Goal: Task Accomplishment & Management: Complete application form

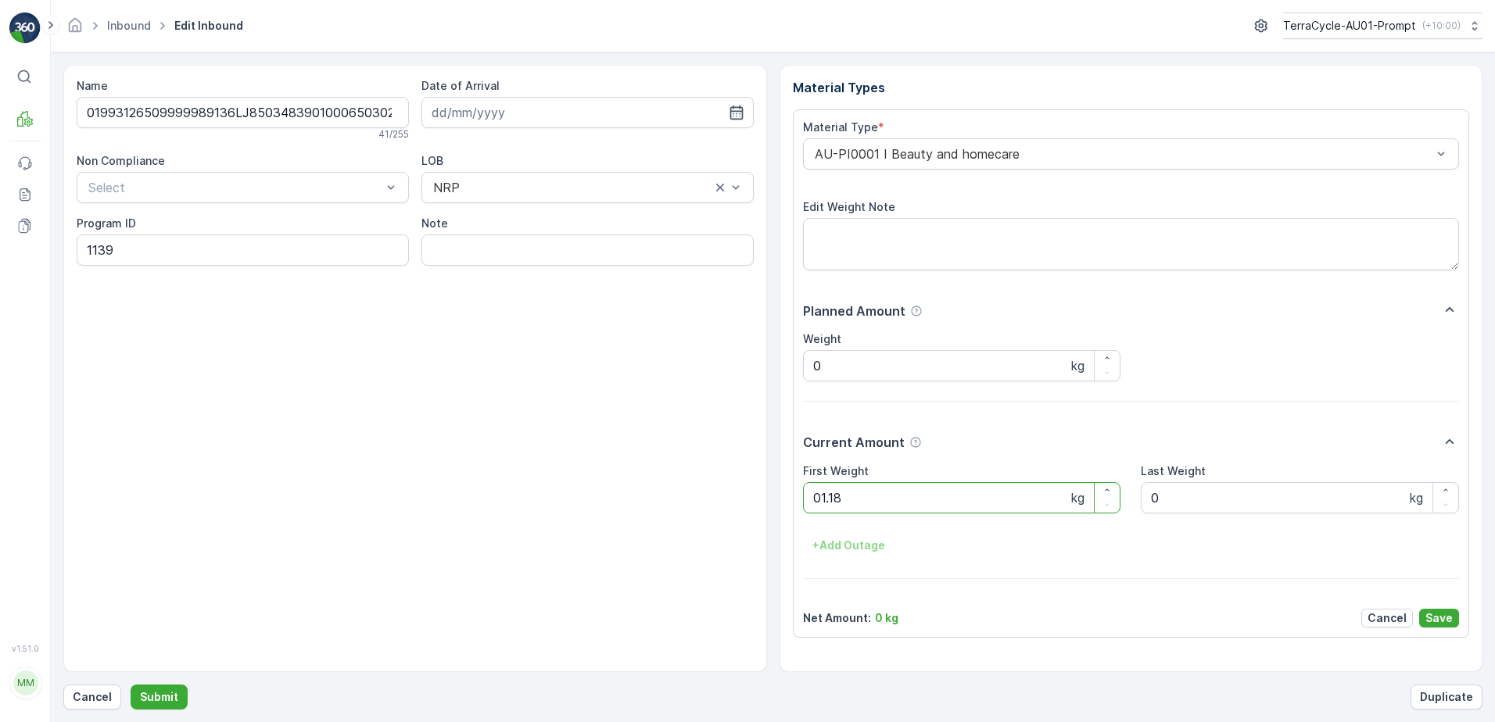
click at [131, 685] on button "Submit" at bounding box center [159, 697] width 57 height 25
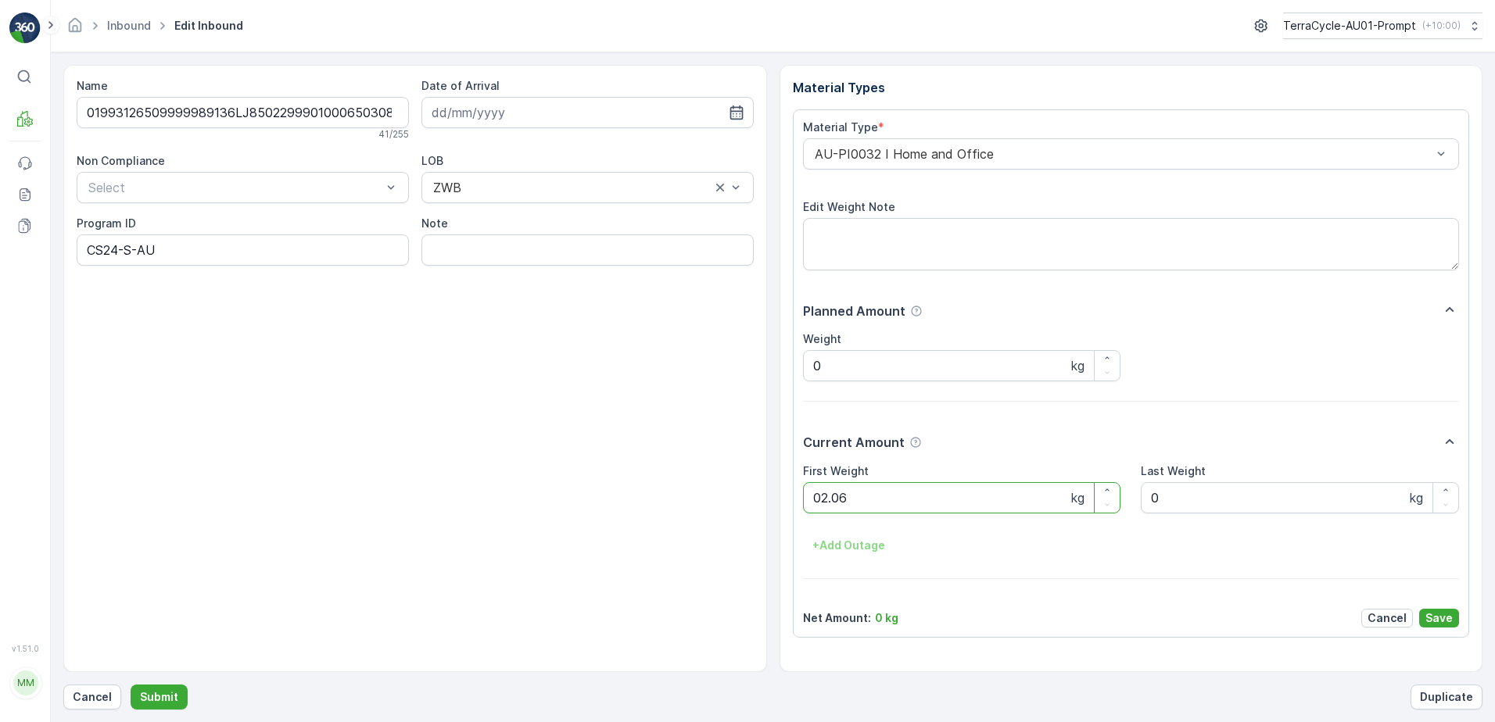
click at [131, 685] on button "Submit" at bounding box center [159, 697] width 57 height 25
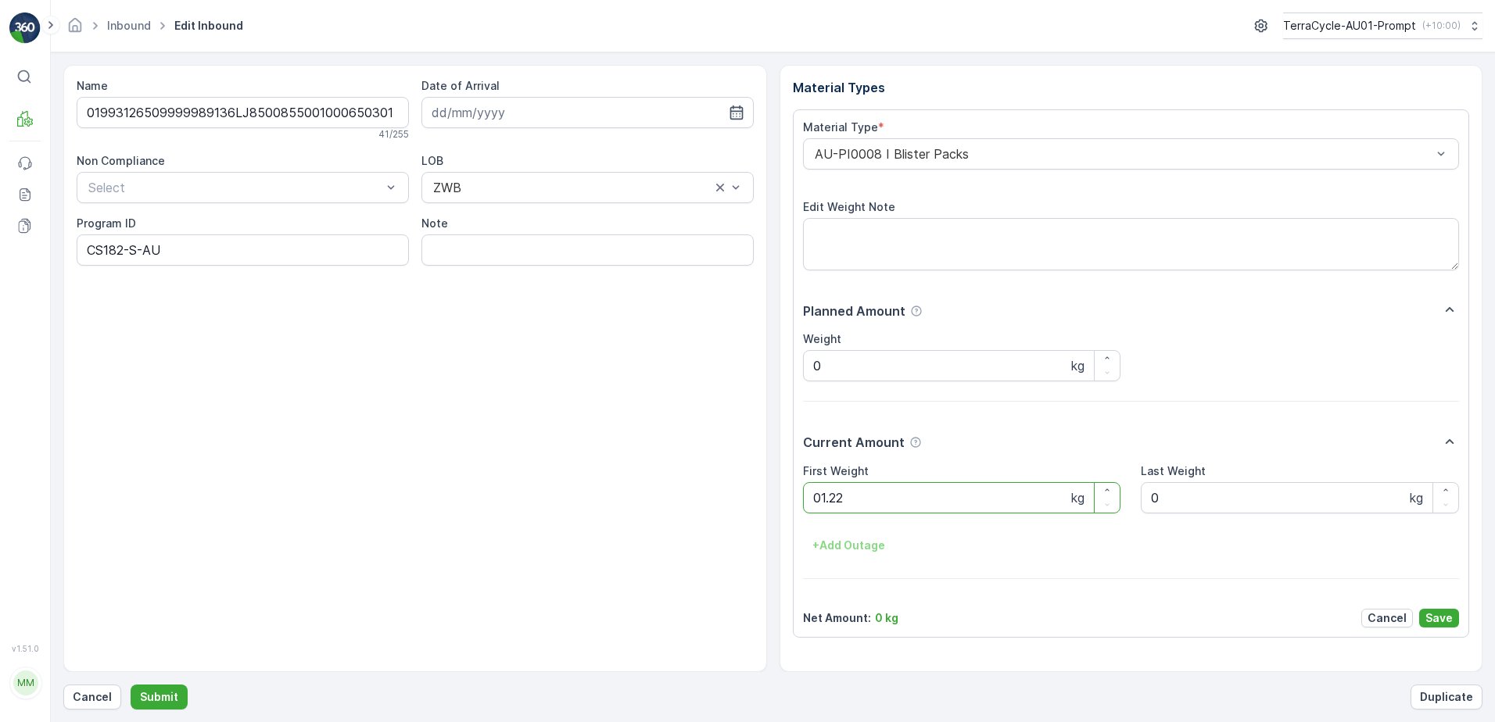
click at [131, 685] on button "Submit" at bounding box center [159, 697] width 57 height 25
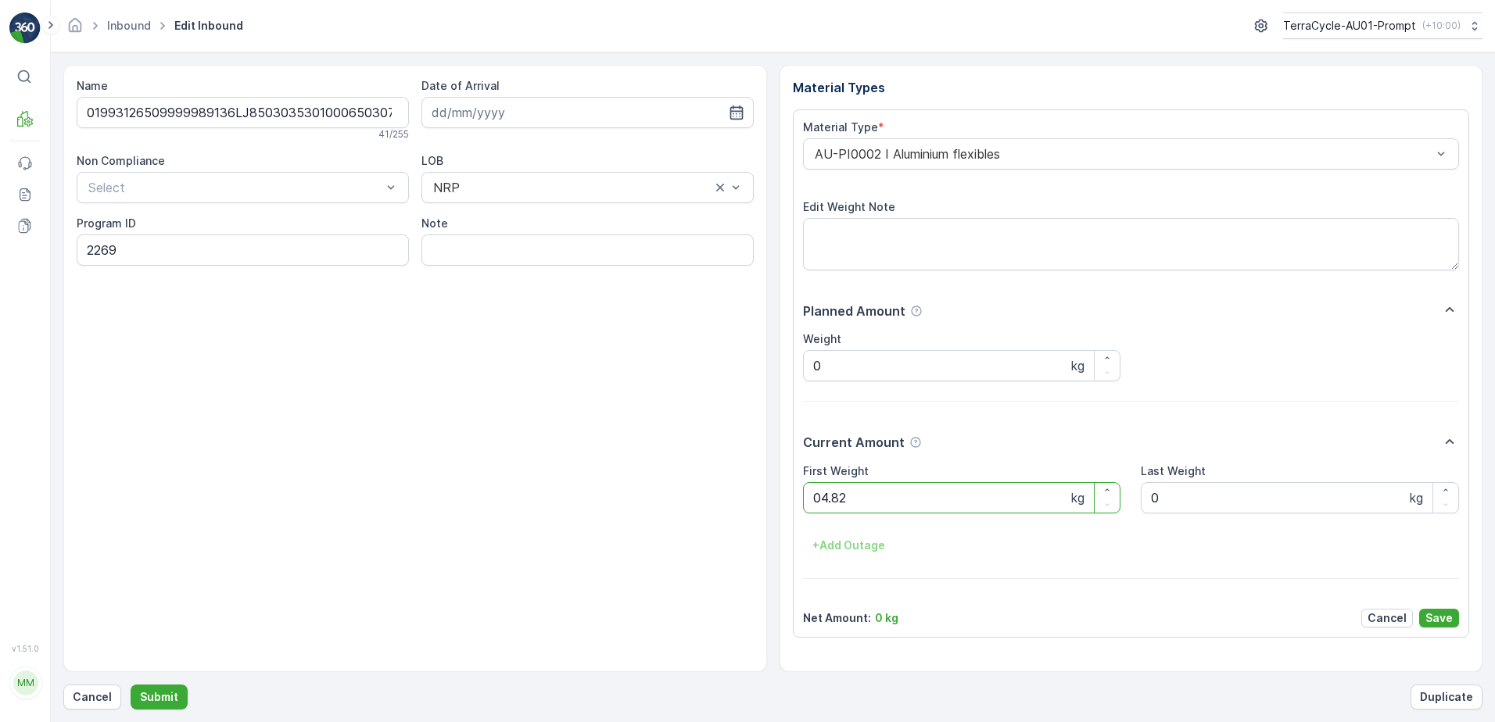
click at [131, 685] on button "Submit" at bounding box center [159, 697] width 57 height 25
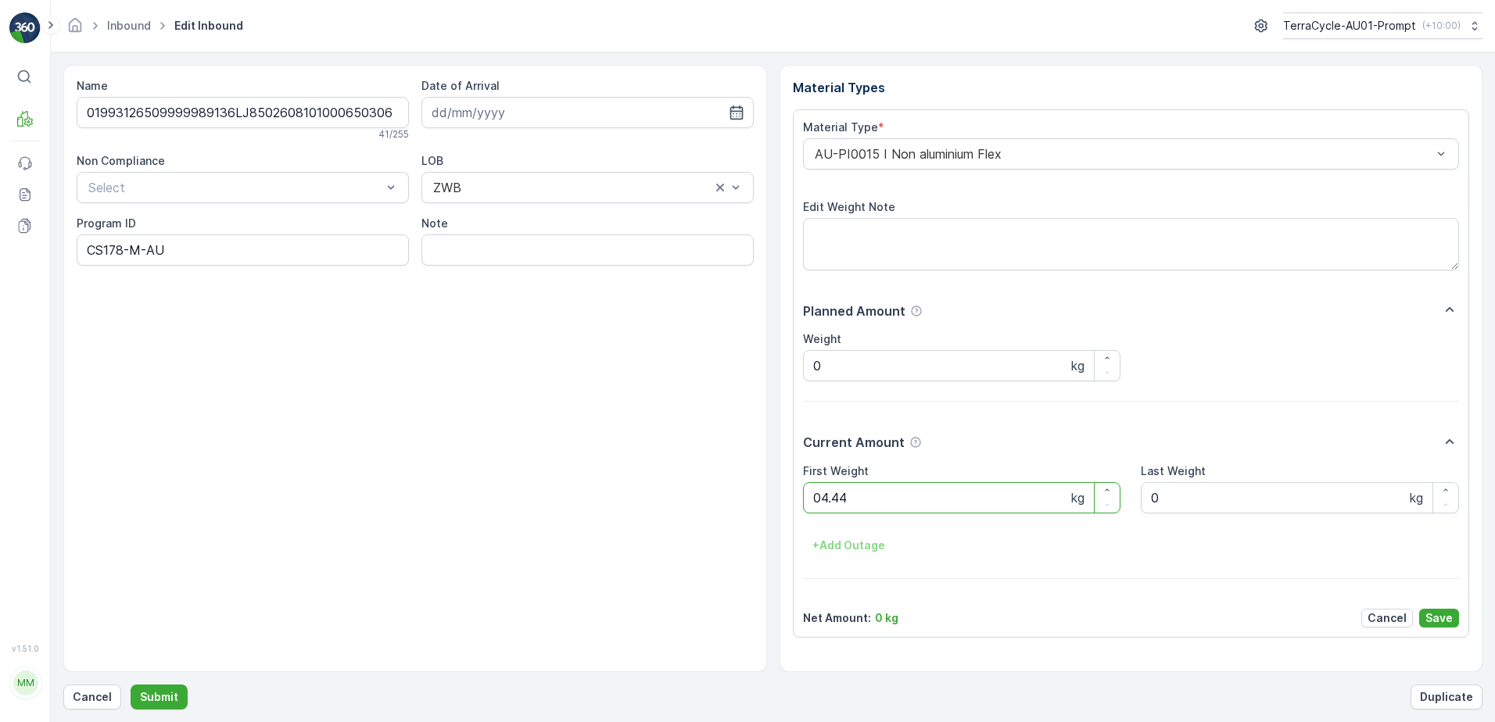
click at [131, 685] on button "Submit" at bounding box center [159, 697] width 57 height 25
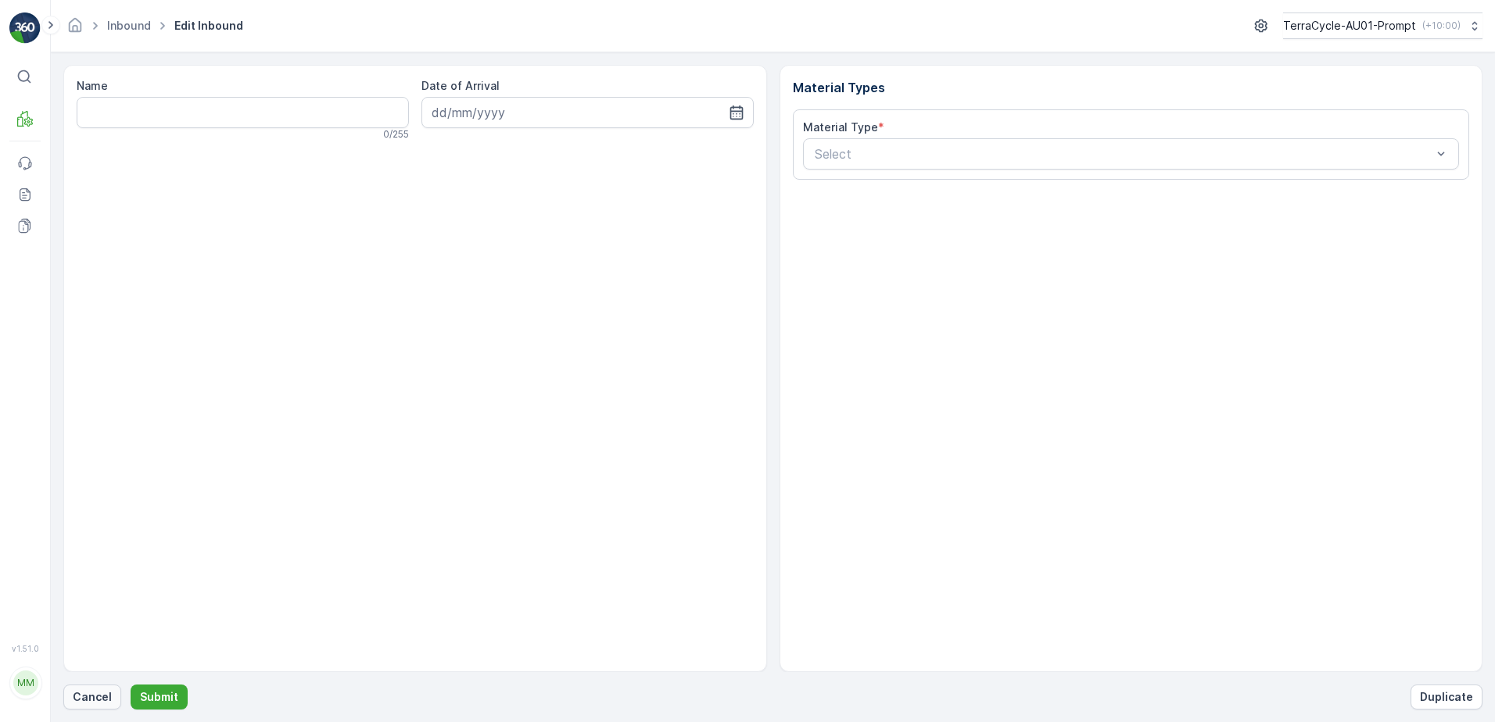
click at [95, 690] on p "Cancel" at bounding box center [92, 697] width 39 height 16
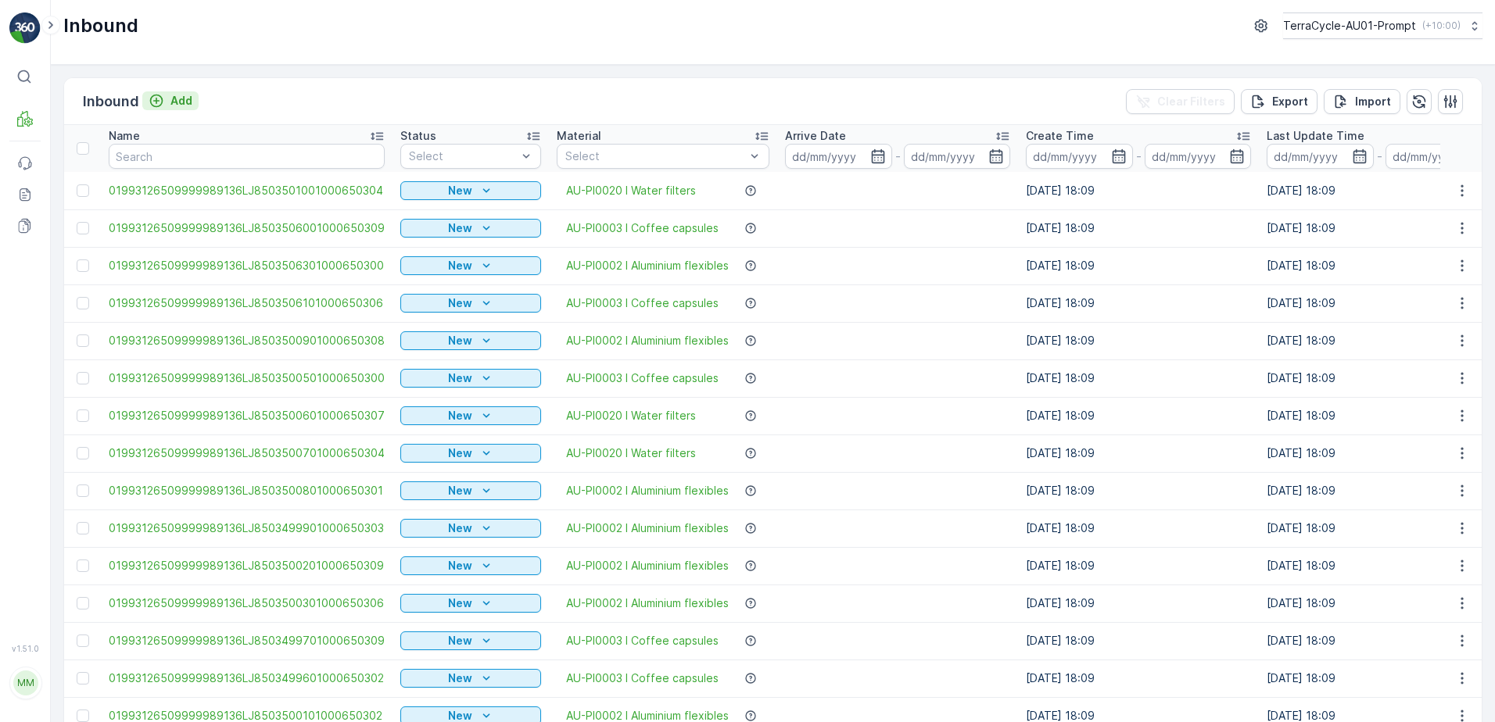
click at [177, 102] on p "Add" at bounding box center [181, 101] width 22 height 16
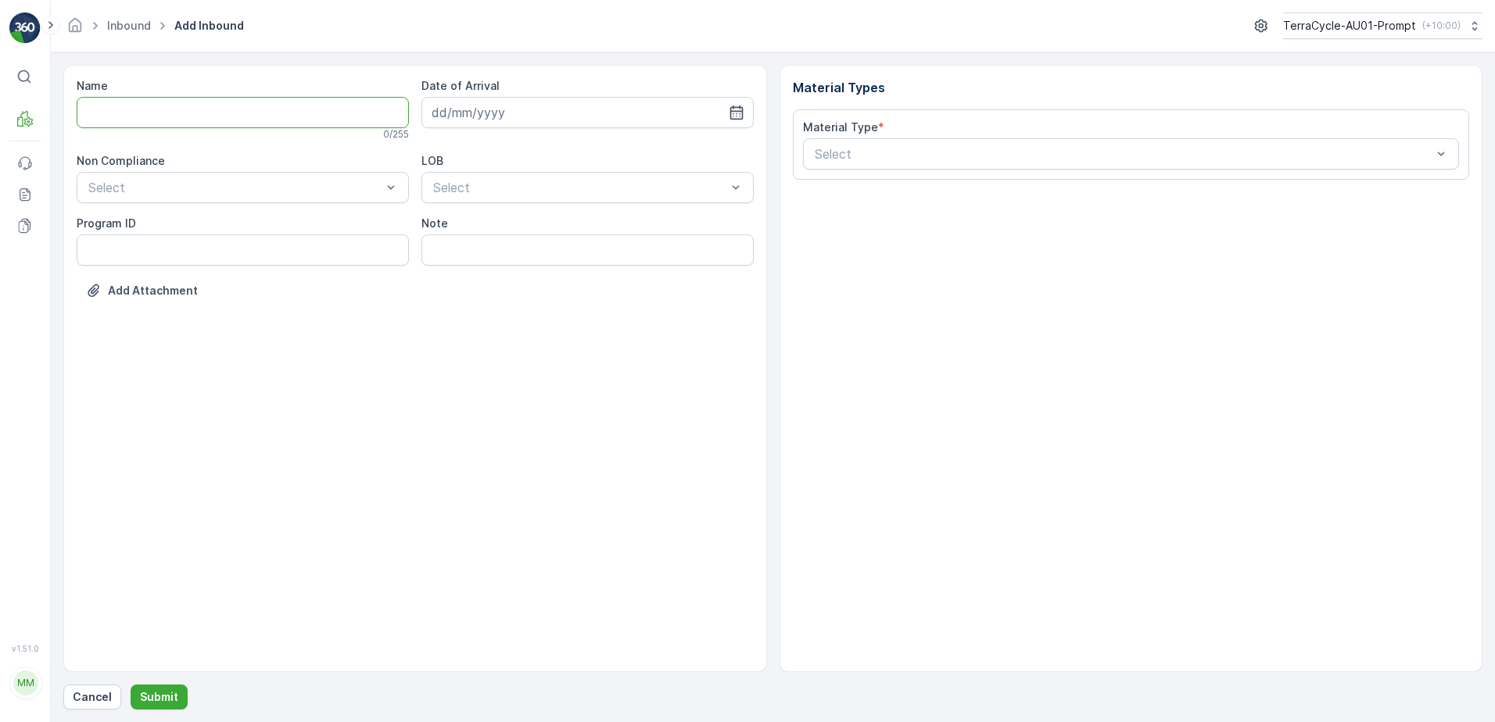
click at [170, 115] on input "Name" at bounding box center [243, 112] width 332 height 31
type input "019931265099999891ZX2001078901000650801"
click at [131, 685] on button "Submit" at bounding box center [159, 697] width 57 height 25
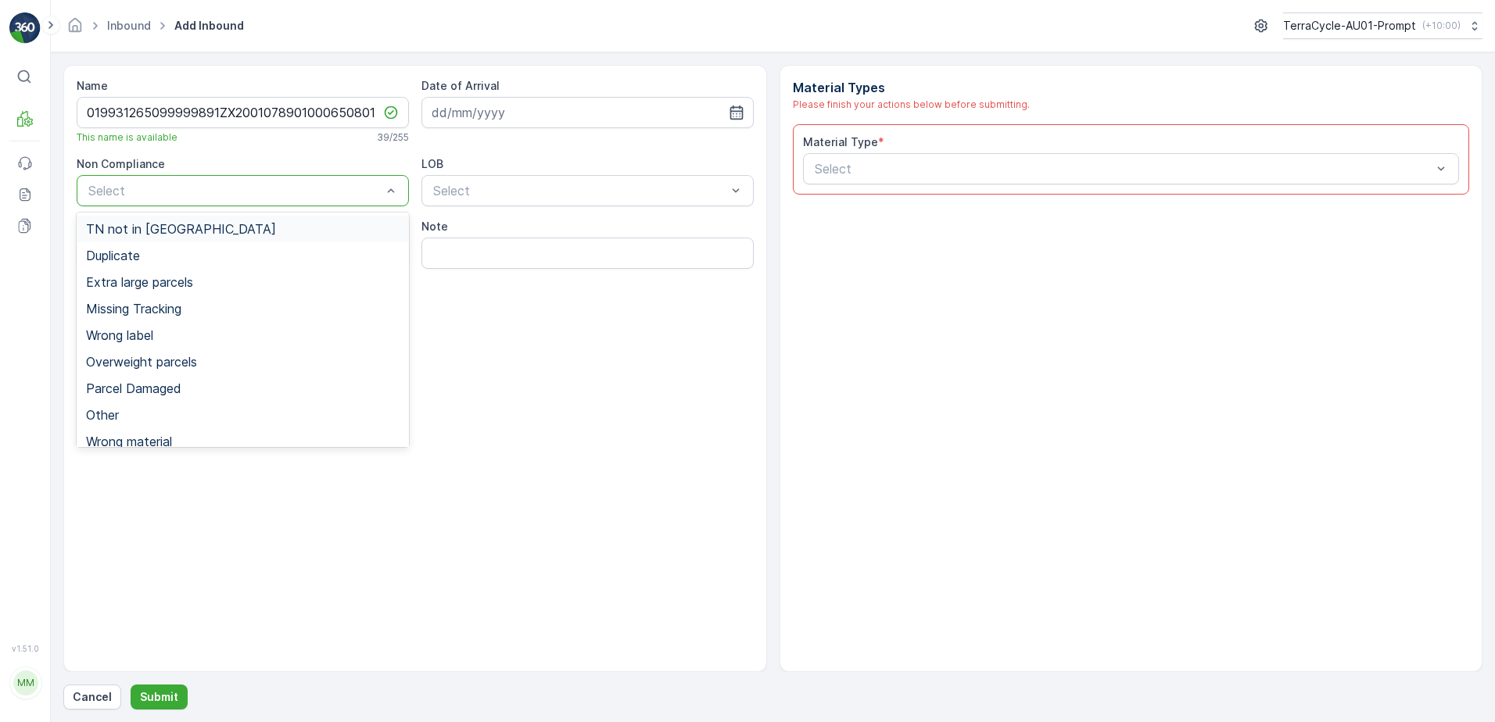
click at [143, 229] on span "TN not in [GEOGRAPHIC_DATA]" at bounding box center [181, 229] width 190 height 14
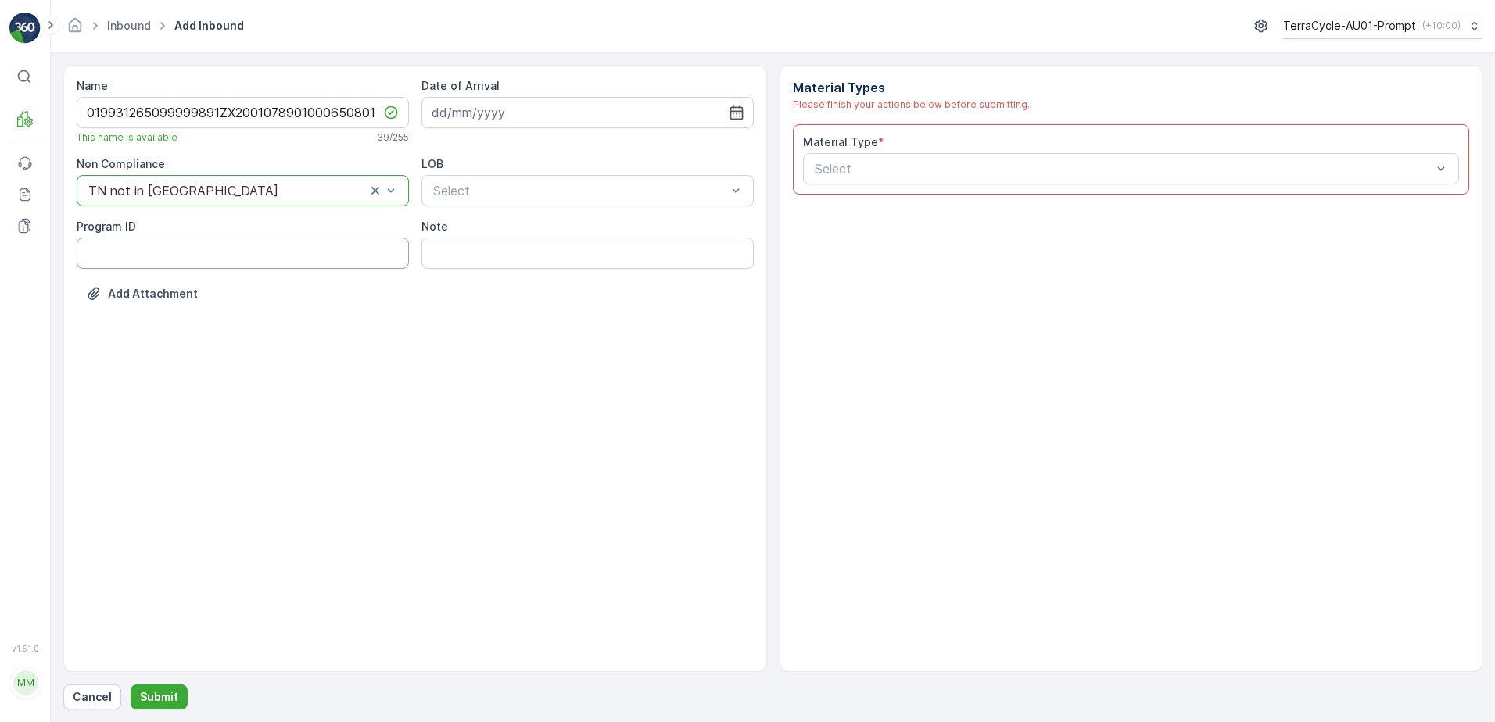
click at [121, 252] on ID "Program ID" at bounding box center [243, 253] width 332 height 31
type ID "CS24-M"
click at [519, 109] on input at bounding box center [587, 112] width 332 height 31
click at [563, 310] on div "25" at bounding box center [560, 305] width 25 height 25
type input "[DATE]"
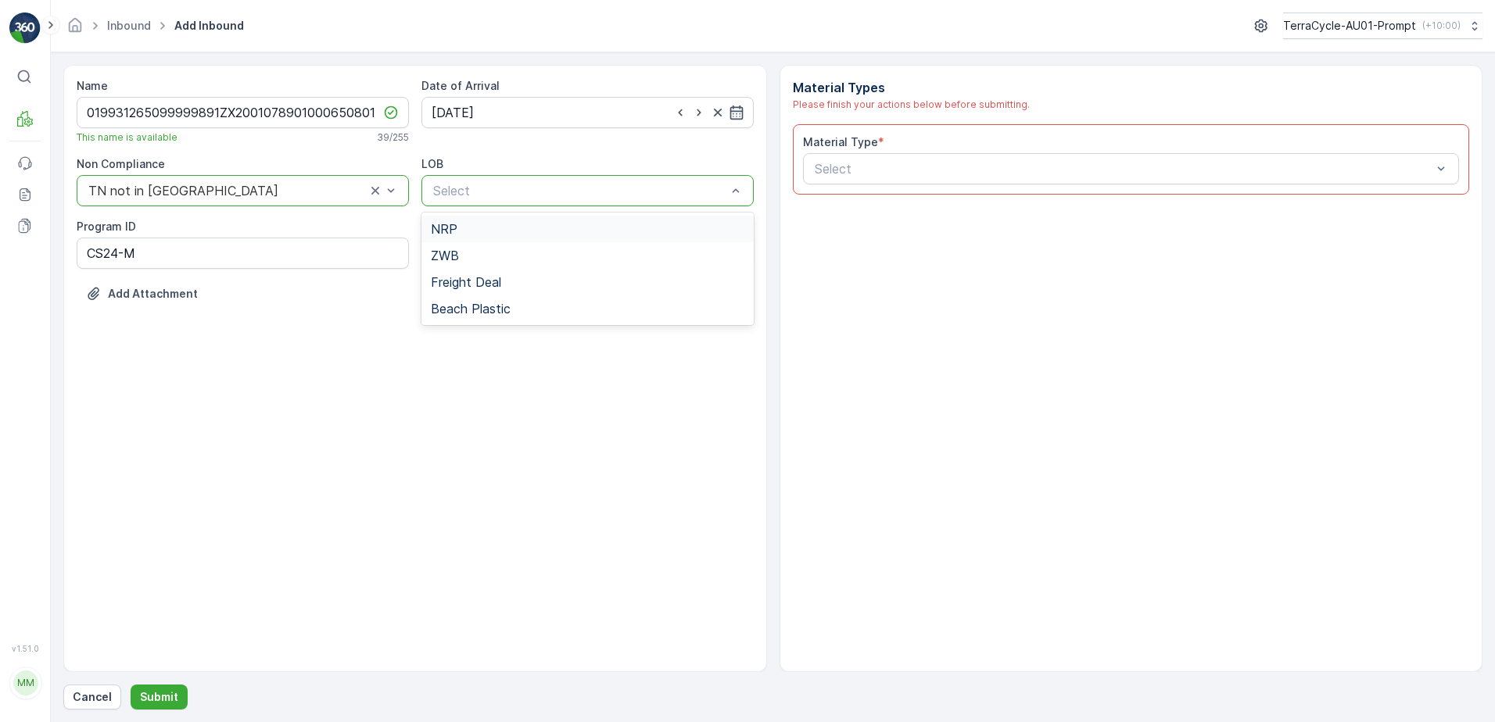
drag, startPoint x: 572, startPoint y: 183, endPoint x: 566, endPoint y: 206, distance: 24.3
click at [540, 252] on div "ZWB" at bounding box center [587, 256] width 313 height 14
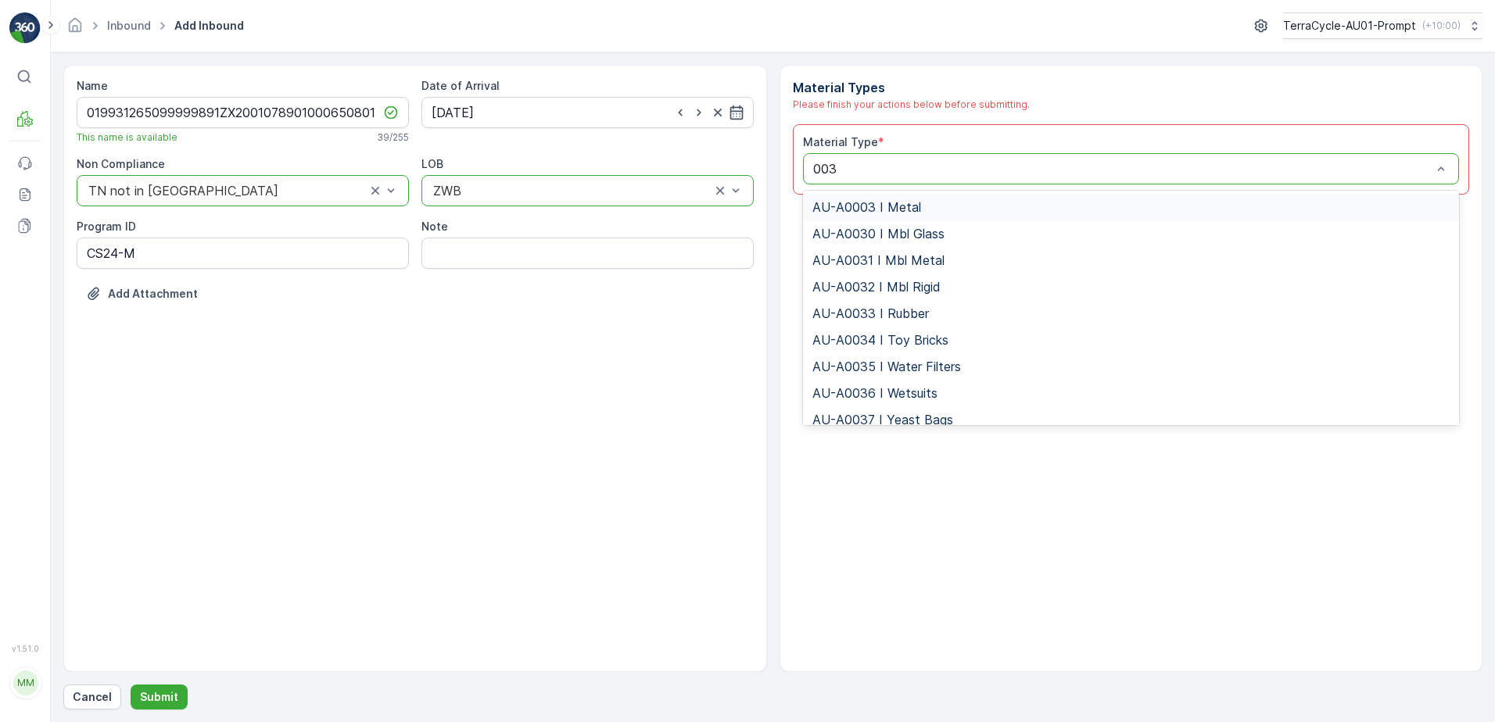
type input "0032"
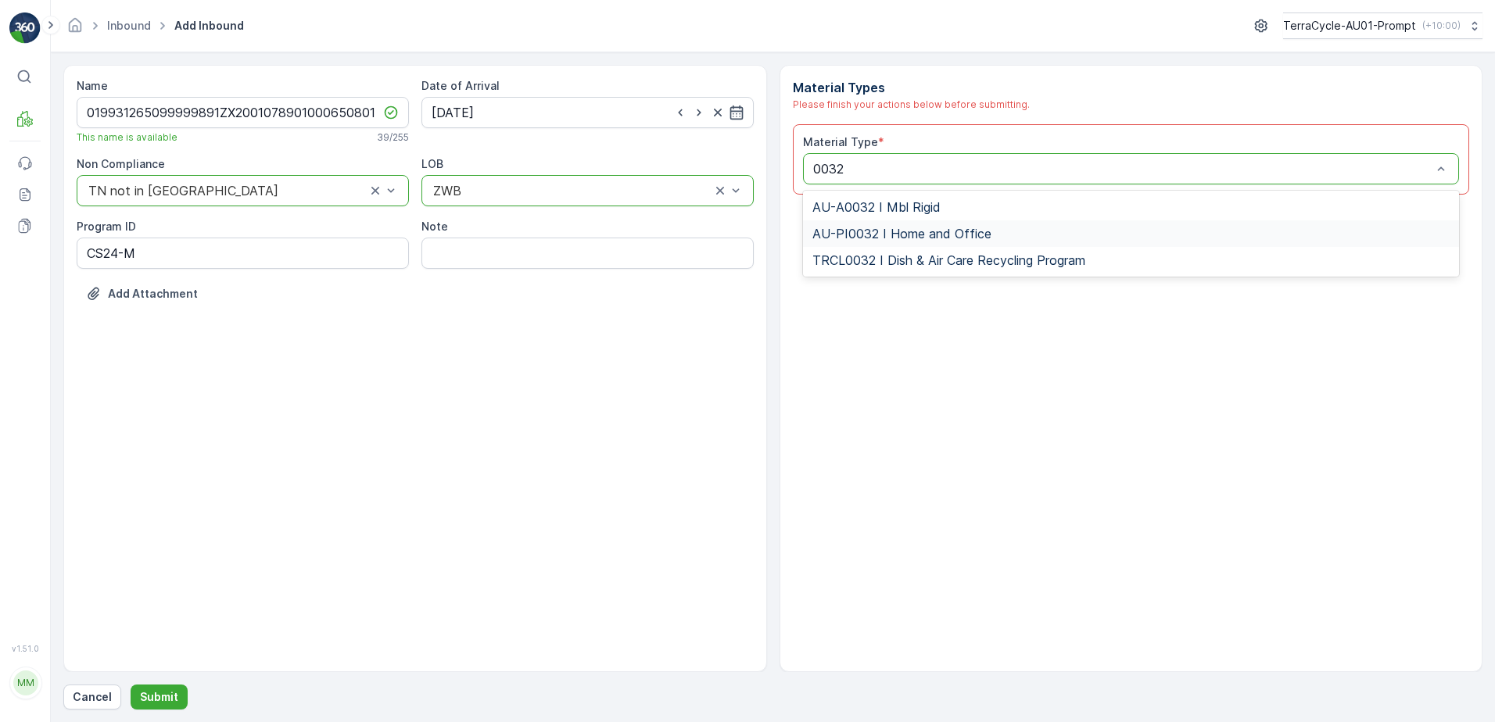
click at [925, 242] on div "AU-PI0032 I Home and Office" at bounding box center [1131, 233] width 657 height 27
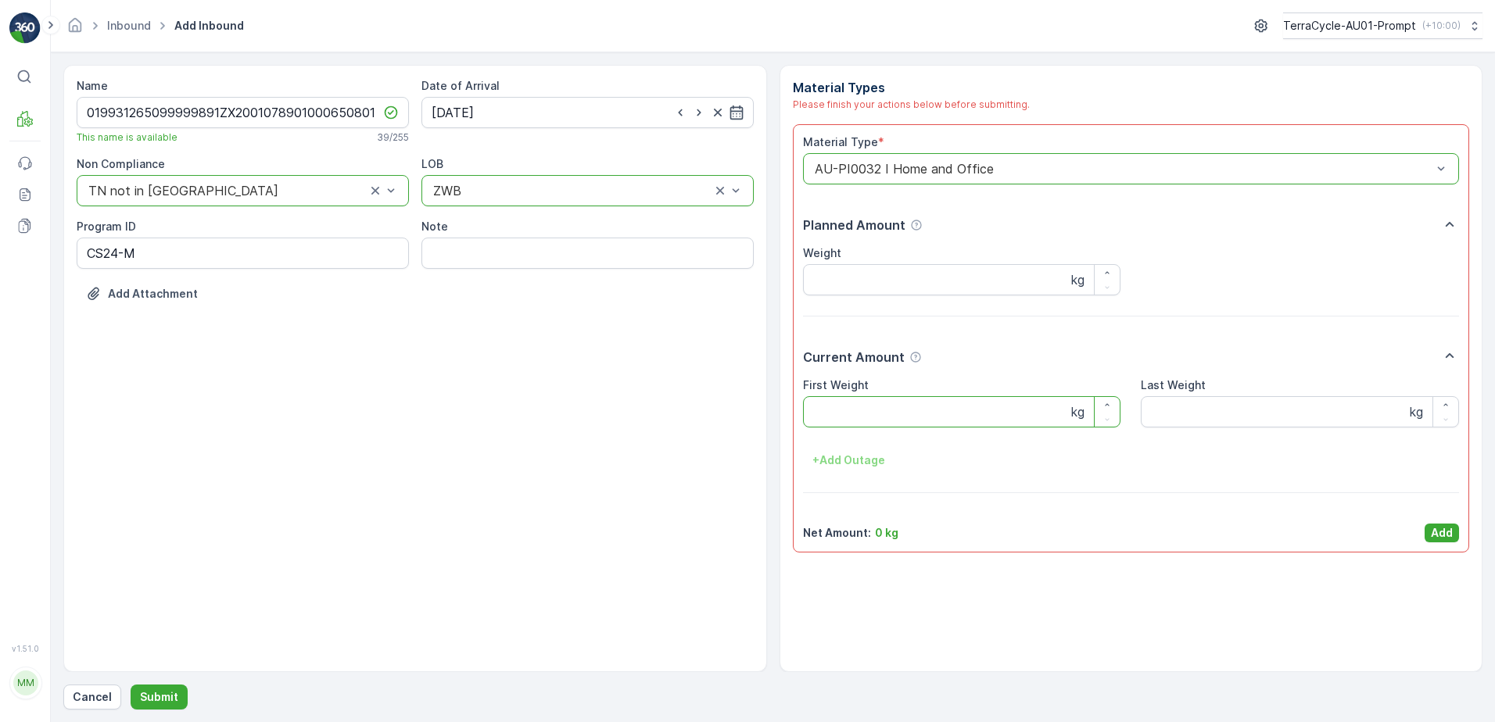
click at [955, 413] on Weight "First Weight" at bounding box center [962, 411] width 318 height 31
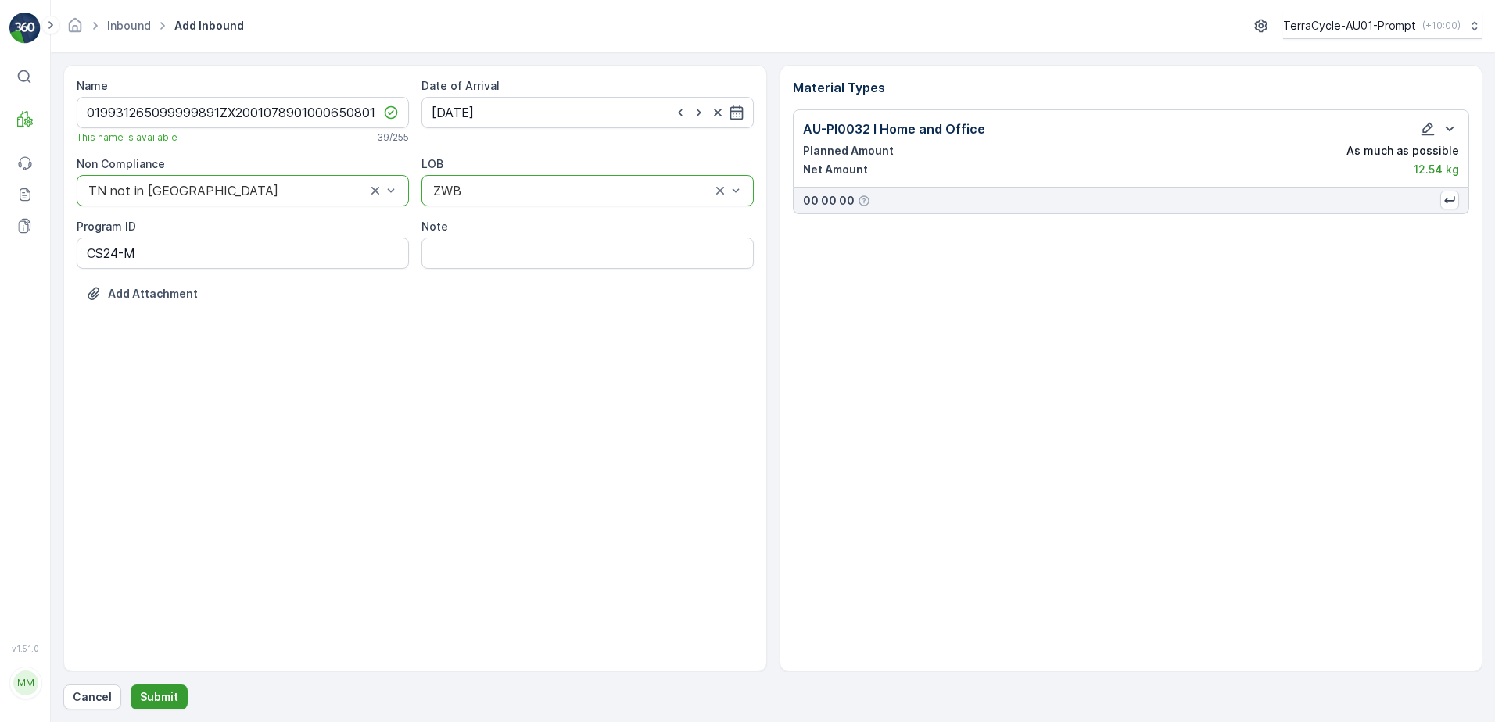
click at [153, 696] on p "Submit" at bounding box center [159, 697] width 38 height 16
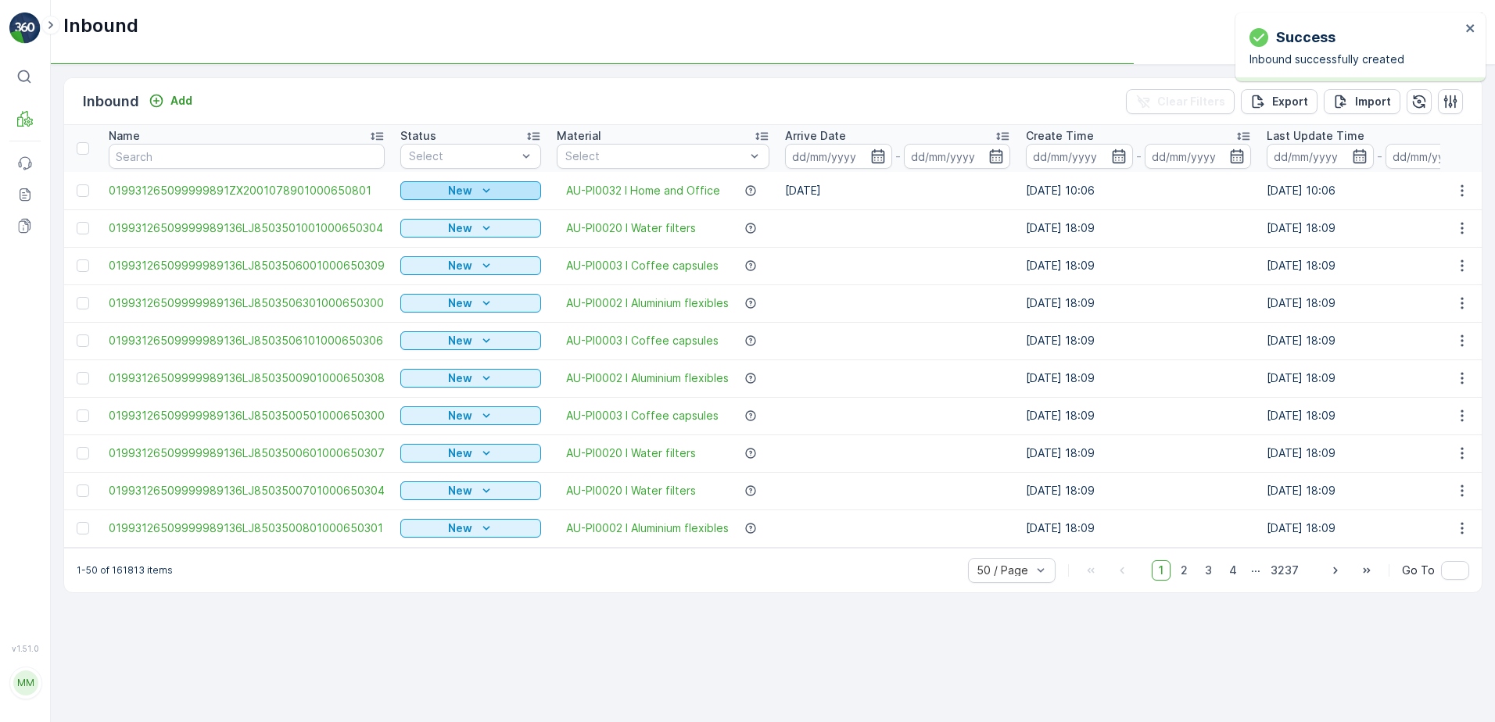
click at [467, 184] on div "New" at bounding box center [470, 191] width 128 height 16
click at [442, 238] on span "Scanned" at bounding box center [428, 236] width 46 height 16
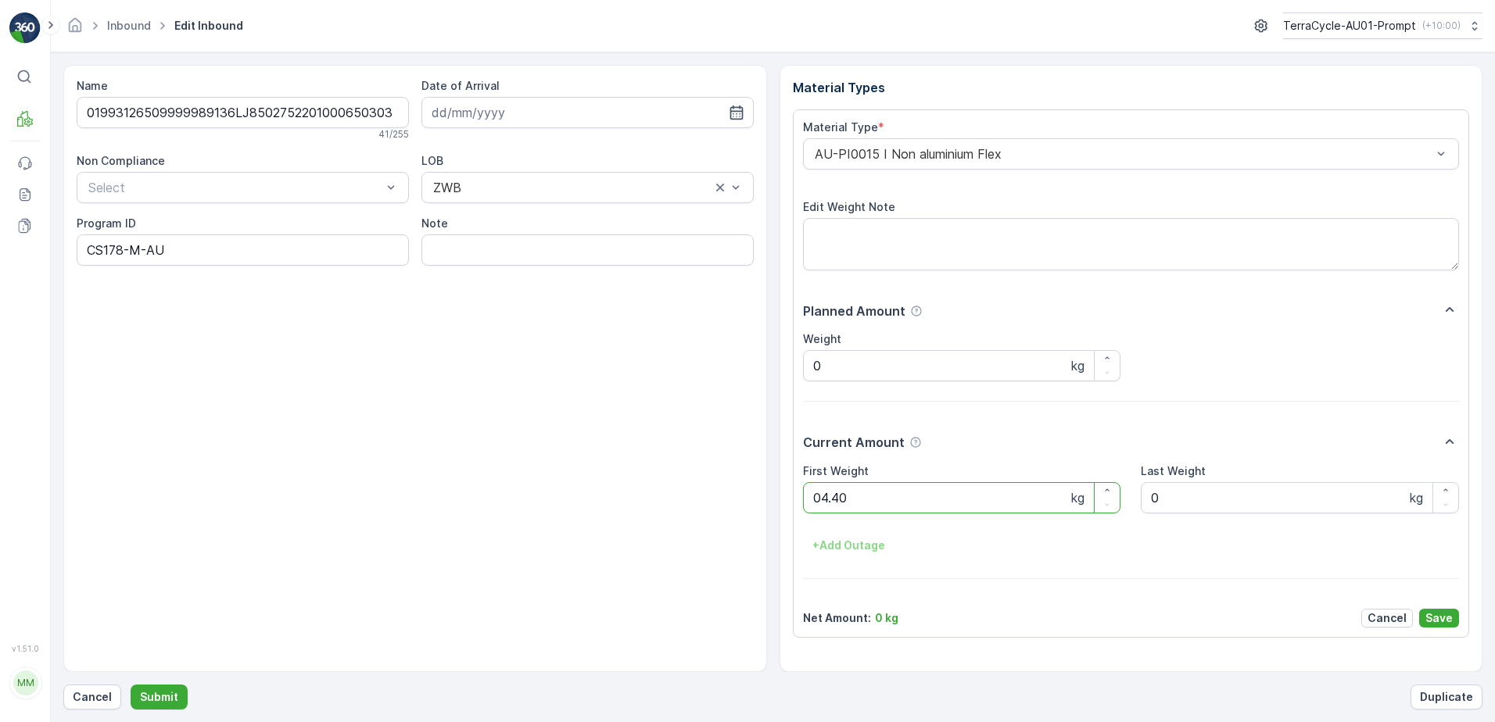
click at [131, 685] on button "Submit" at bounding box center [159, 697] width 57 height 25
click at [123, 252] on ID "CS178-M-AU_C" at bounding box center [243, 250] width 332 height 31
type ID "CS24-M-AU_C"
click at [810, 157] on div "AU-PI0015 I Non aluminium Flex" at bounding box center [1131, 153] width 657 height 31
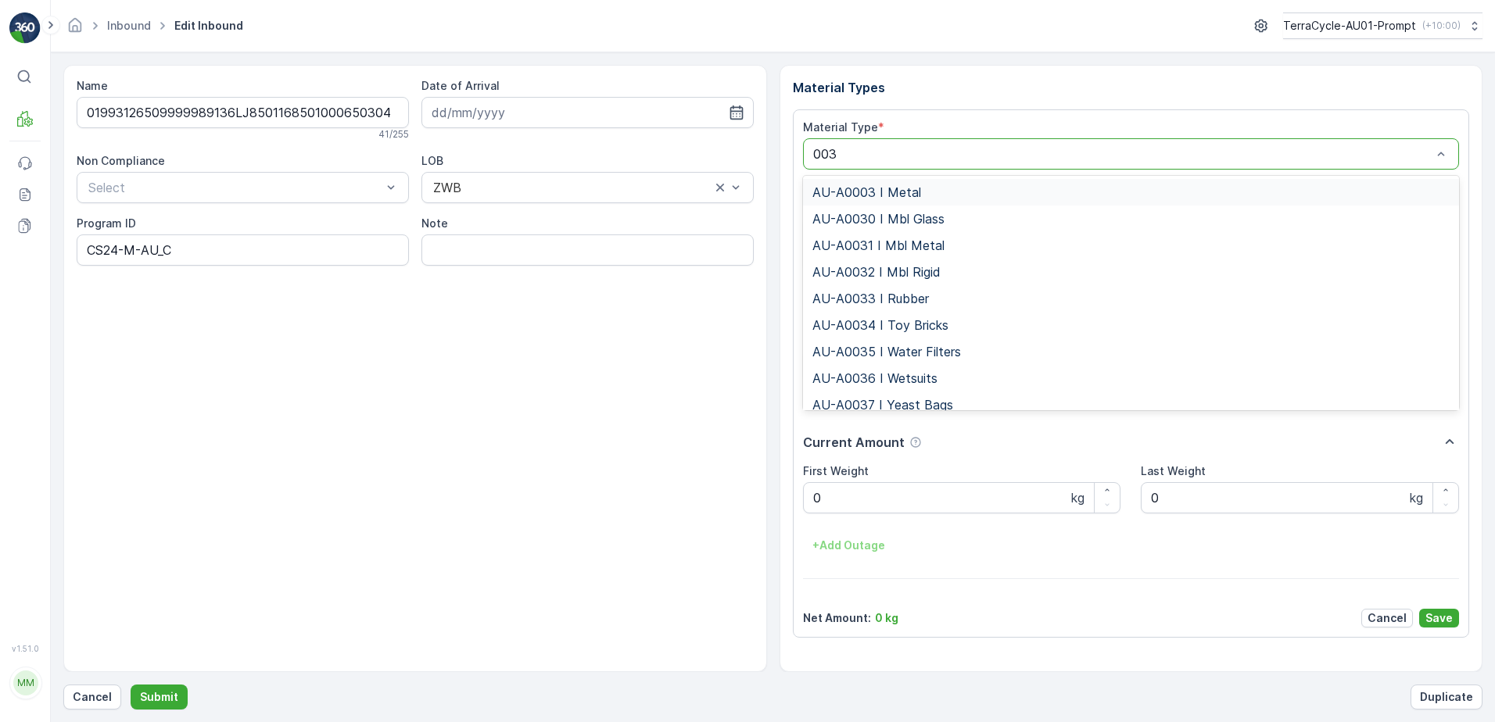
type input "0032"
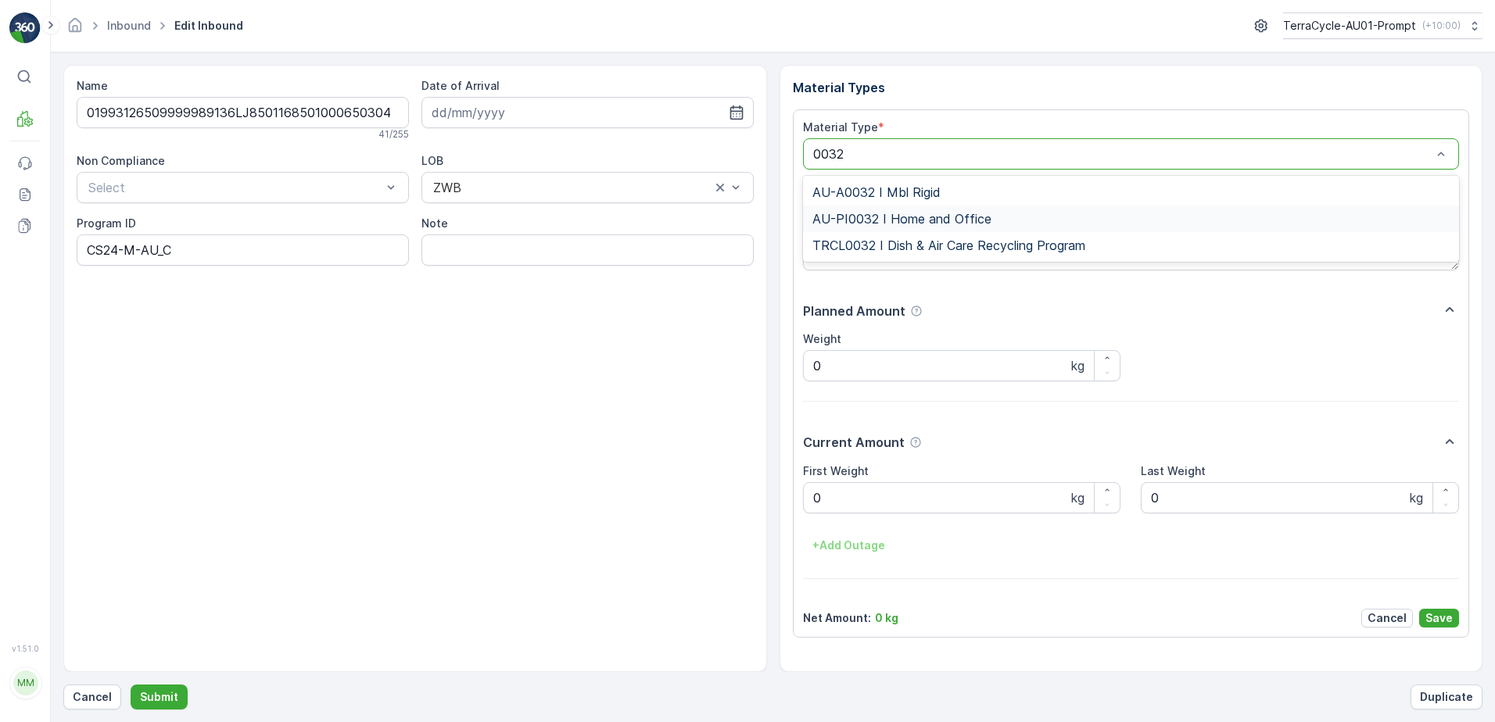
click at [971, 216] on span "AU-PI0032 I Home and Office" at bounding box center [901, 219] width 179 height 14
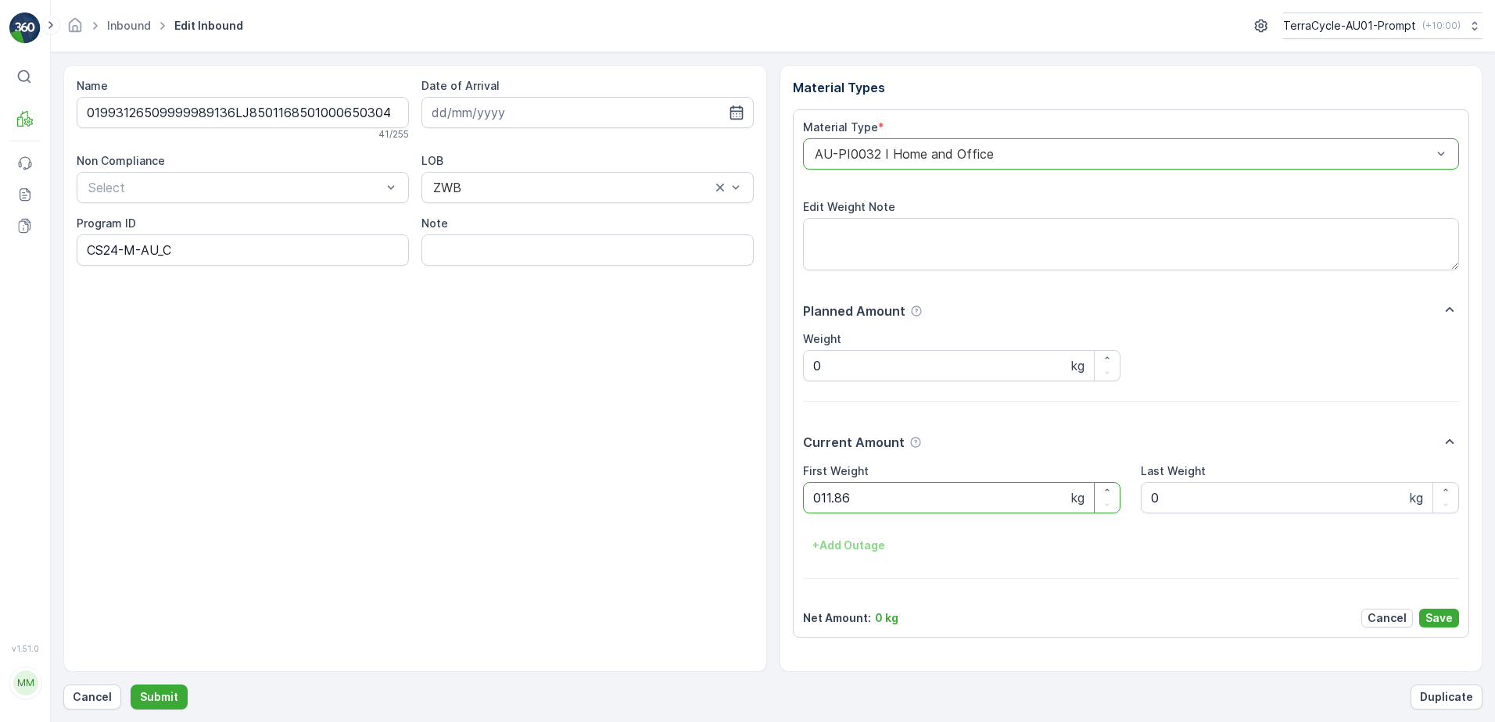
click at [131, 685] on button "Submit" at bounding box center [159, 697] width 57 height 25
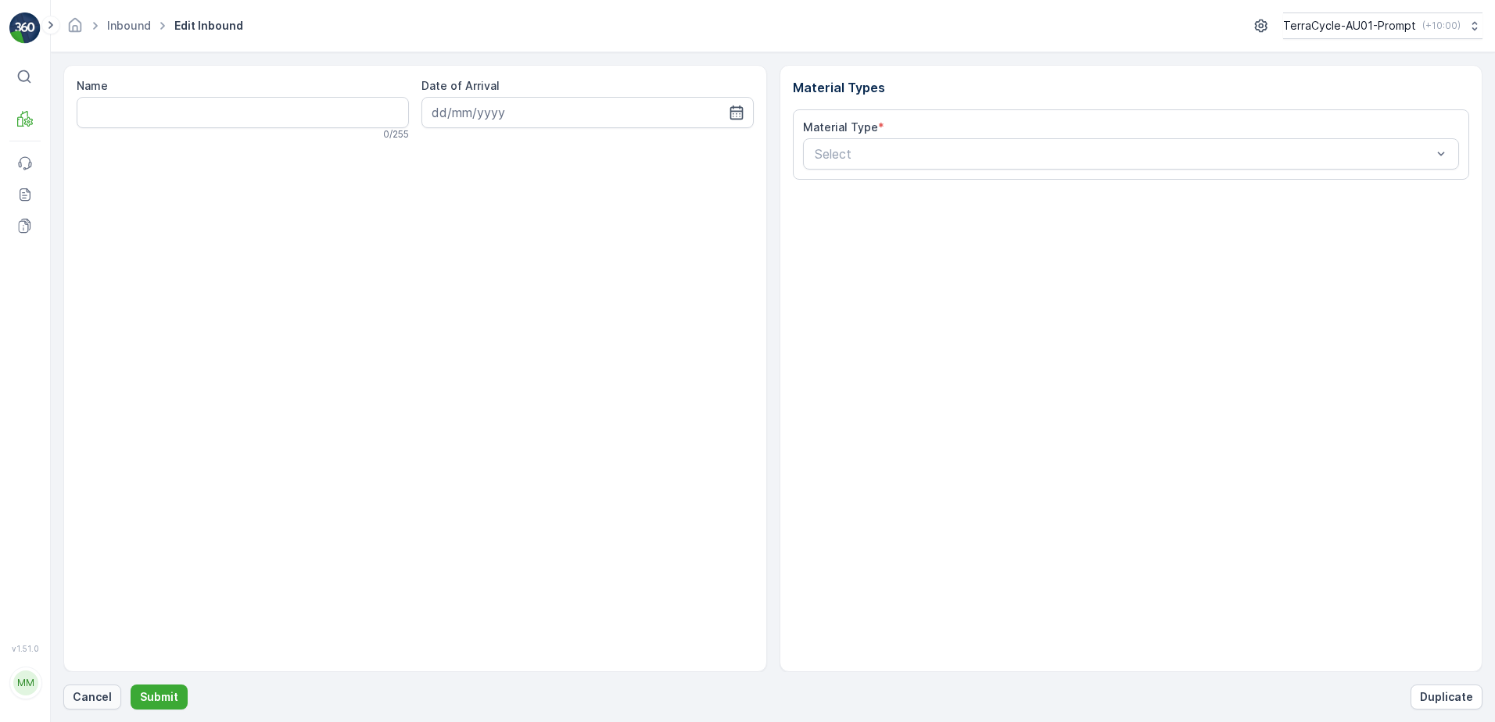
click at [74, 698] on p "Cancel" at bounding box center [92, 697] width 39 height 16
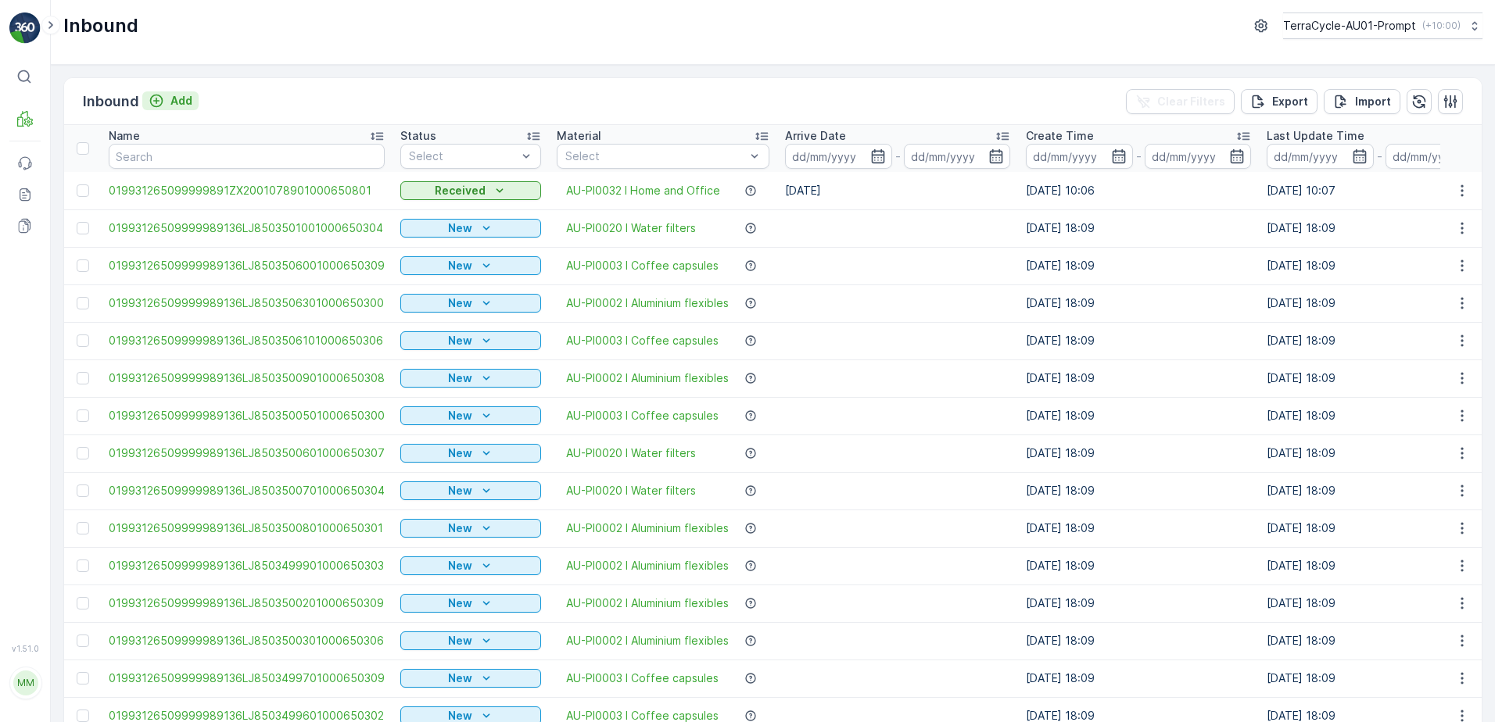
click at [179, 106] on p "Add" at bounding box center [181, 101] width 22 height 16
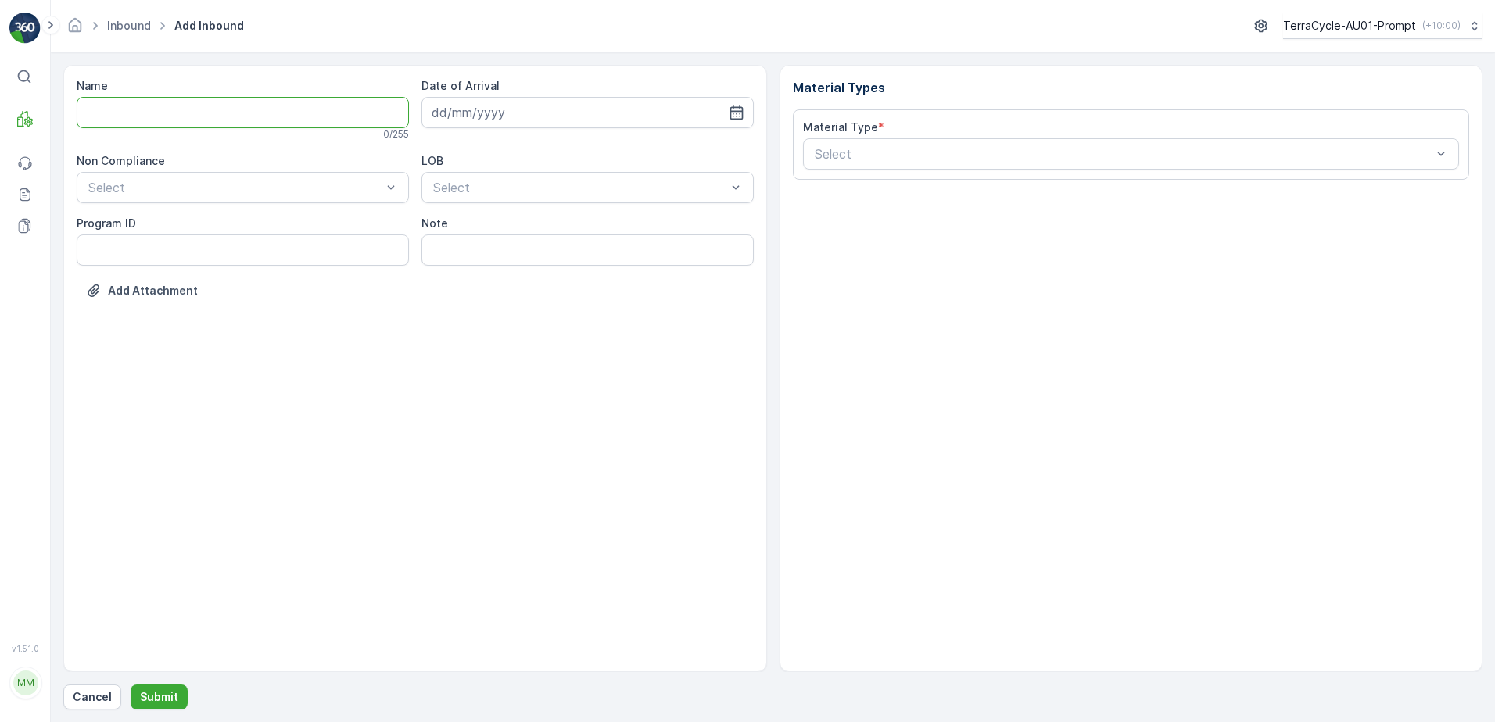
click at [178, 116] on input "Name" at bounding box center [243, 112] width 332 height 31
type input "019931265099999891ZX2001374301000650800"
click at [131, 685] on button "Submit" at bounding box center [159, 697] width 57 height 25
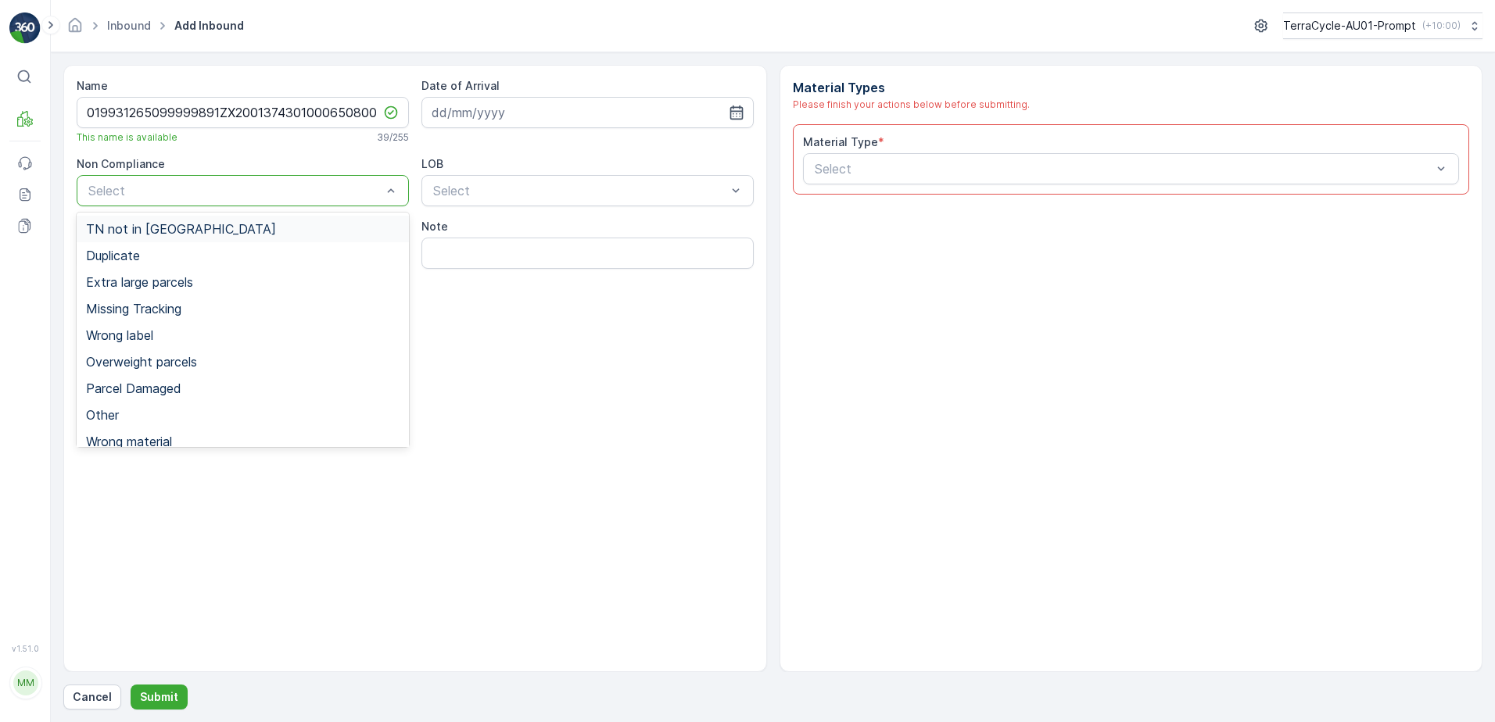
click at [168, 233] on span "TN not in [GEOGRAPHIC_DATA]" at bounding box center [181, 229] width 190 height 14
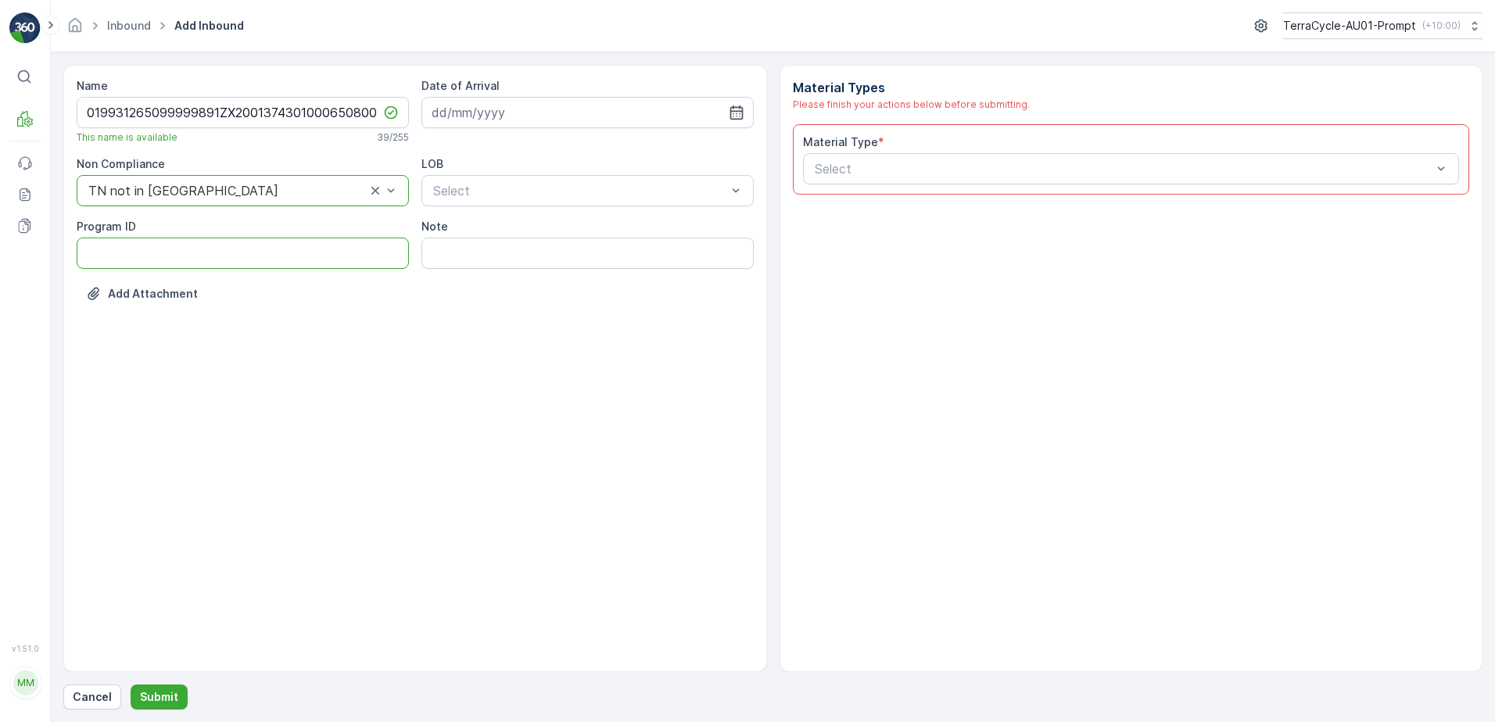
click at [108, 257] on ID "Program ID" at bounding box center [243, 253] width 332 height 31
type ID "SW2-M"
click at [562, 124] on input at bounding box center [587, 112] width 332 height 31
click at [556, 309] on div "25" at bounding box center [560, 305] width 25 height 25
type input "[DATE]"
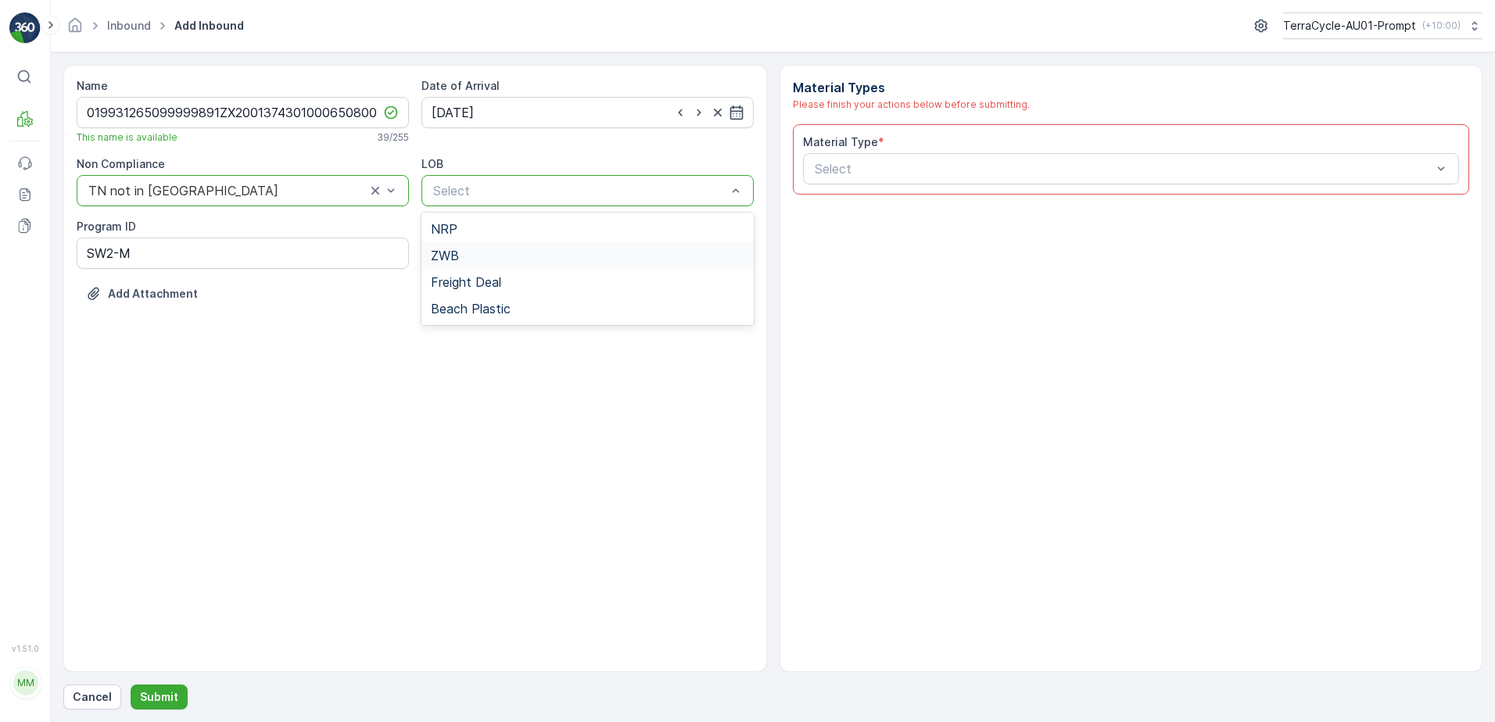
click at [528, 256] on div "ZWB" at bounding box center [587, 256] width 313 height 14
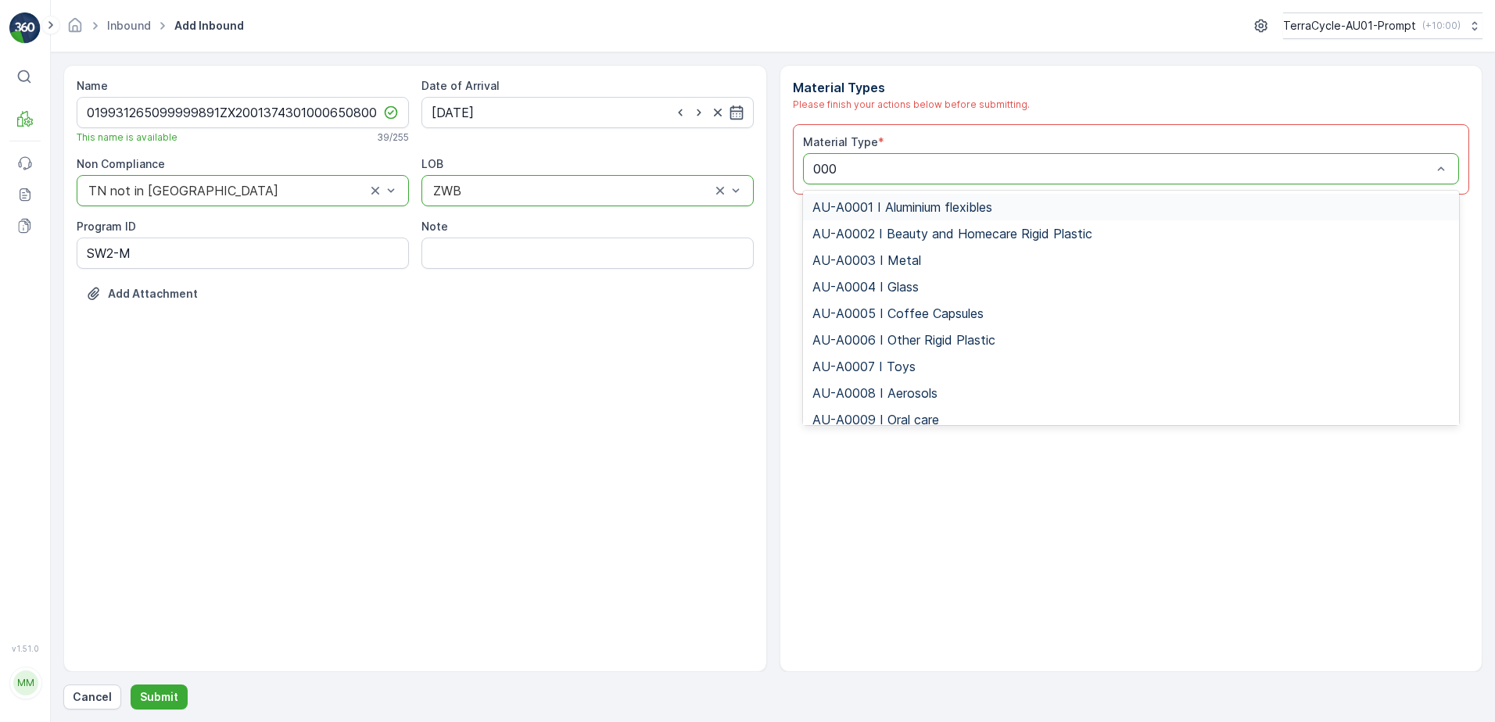
type input "0001"
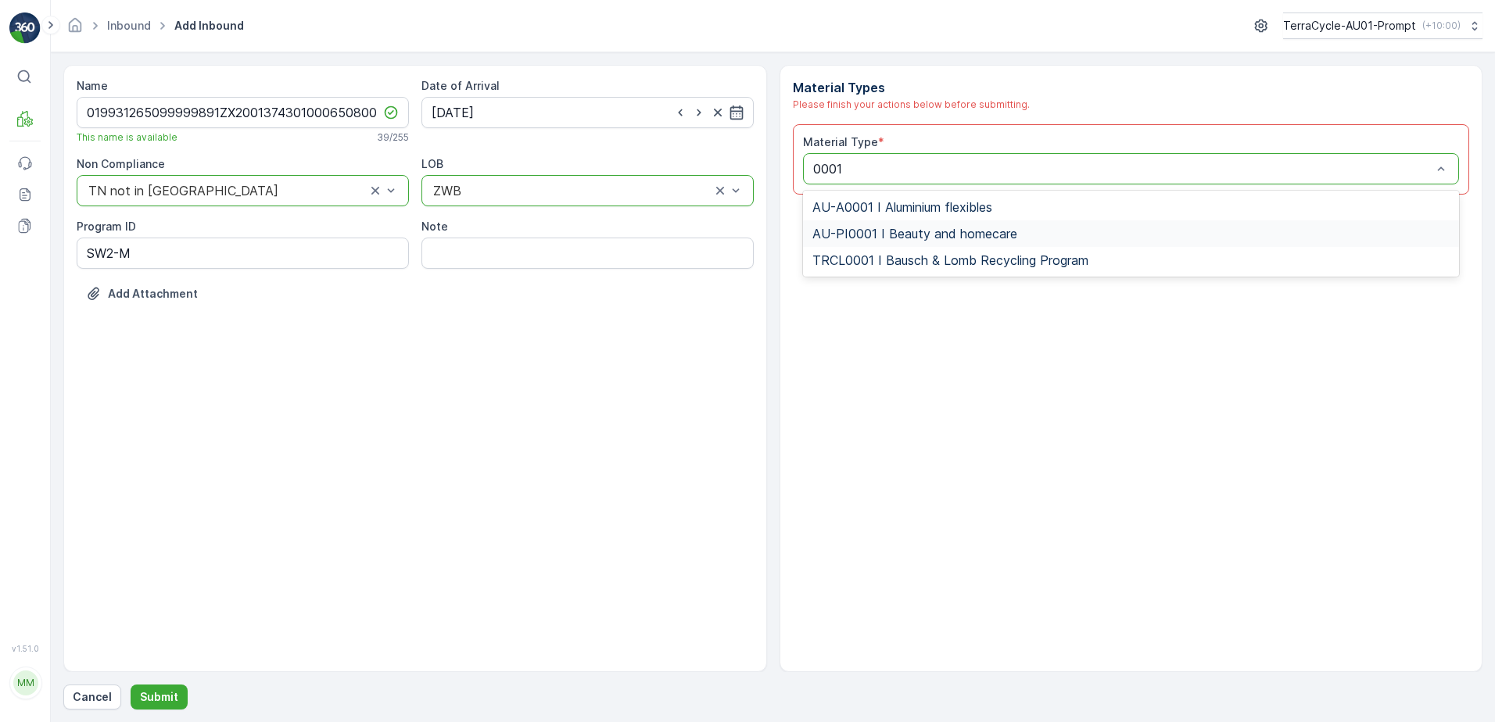
click at [954, 238] on span "AU-PI0001 I Beauty and homecare" at bounding box center [914, 234] width 205 height 14
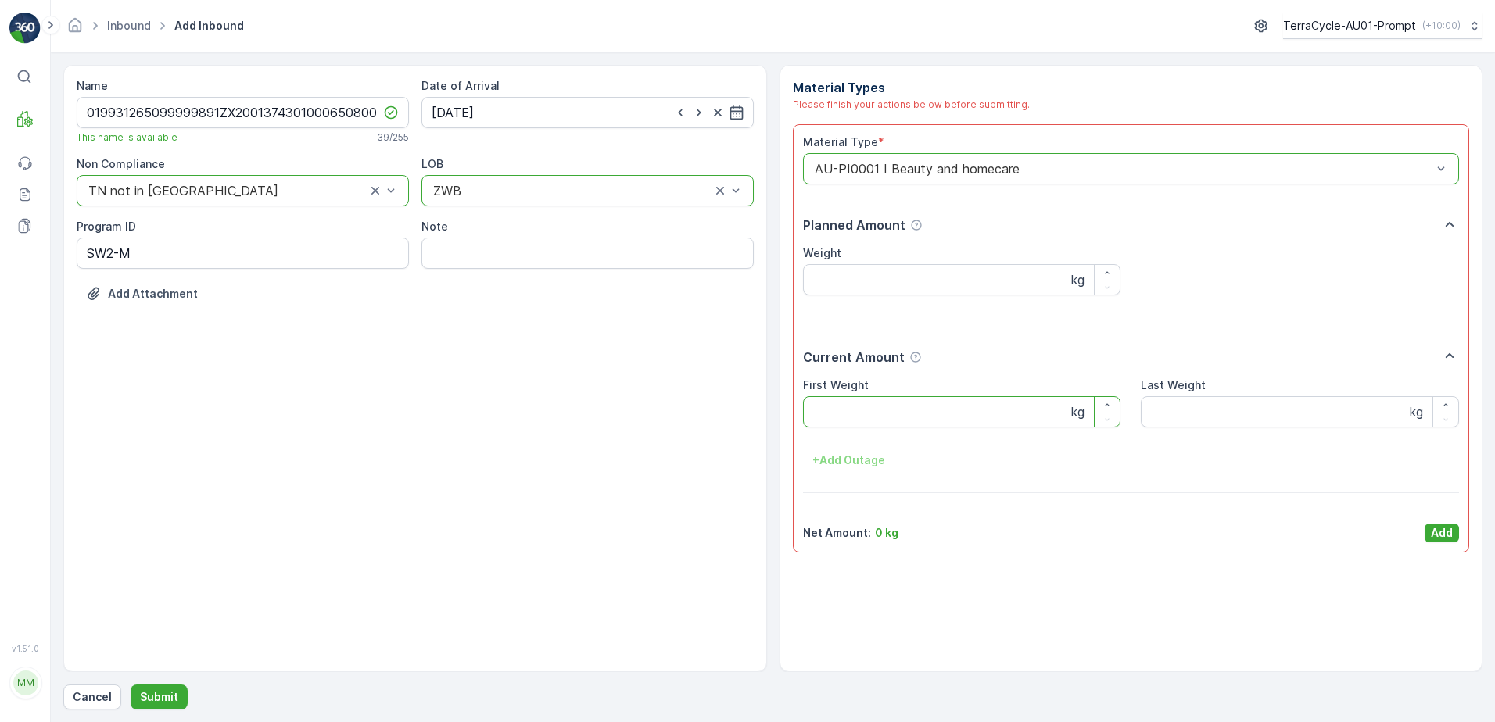
click at [867, 417] on Weight "First Weight" at bounding box center [962, 411] width 318 height 31
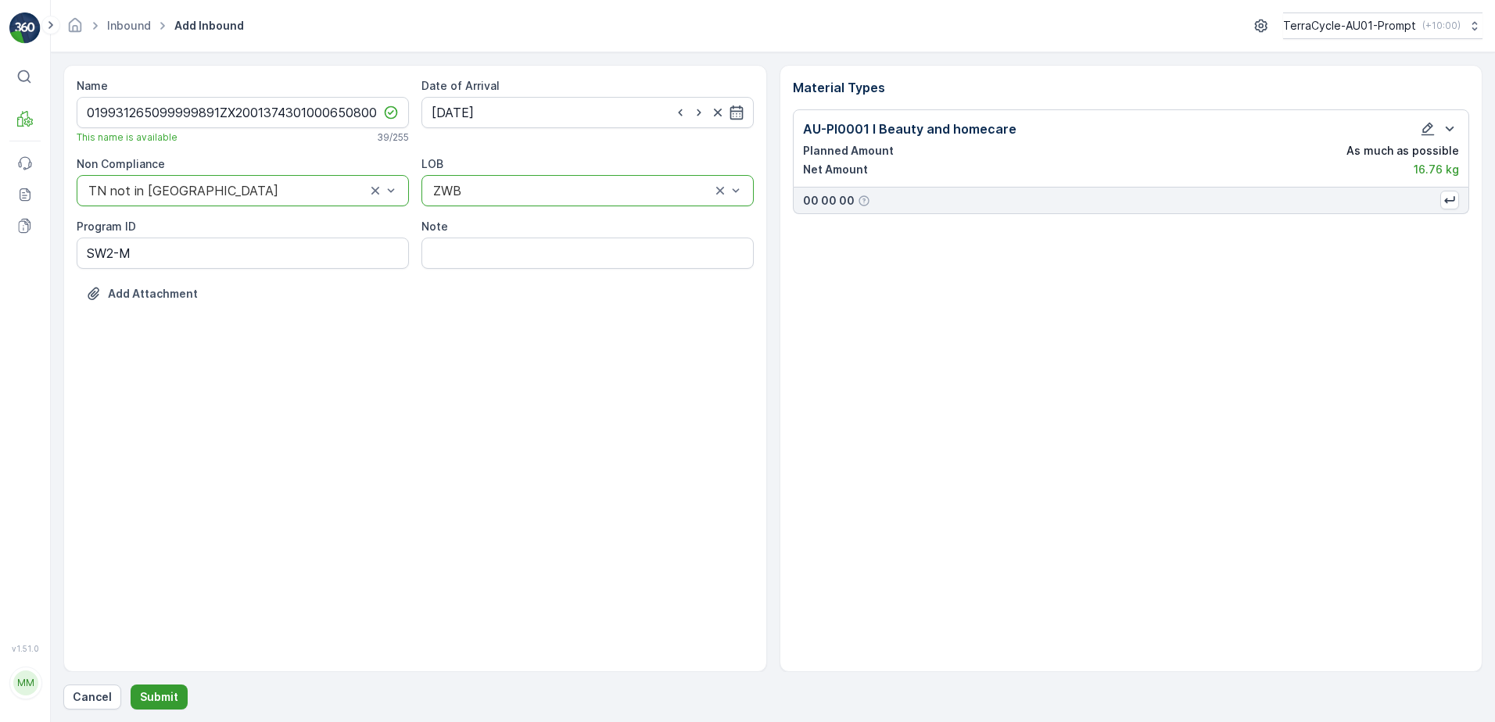
click at [146, 700] on p "Submit" at bounding box center [159, 697] width 38 height 16
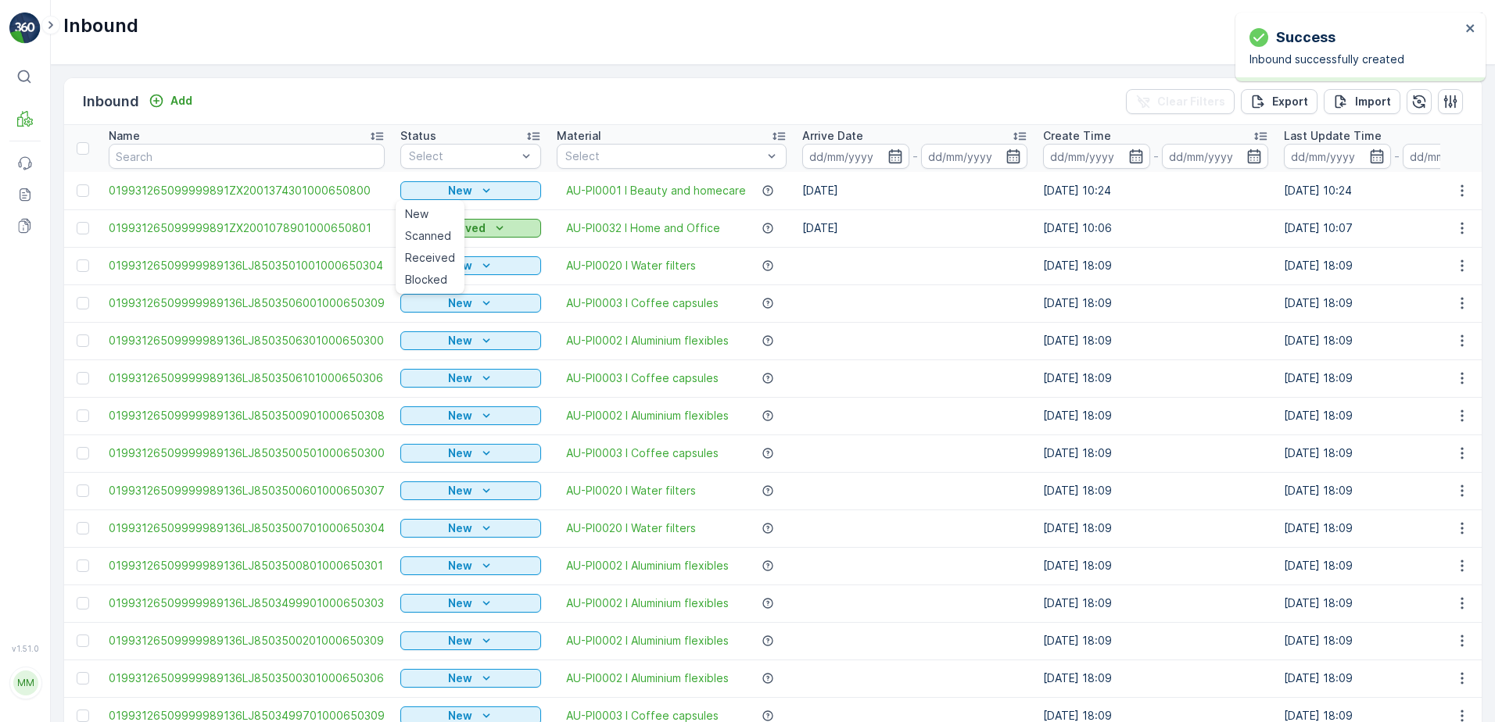
drag, startPoint x: 430, startPoint y: 243, endPoint x: 435, endPoint y: 232, distance: 12.2
click at [435, 232] on span "Scanned" at bounding box center [428, 236] width 46 height 16
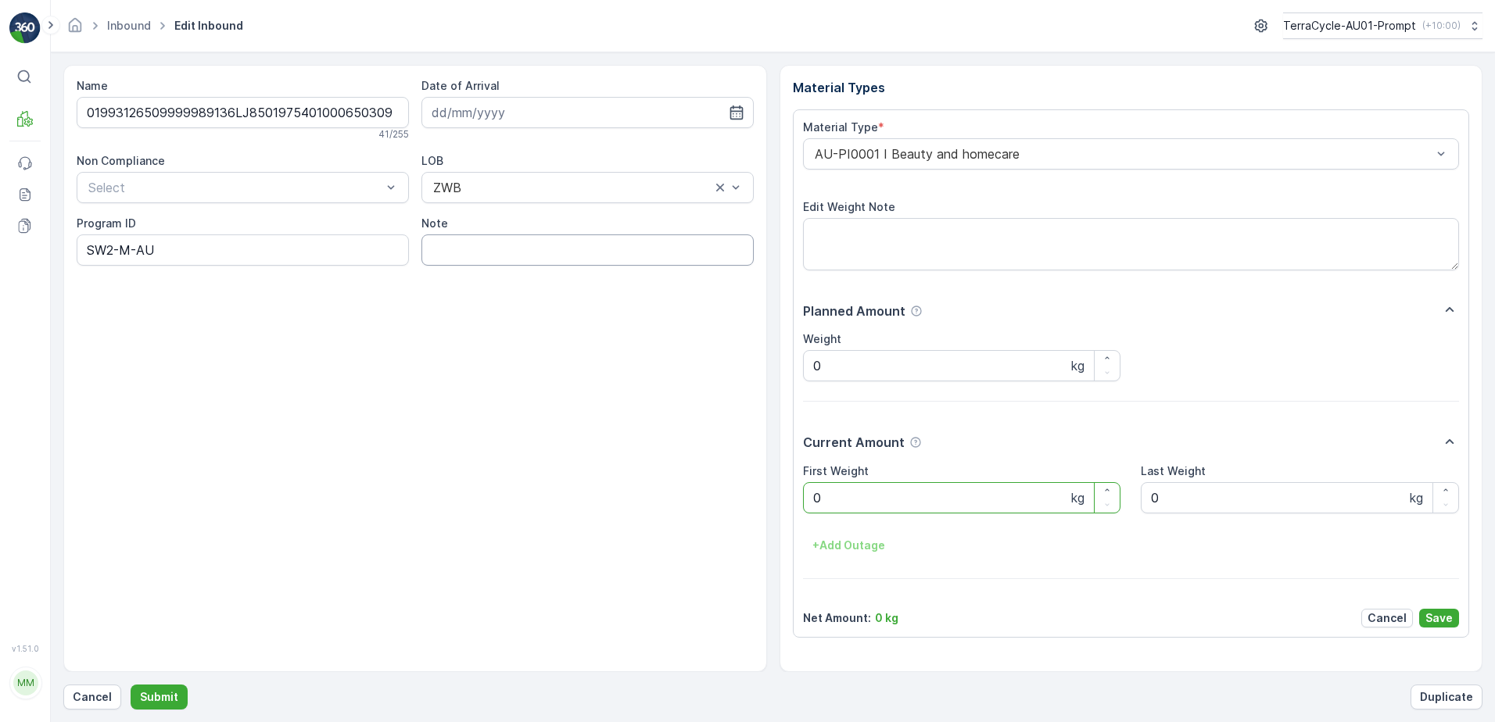
click at [483, 245] on input "Note" at bounding box center [587, 250] width 332 height 31
type input "BOX TOO HEAVY !!"
click at [830, 493] on Weight "0" at bounding box center [962, 497] width 318 height 31
click at [131, 685] on button "Submit" at bounding box center [159, 697] width 57 height 25
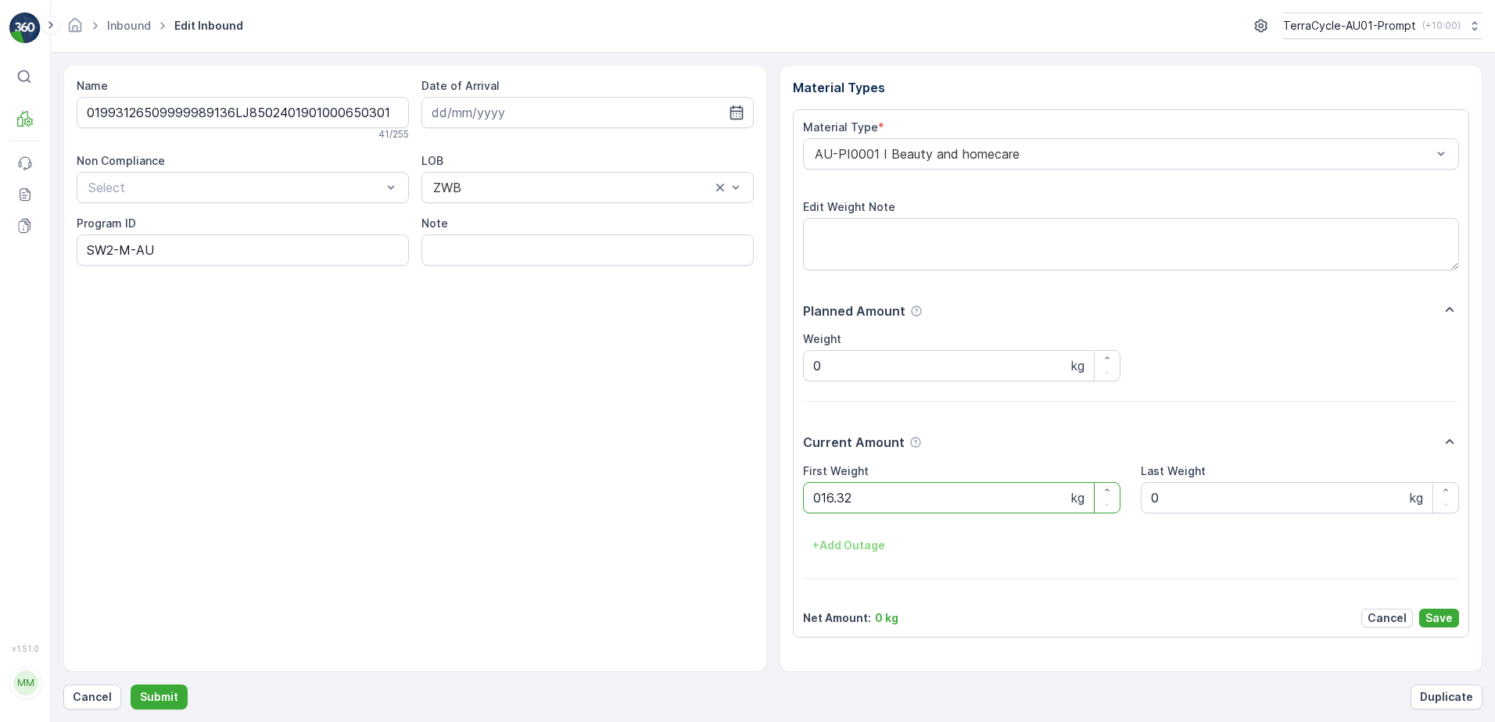
click at [131, 685] on button "Submit" at bounding box center [159, 697] width 57 height 25
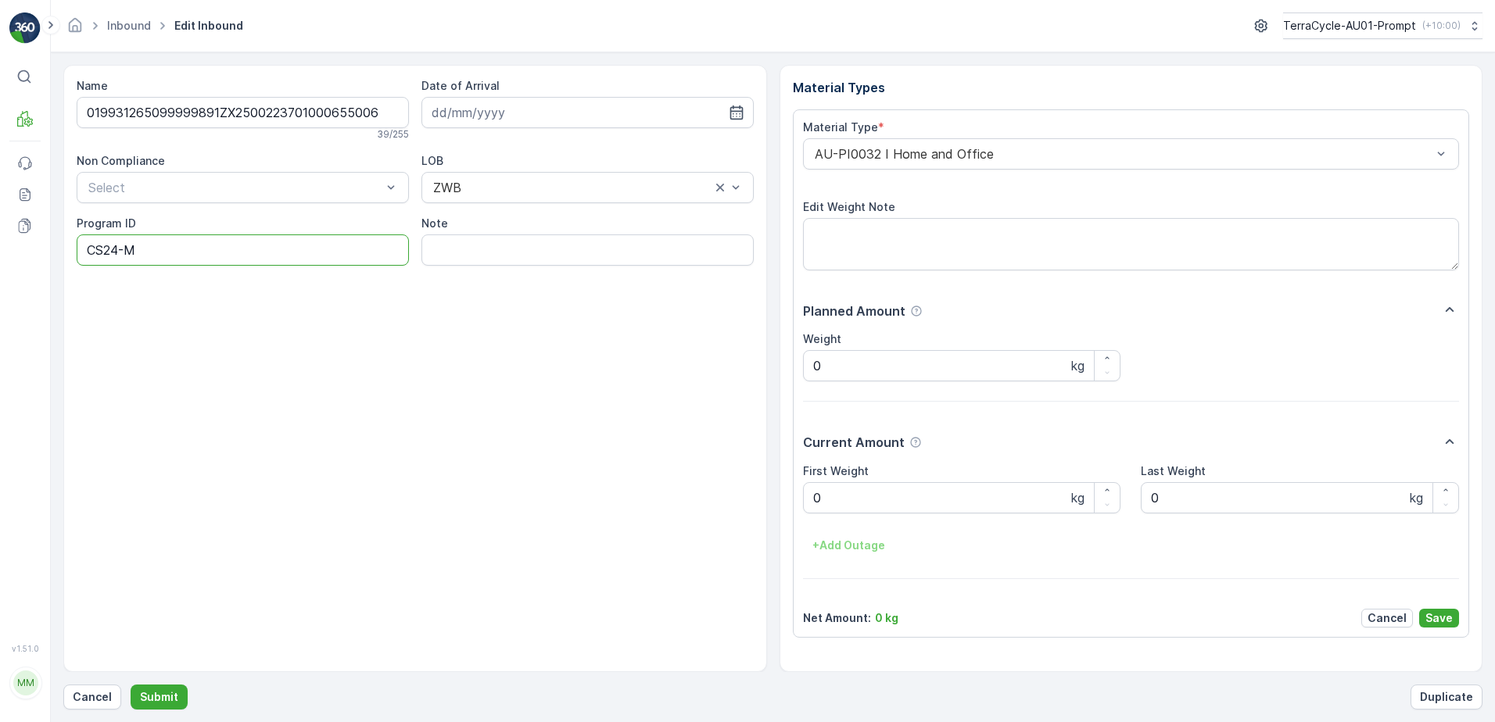
click at [120, 252] on ID "CS24-M" at bounding box center [243, 250] width 332 height 31
type ID "CS45-M"
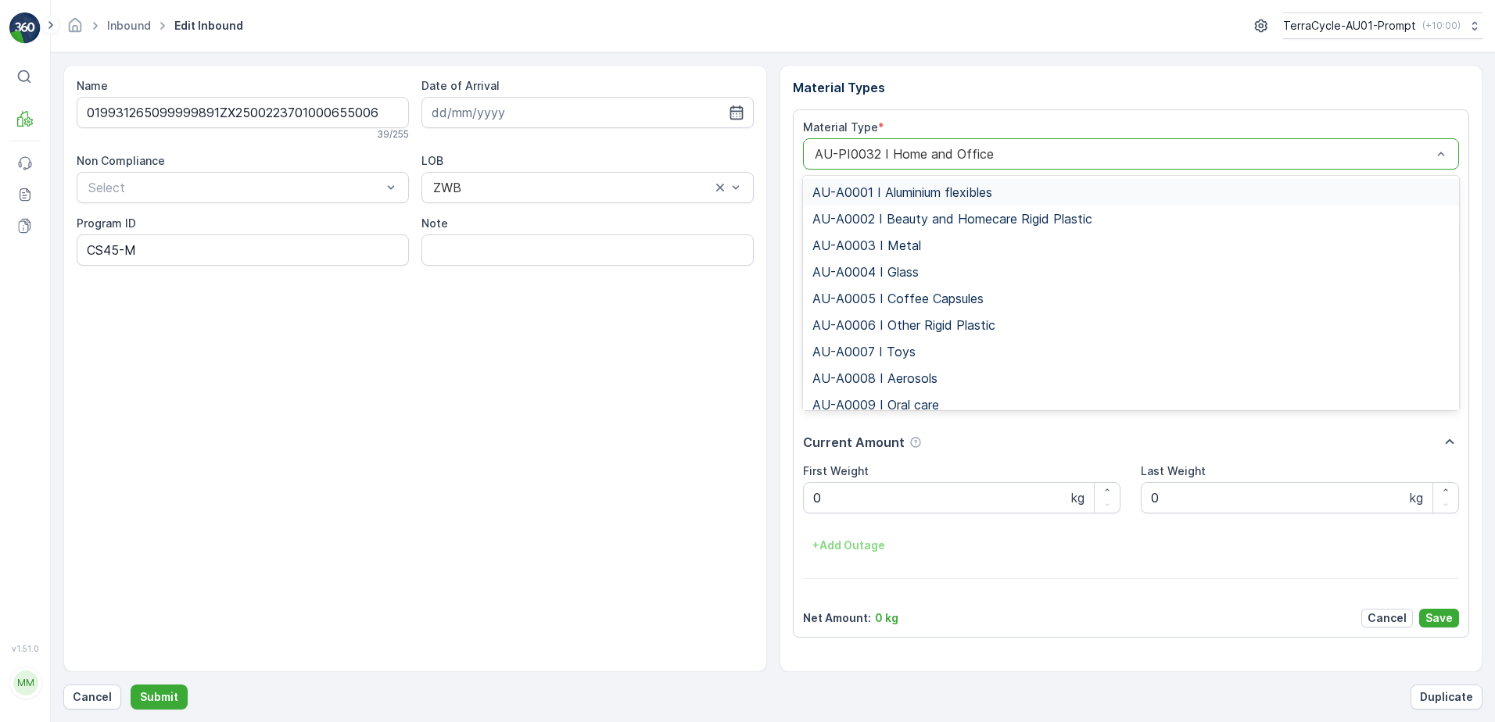
click at [811, 154] on div "AU-PI0032 I Home and Office" at bounding box center [1131, 153] width 657 height 31
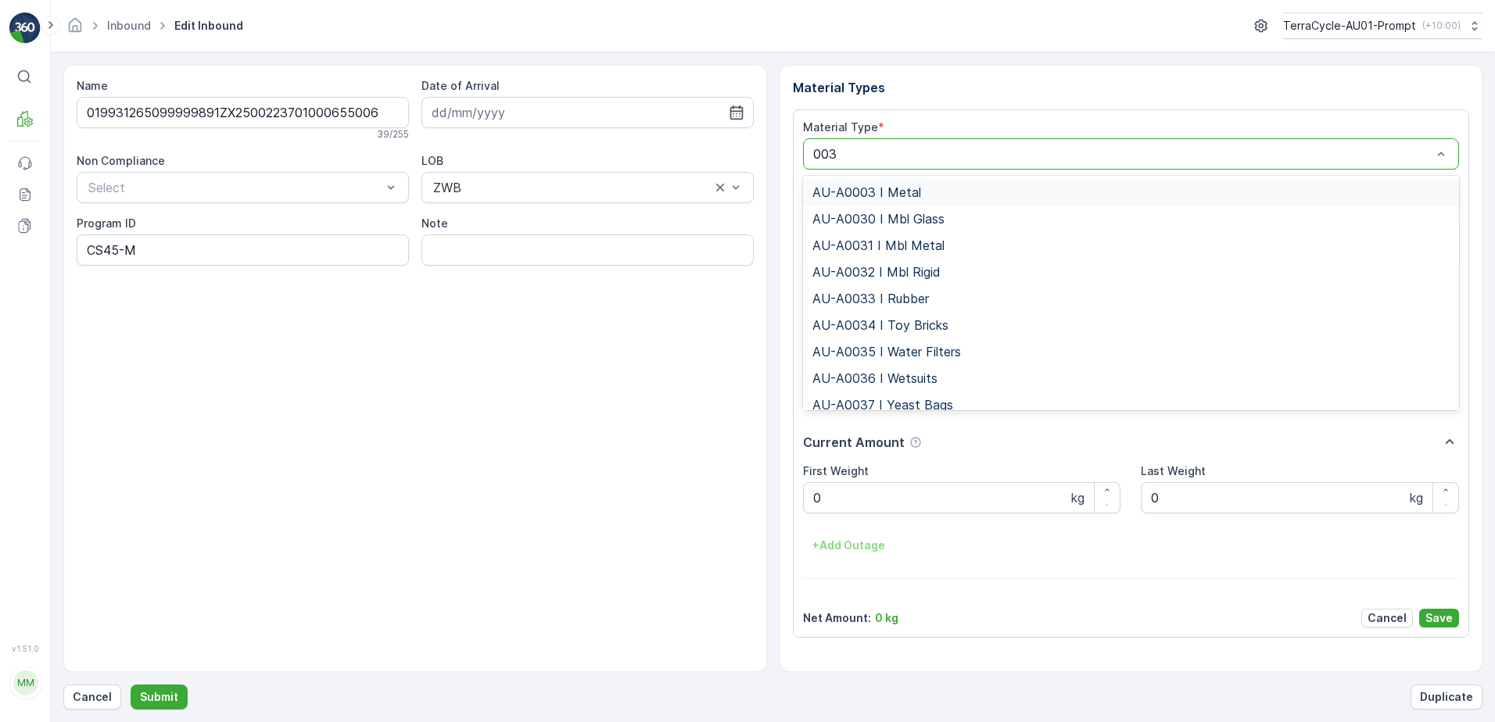
type input "0031"
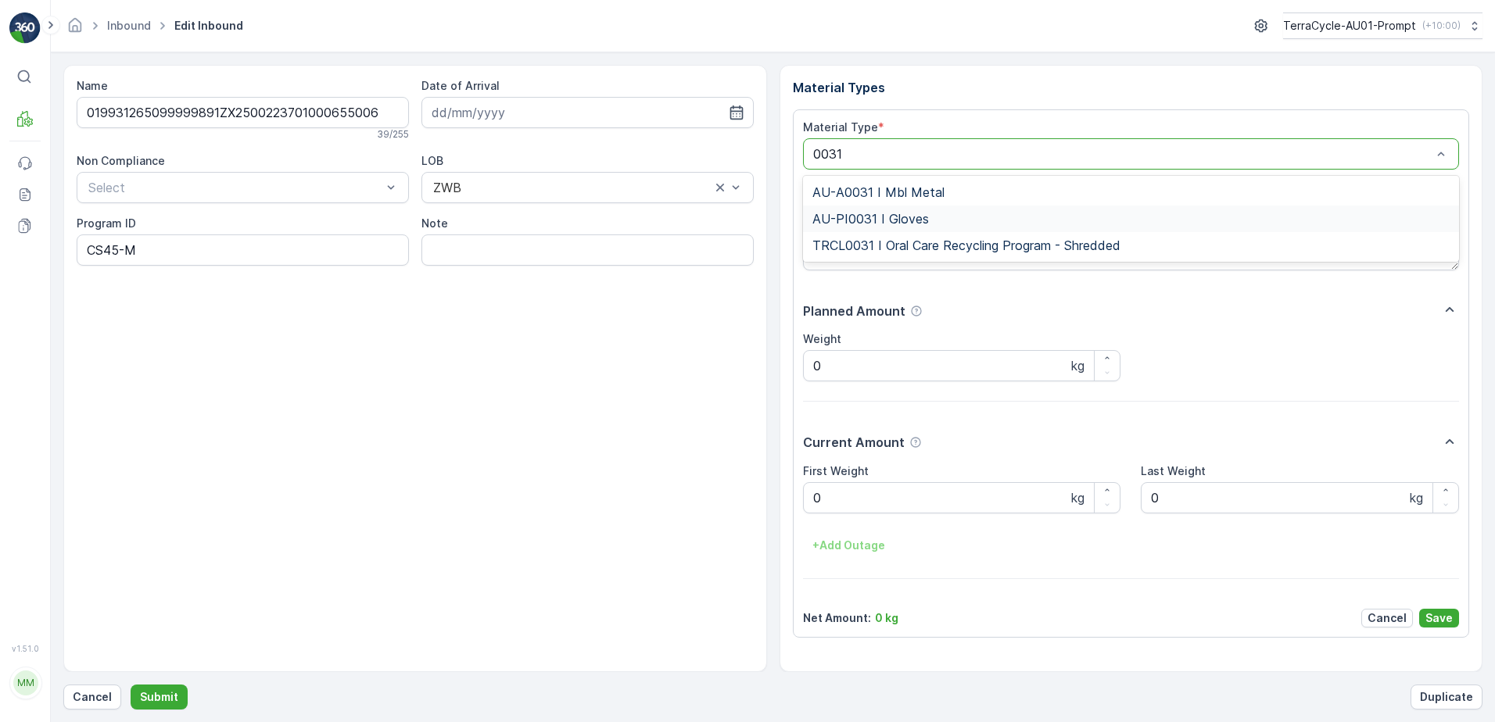
click at [888, 231] on div "AU-PI0031 I Gloves" at bounding box center [1131, 219] width 657 height 27
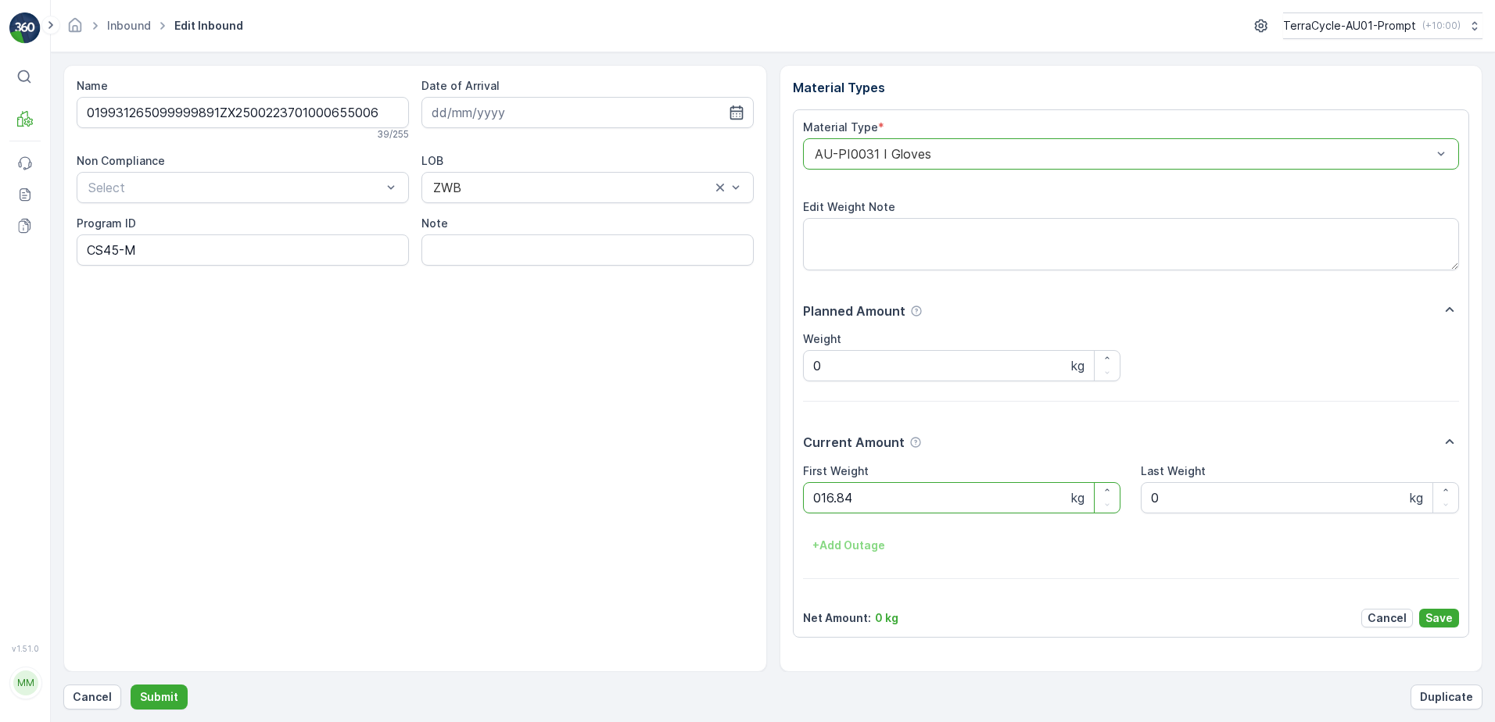
click at [131, 685] on button "Submit" at bounding box center [159, 697] width 57 height 25
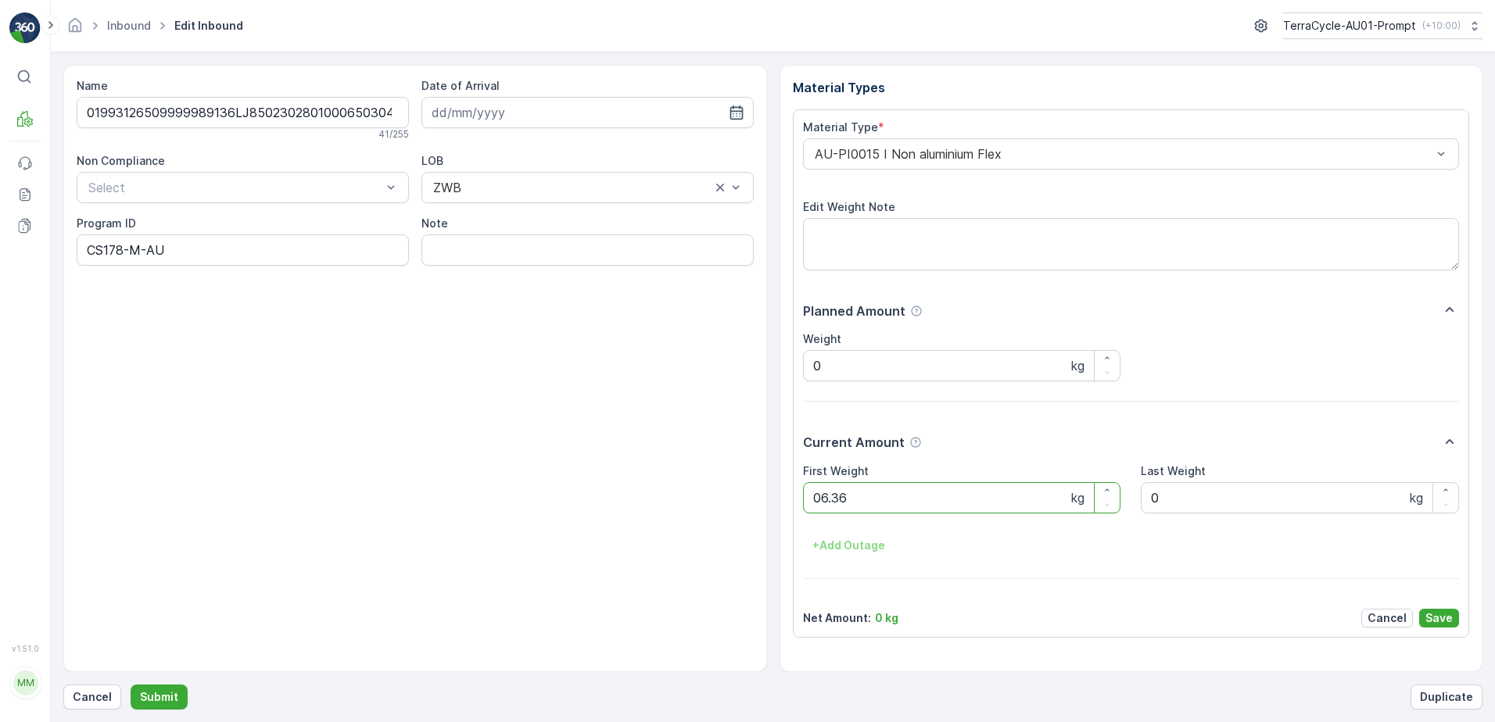
click at [131, 685] on button "Submit" at bounding box center [159, 697] width 57 height 25
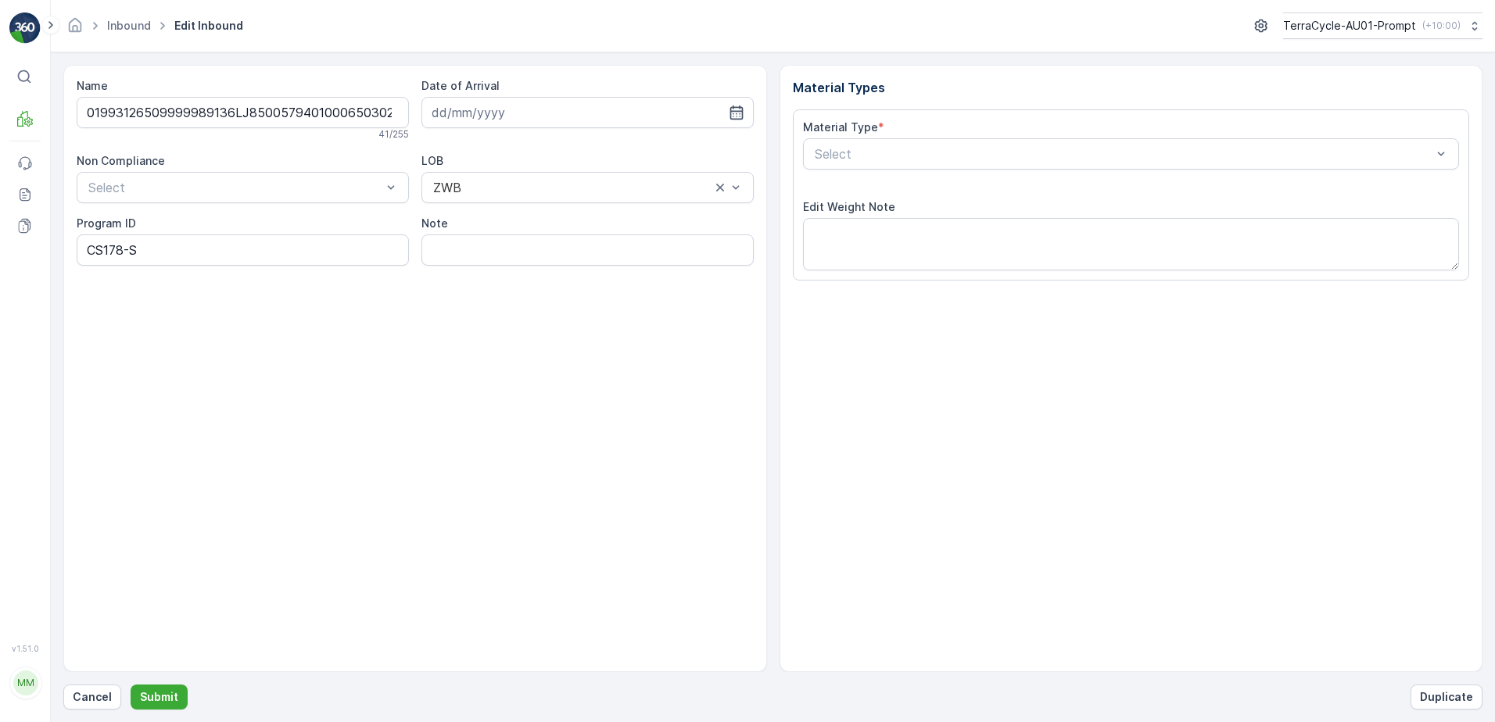
type input "[DATE]"
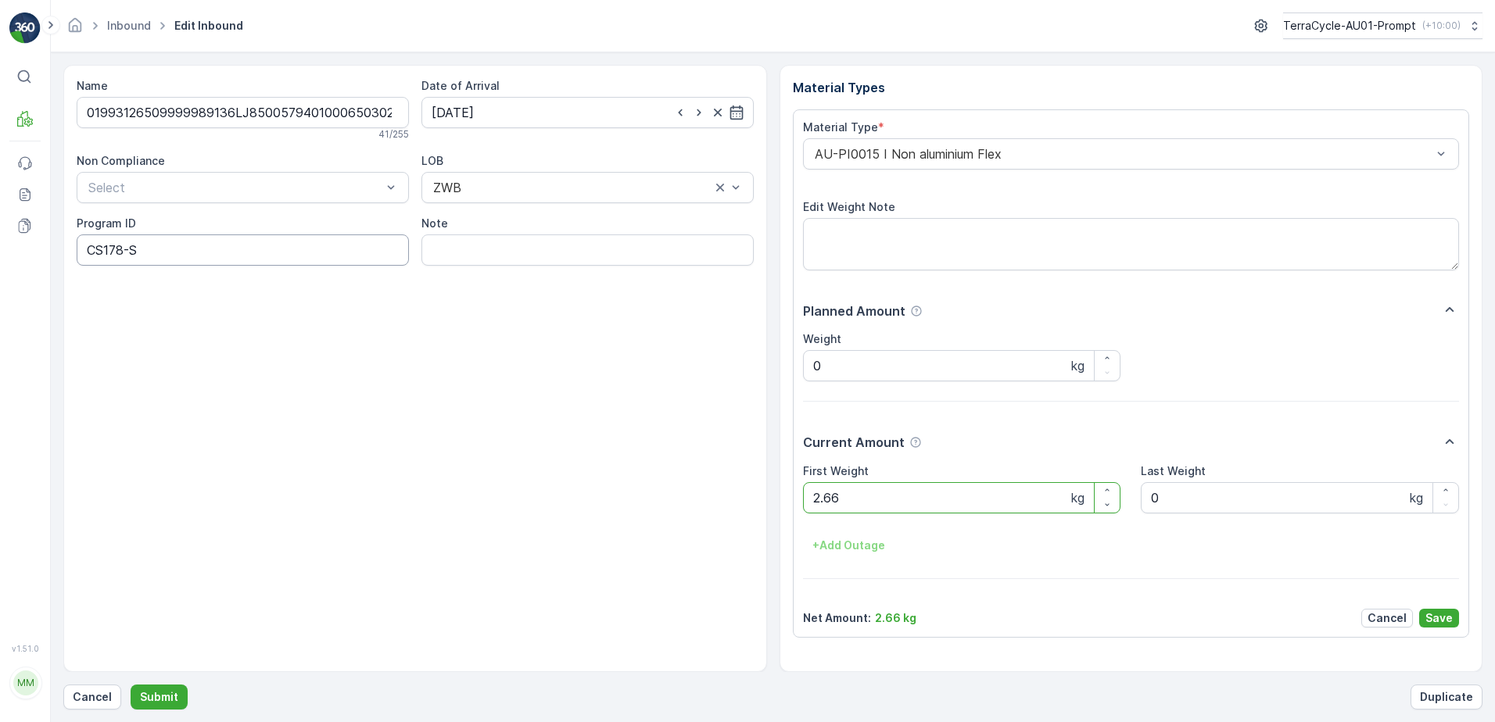
click at [145, 253] on ID "CS178-S" at bounding box center [243, 250] width 332 height 31
click at [127, 250] on ID "CS178-M" at bounding box center [243, 250] width 332 height 31
type ID "CS182-M"
click at [807, 152] on div "AU-PI0015 I Non aluminium Flex" at bounding box center [1131, 153] width 657 height 31
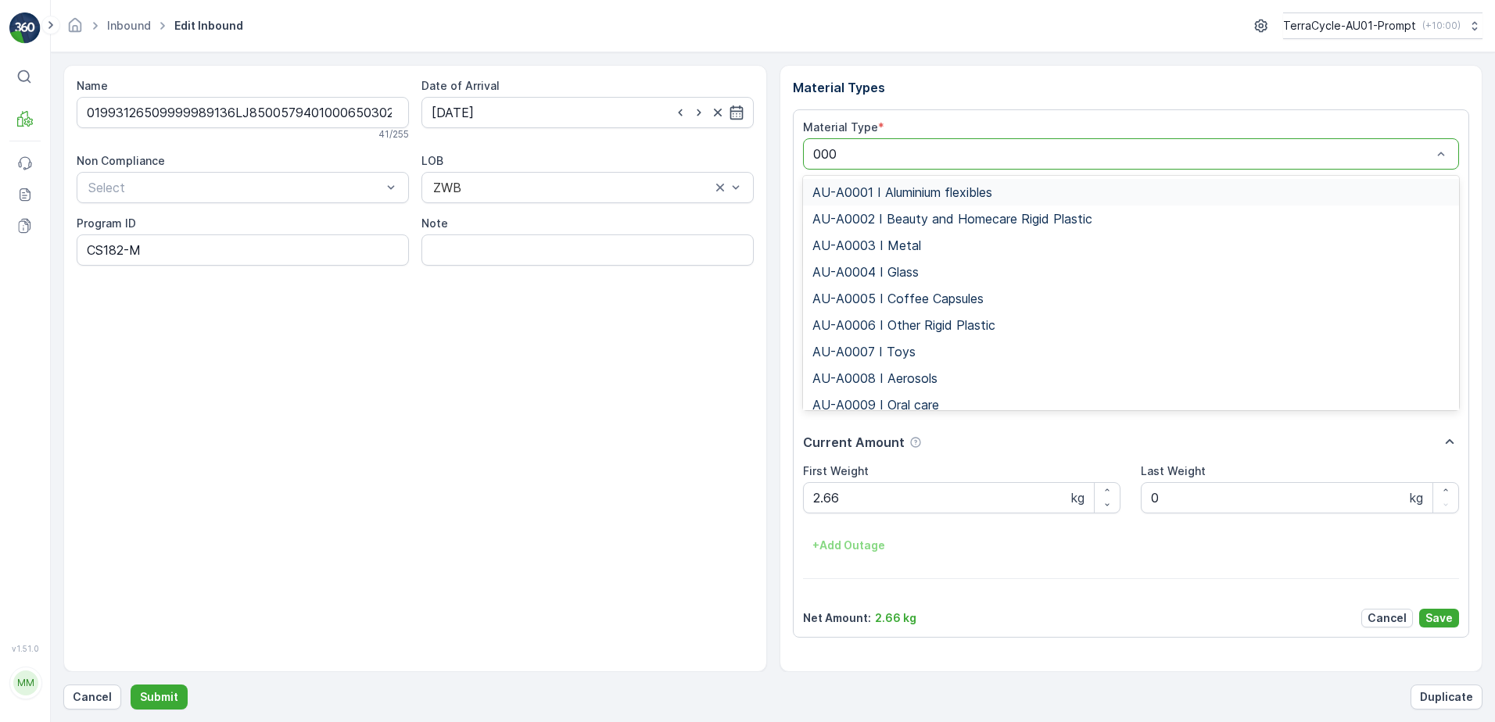
type input "0008"
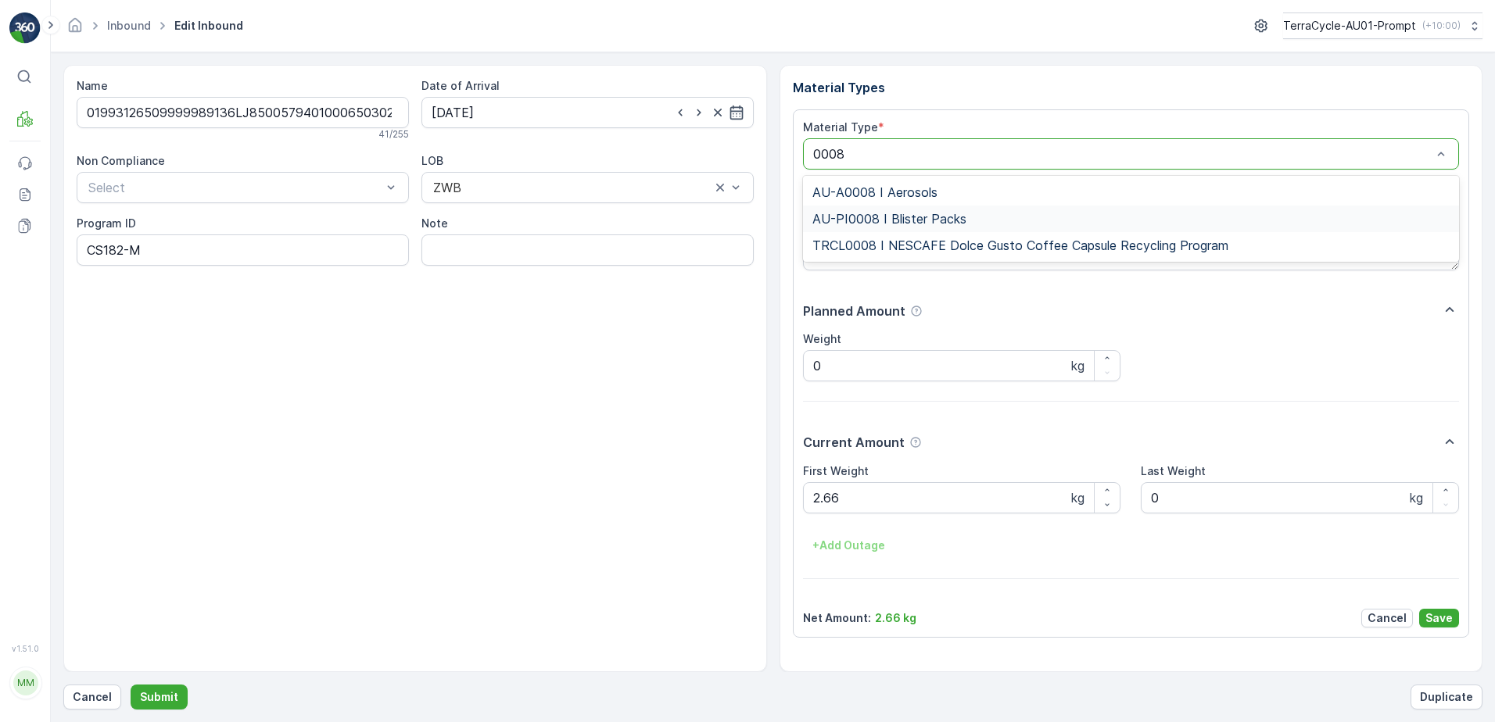
click at [942, 215] on span "AU-PI0008 I Blister Packs" at bounding box center [889, 219] width 154 height 14
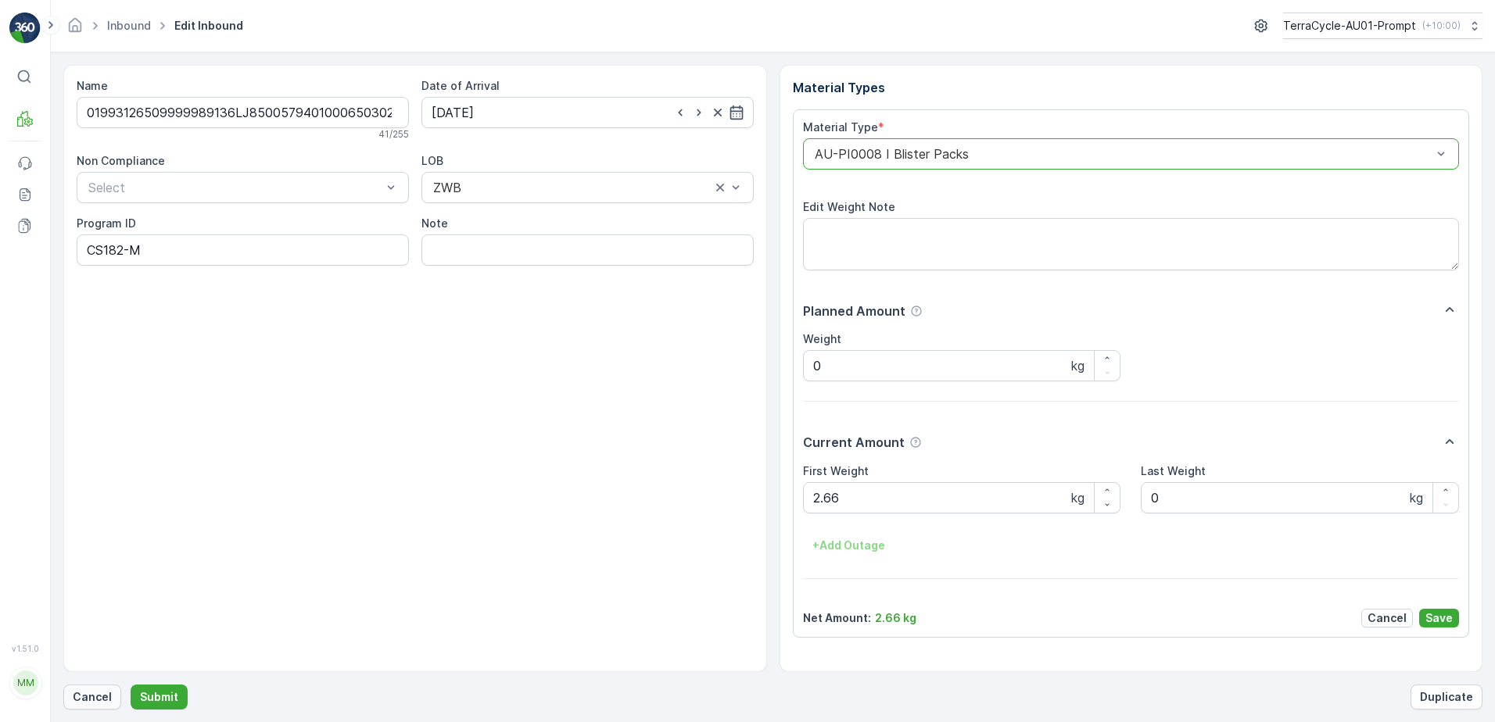
click at [88, 704] on p "Cancel" at bounding box center [92, 697] width 39 height 16
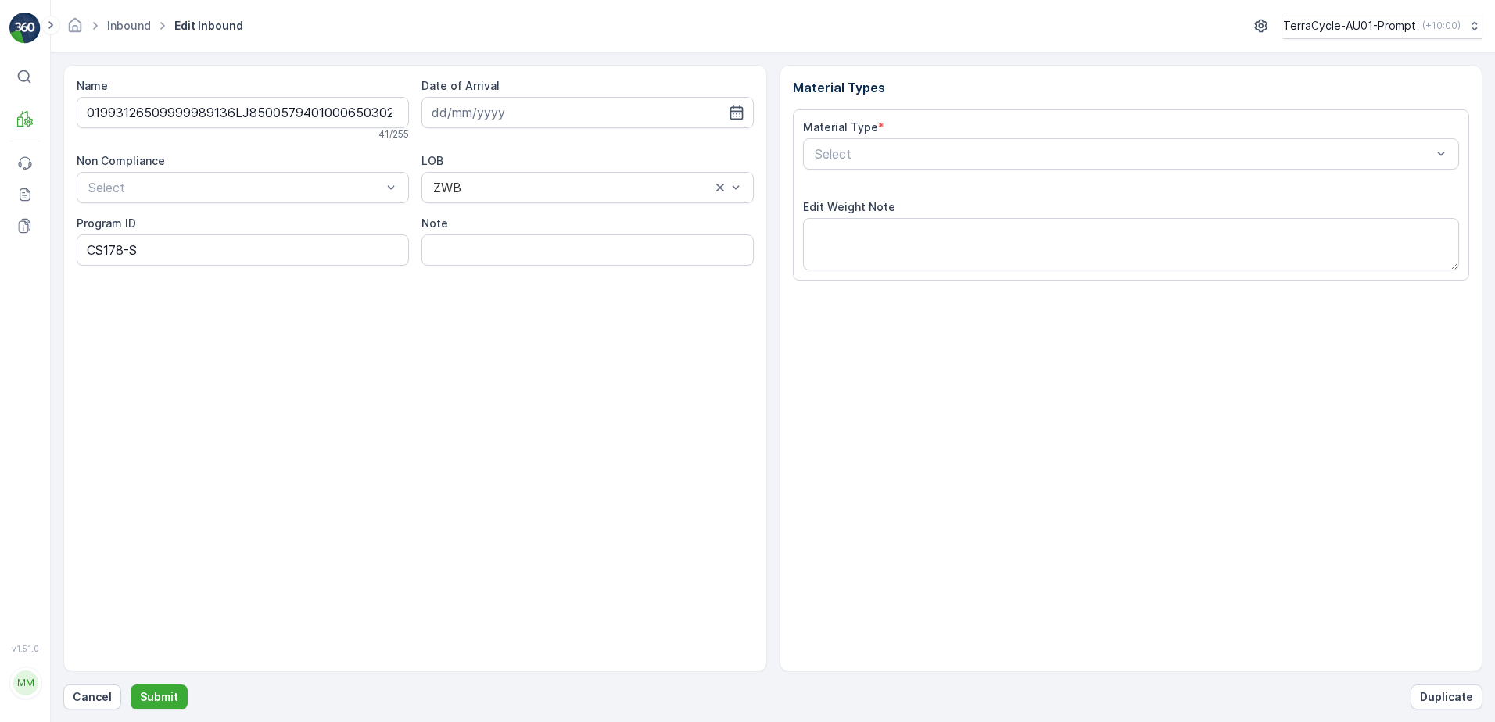
type input "[DATE]"
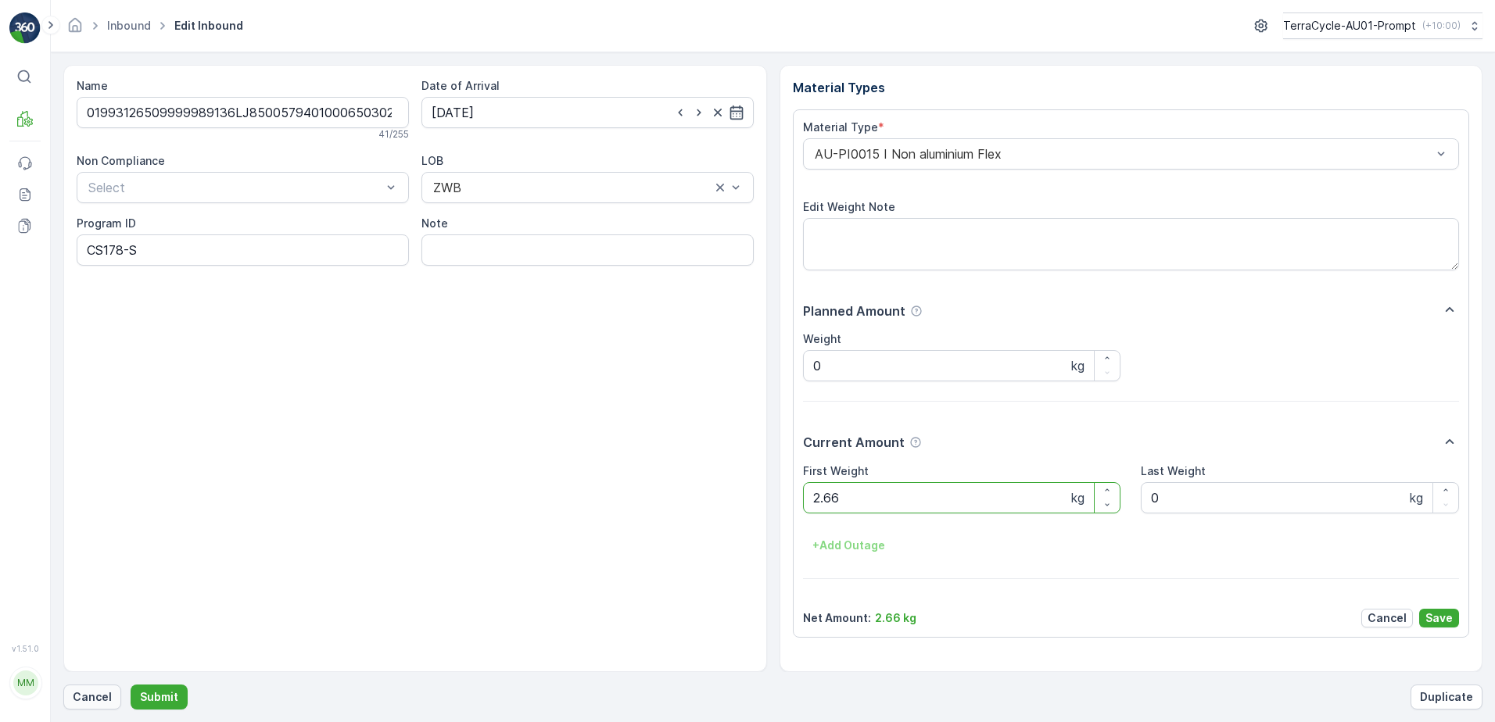
click at [91, 699] on p "Cancel" at bounding box center [92, 697] width 39 height 16
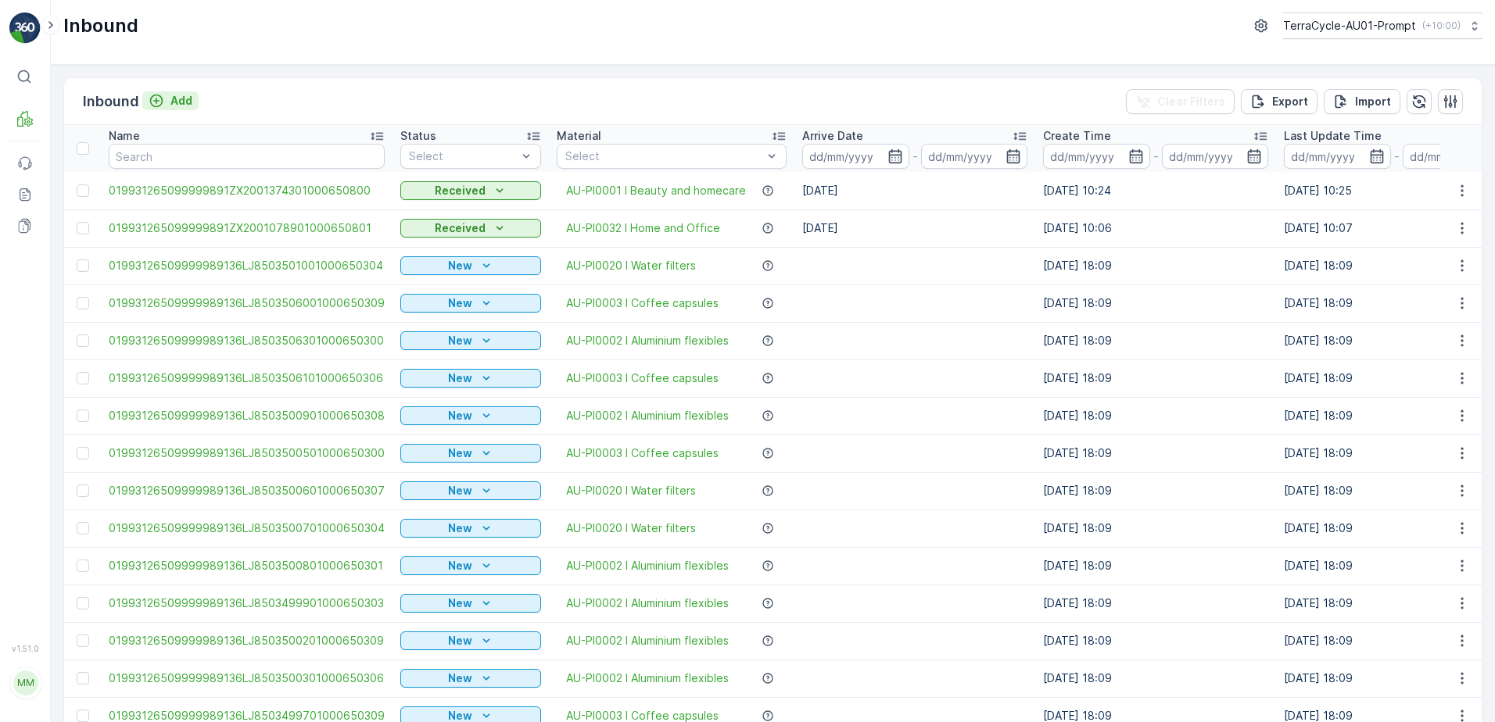
click at [187, 103] on p "Add" at bounding box center [181, 101] width 22 height 16
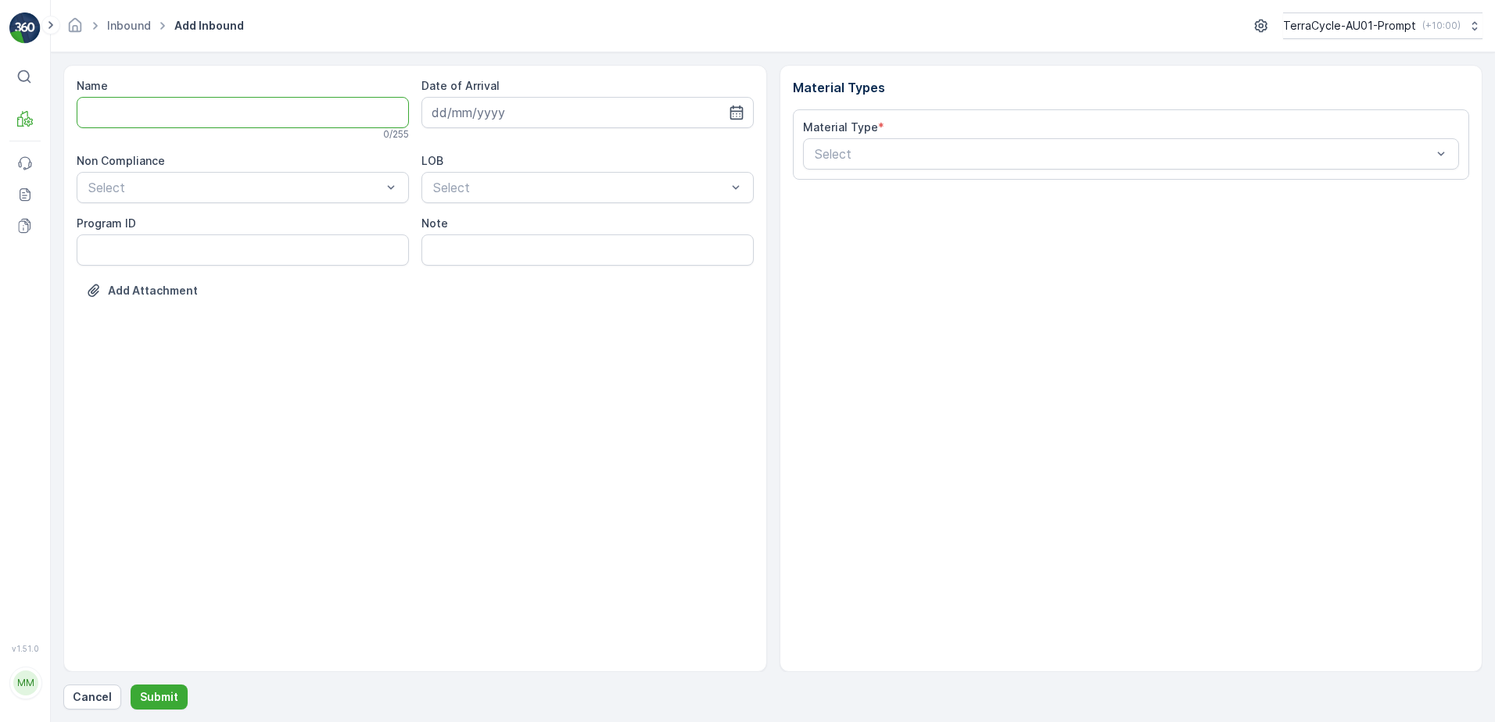
click at [169, 124] on input "Name" at bounding box center [243, 112] width 332 height 31
click at [131, 685] on button "Submit" at bounding box center [159, 697] width 57 height 25
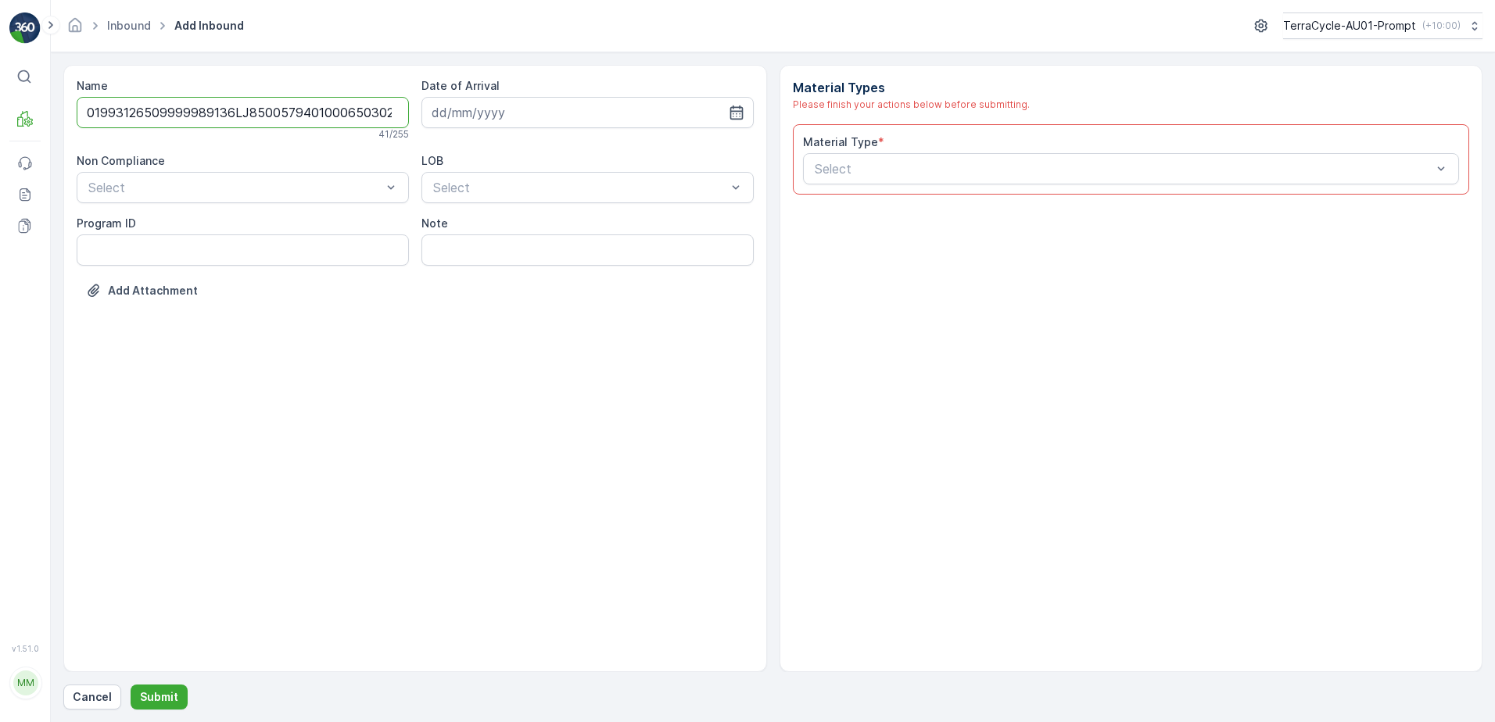
scroll to position [0, 3]
click at [378, 113] on input "01993126509999989136LJ8500579401000650302" at bounding box center [243, 112] width 332 height 31
type input "01993126509999989136LJ8500579401000650302A"
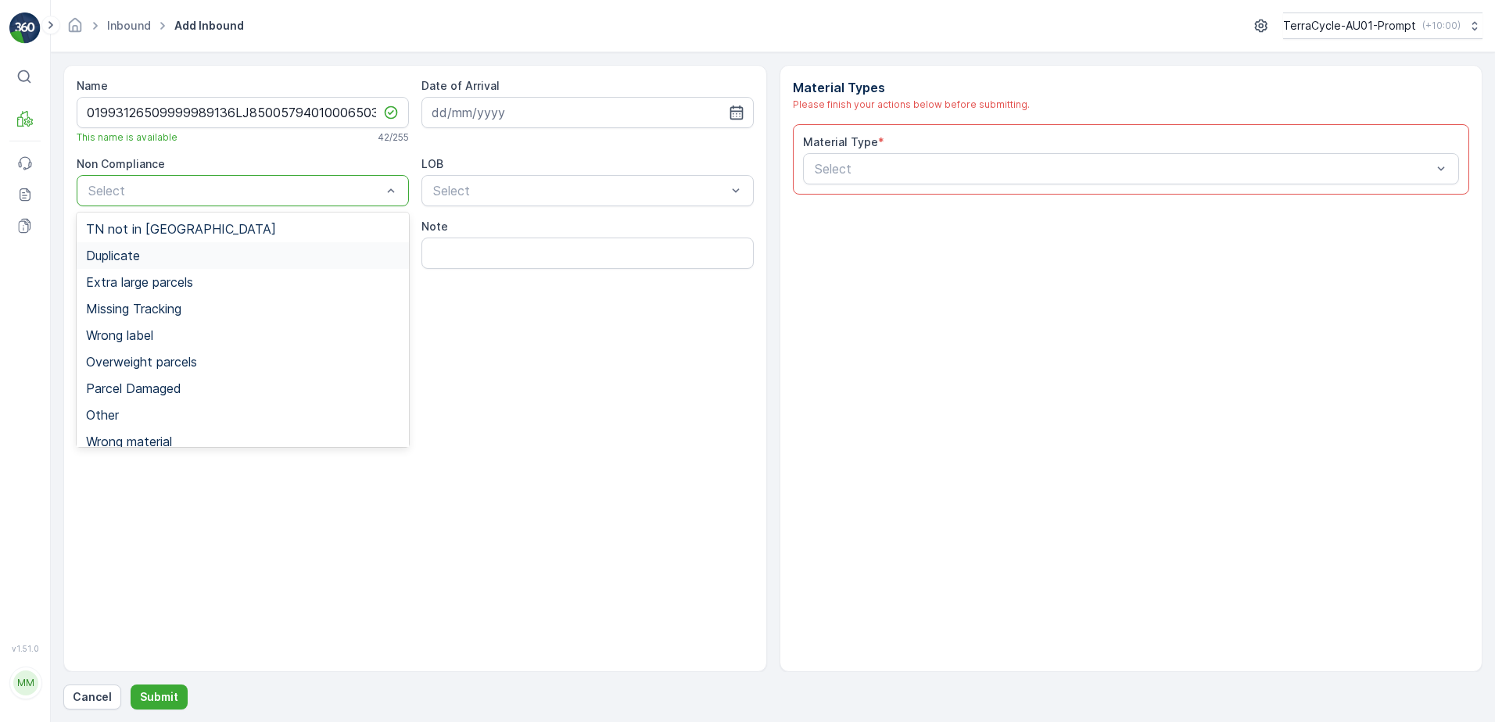
click at [140, 256] on span "Duplicate" at bounding box center [113, 256] width 54 height 14
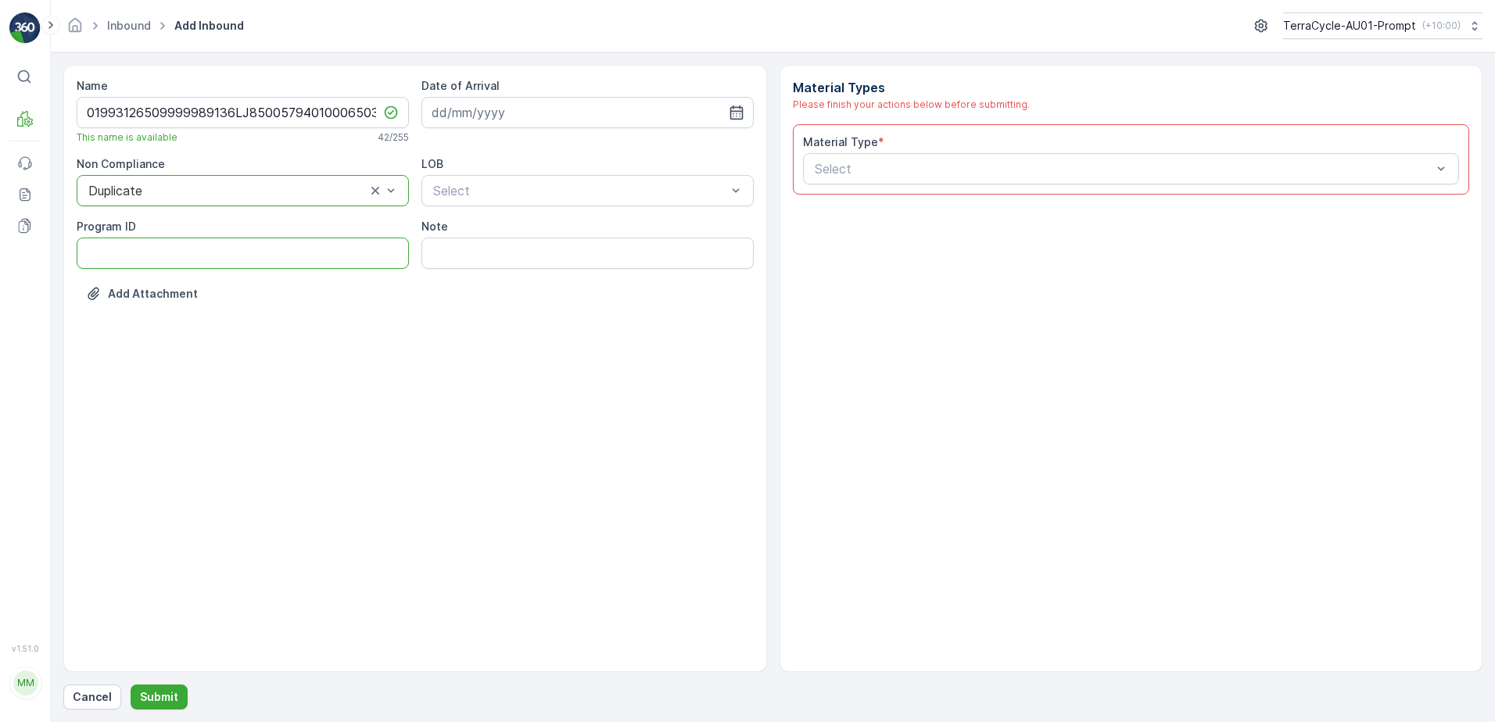
click at [124, 253] on ID "Program ID" at bounding box center [243, 253] width 332 height 31
type ID "CS182-M"
click at [520, 120] on input at bounding box center [587, 112] width 332 height 31
click at [568, 306] on div "25" at bounding box center [560, 305] width 25 height 25
type input "[DATE]"
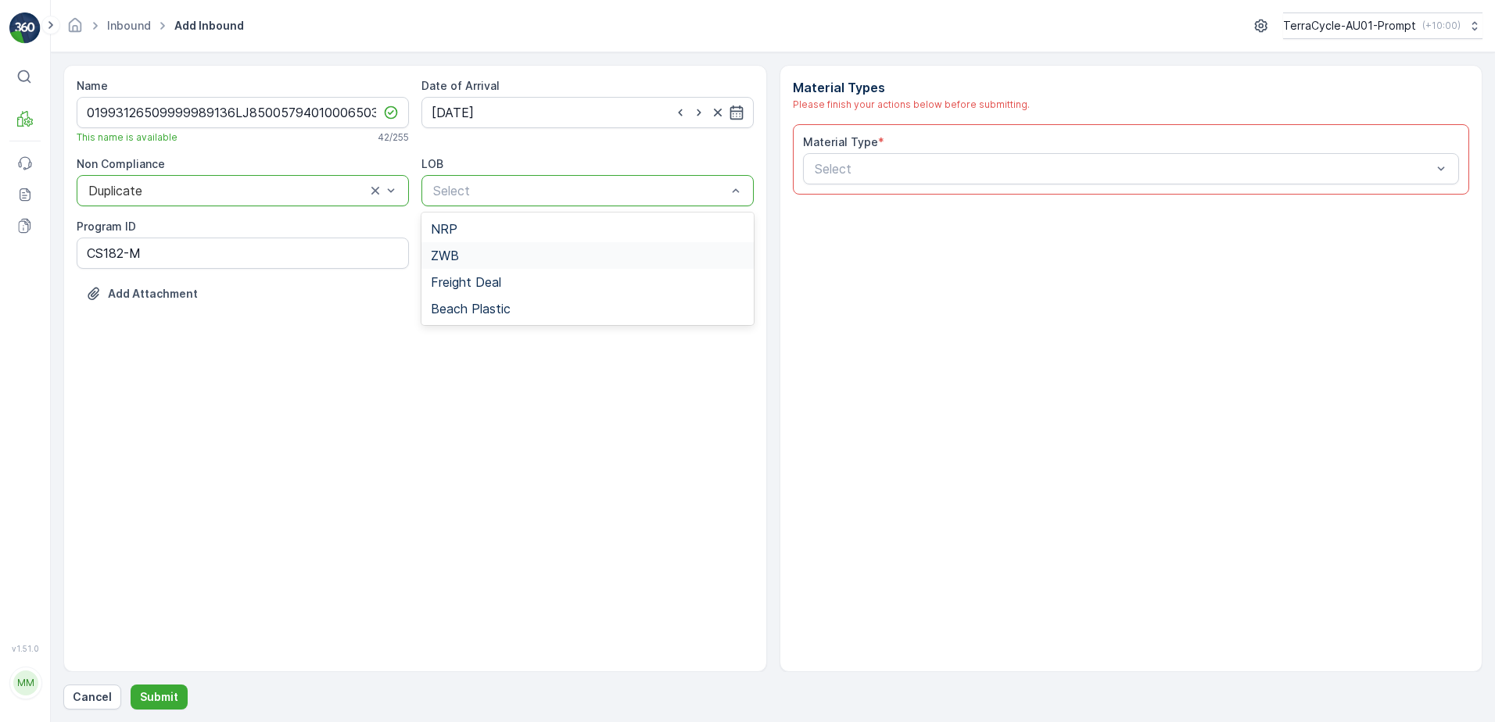
click at [488, 258] on div "ZWB" at bounding box center [587, 256] width 313 height 14
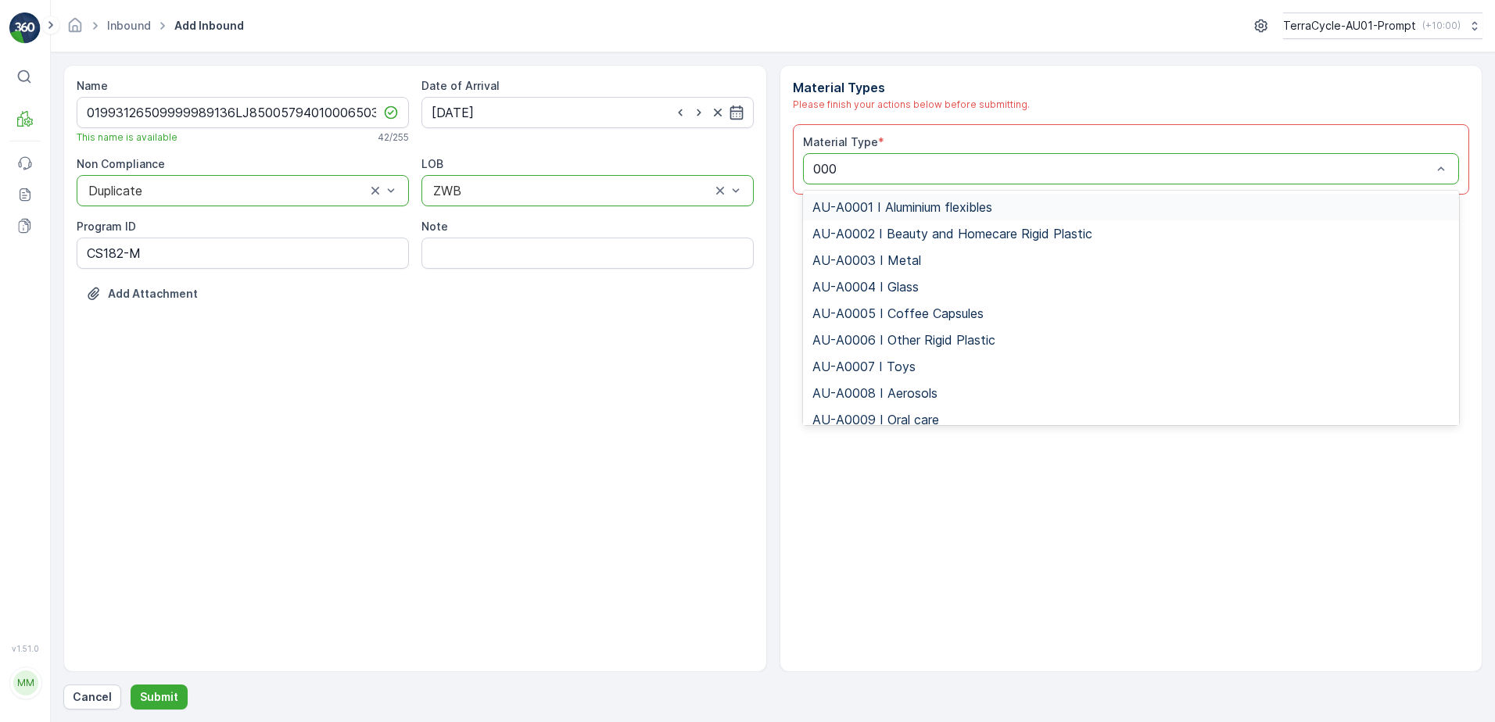
type input "0008"
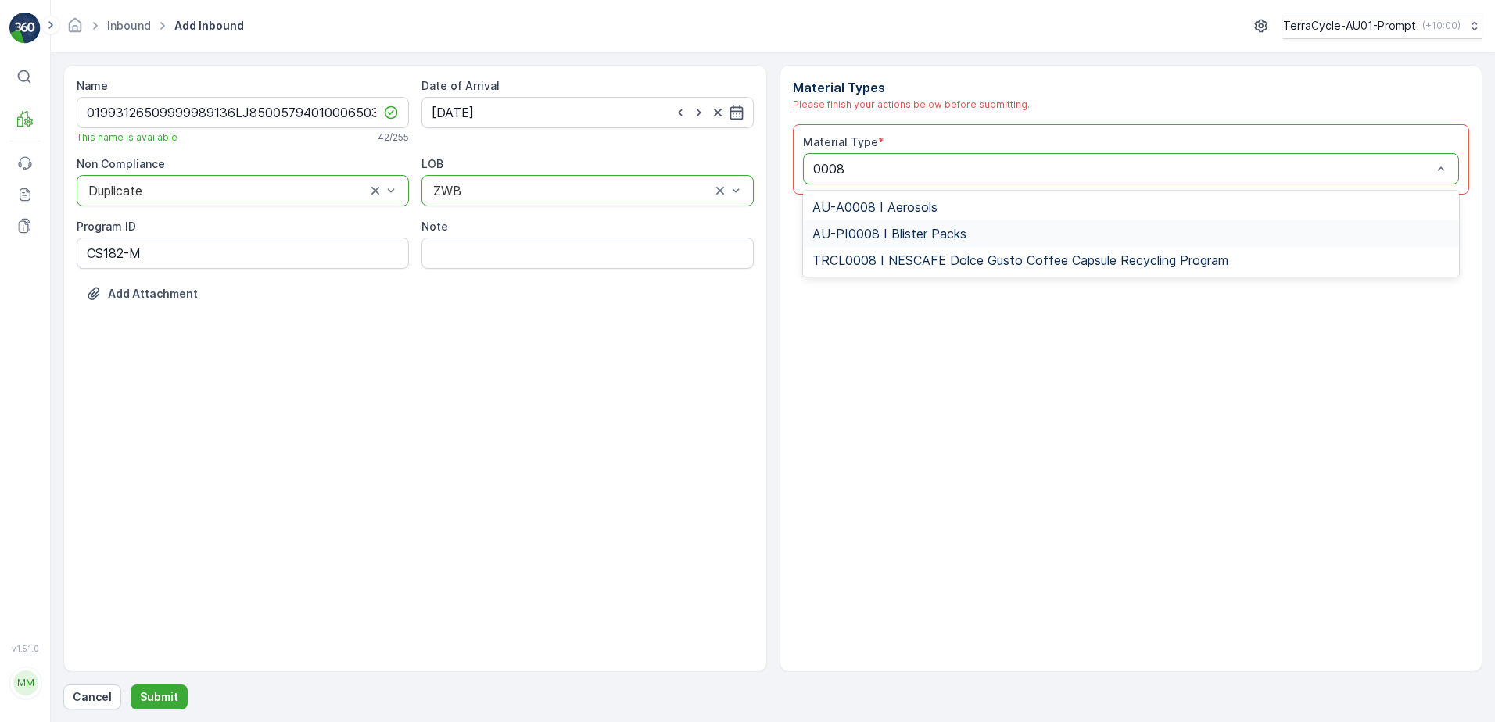
click at [947, 234] on span "AU-PI0008 I Blister Packs" at bounding box center [889, 234] width 154 height 14
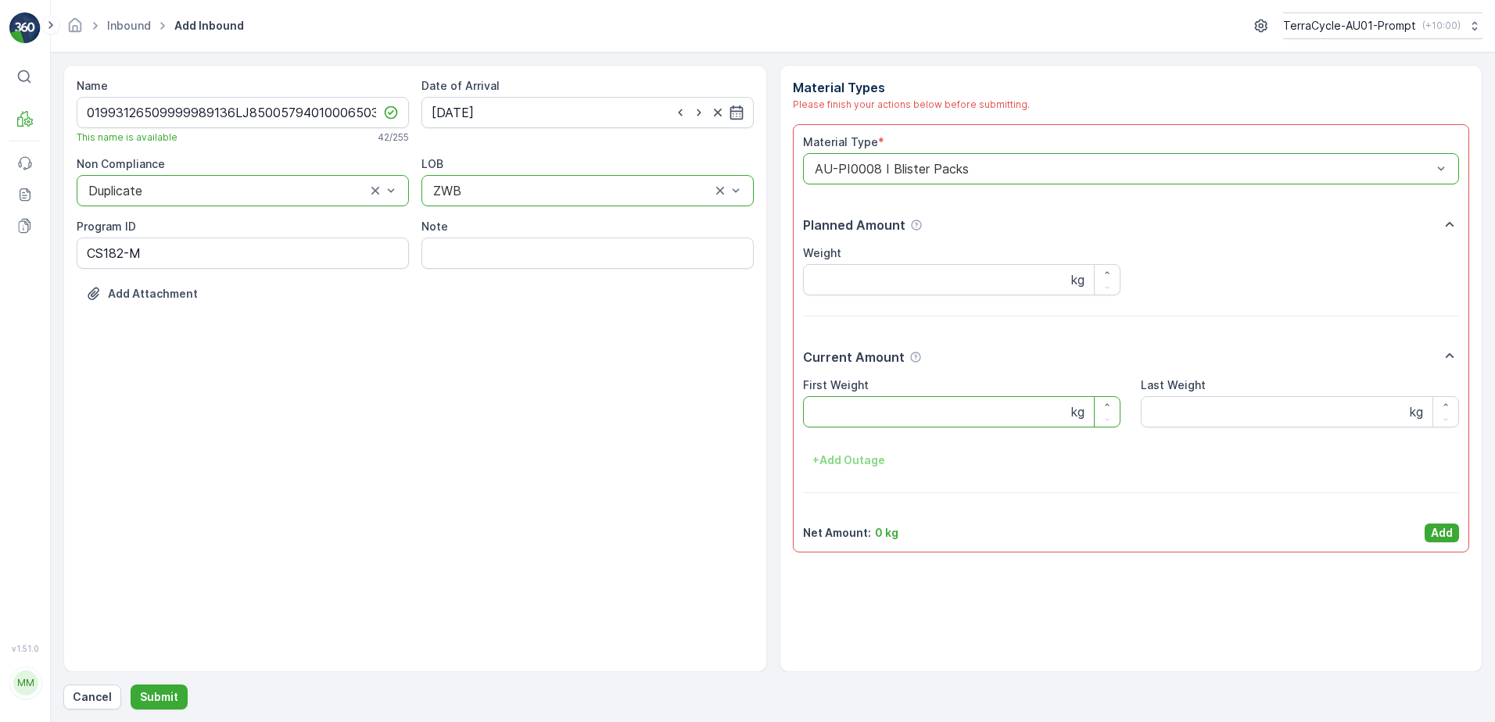
click at [860, 418] on Weight "First Weight" at bounding box center [962, 411] width 318 height 31
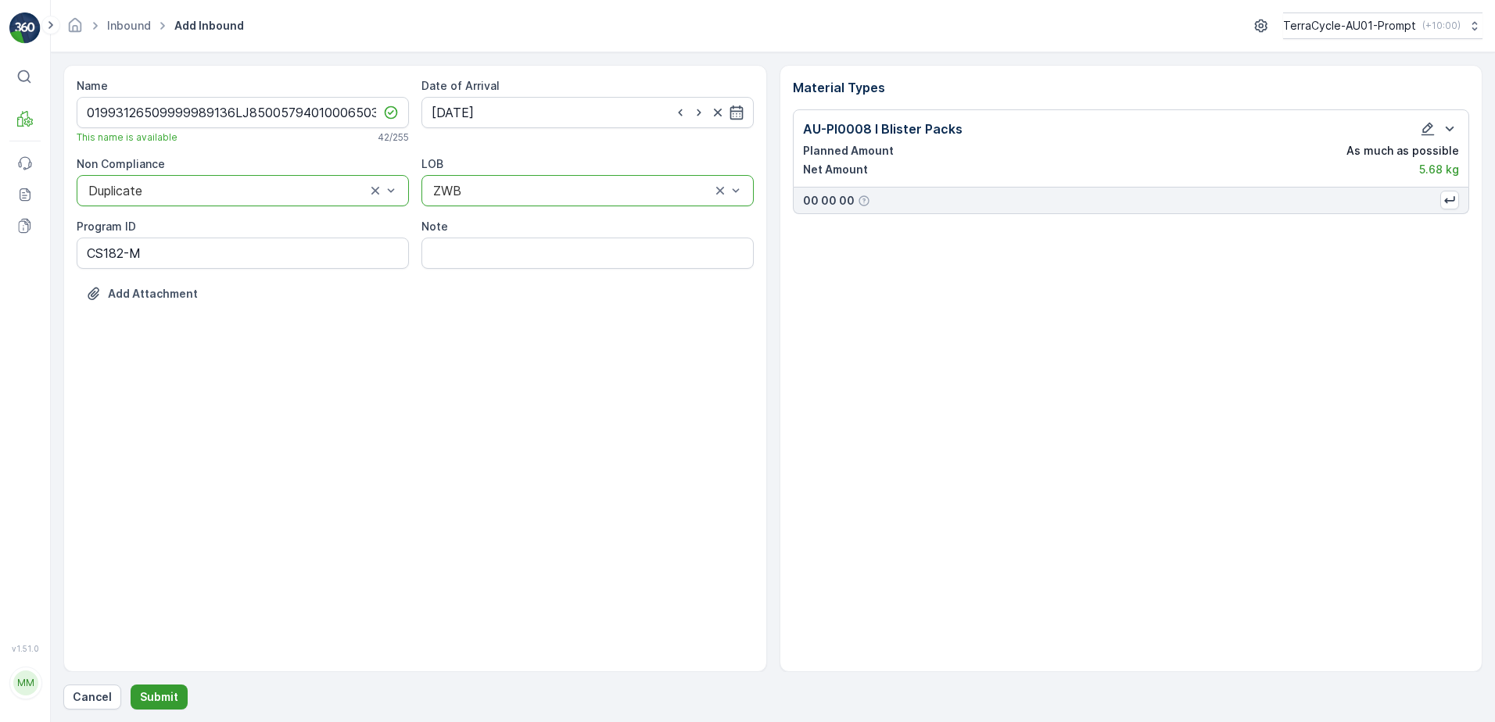
click at [162, 696] on p "Submit" at bounding box center [159, 697] width 38 height 16
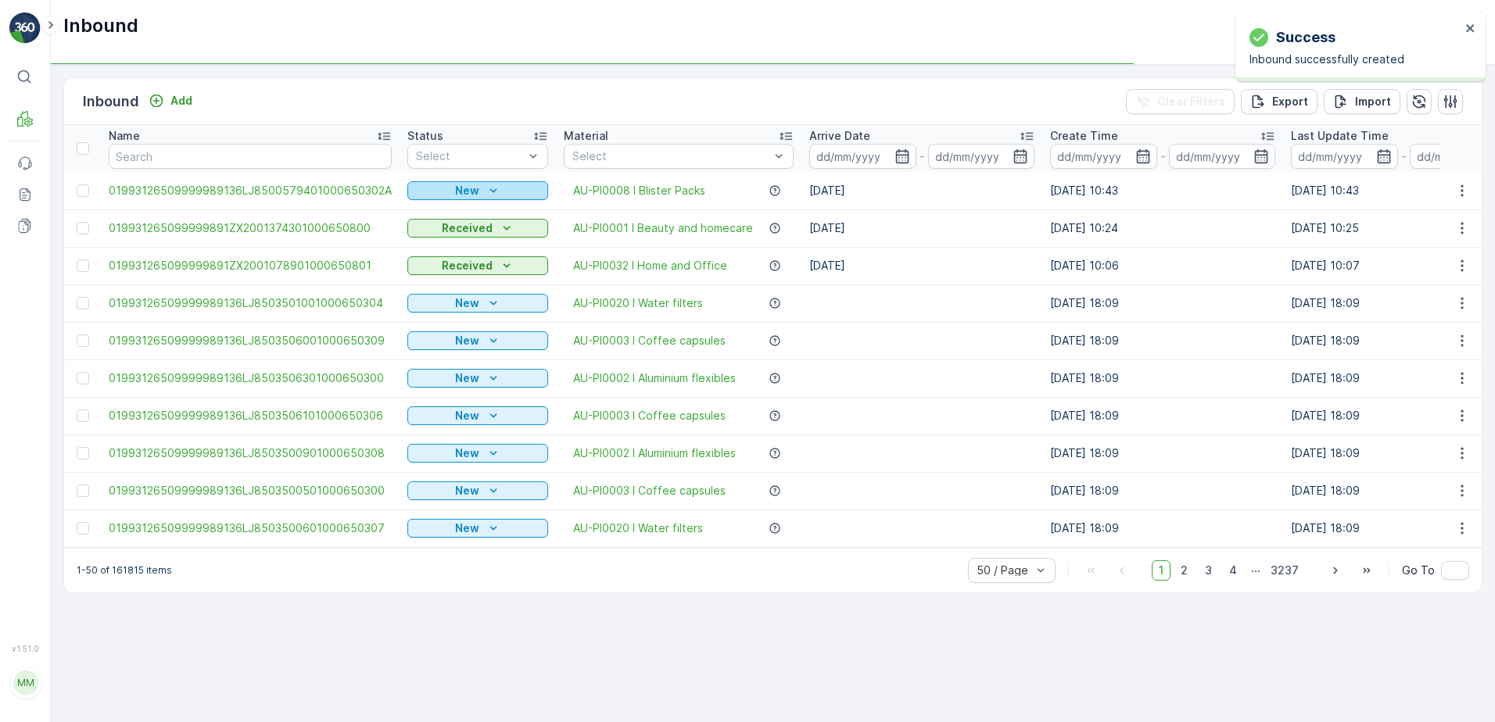
click at [473, 187] on p "New" at bounding box center [467, 191] width 24 height 16
click at [448, 242] on span "Scanned" at bounding box center [434, 236] width 46 height 16
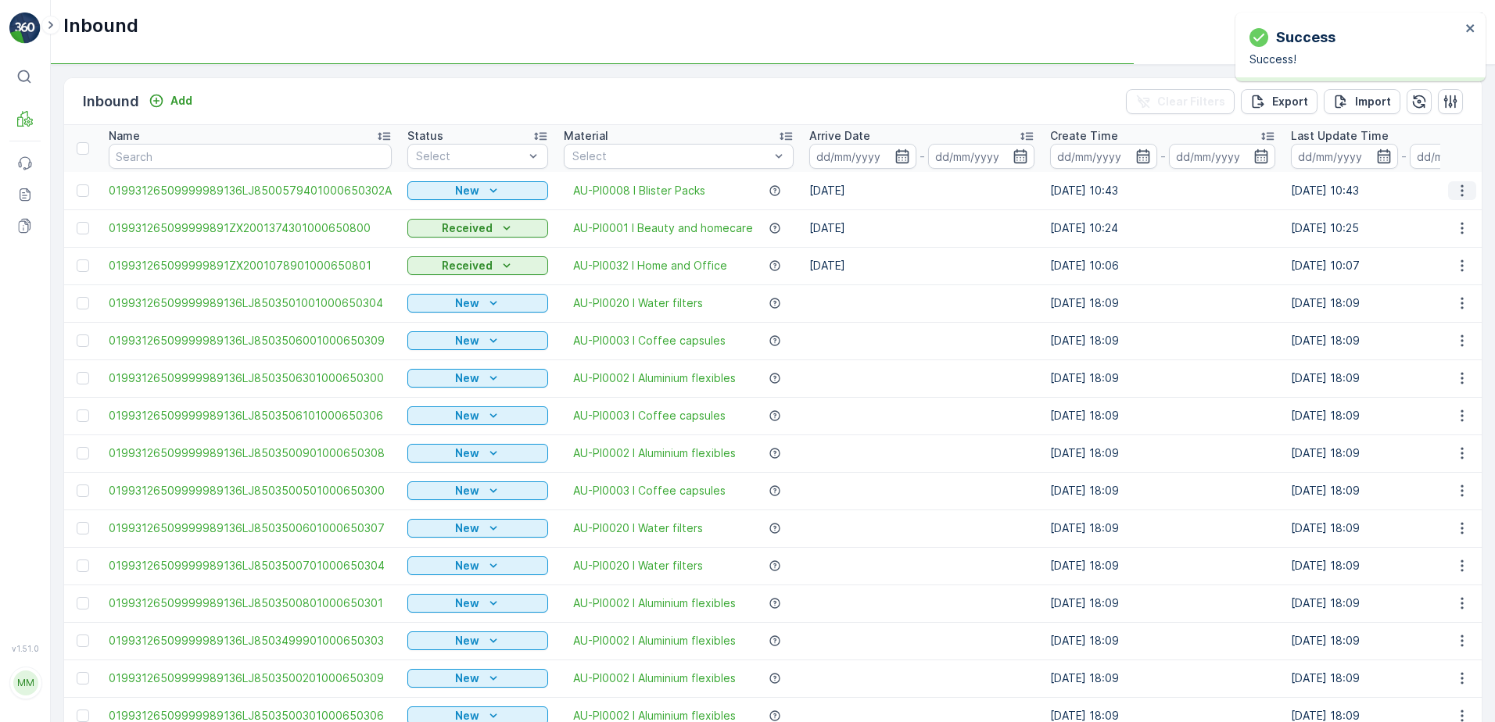
click at [1456, 194] on icon "button" at bounding box center [1462, 191] width 16 height 16
click at [1407, 306] on span "Print QR" at bounding box center [1398, 302] width 43 height 16
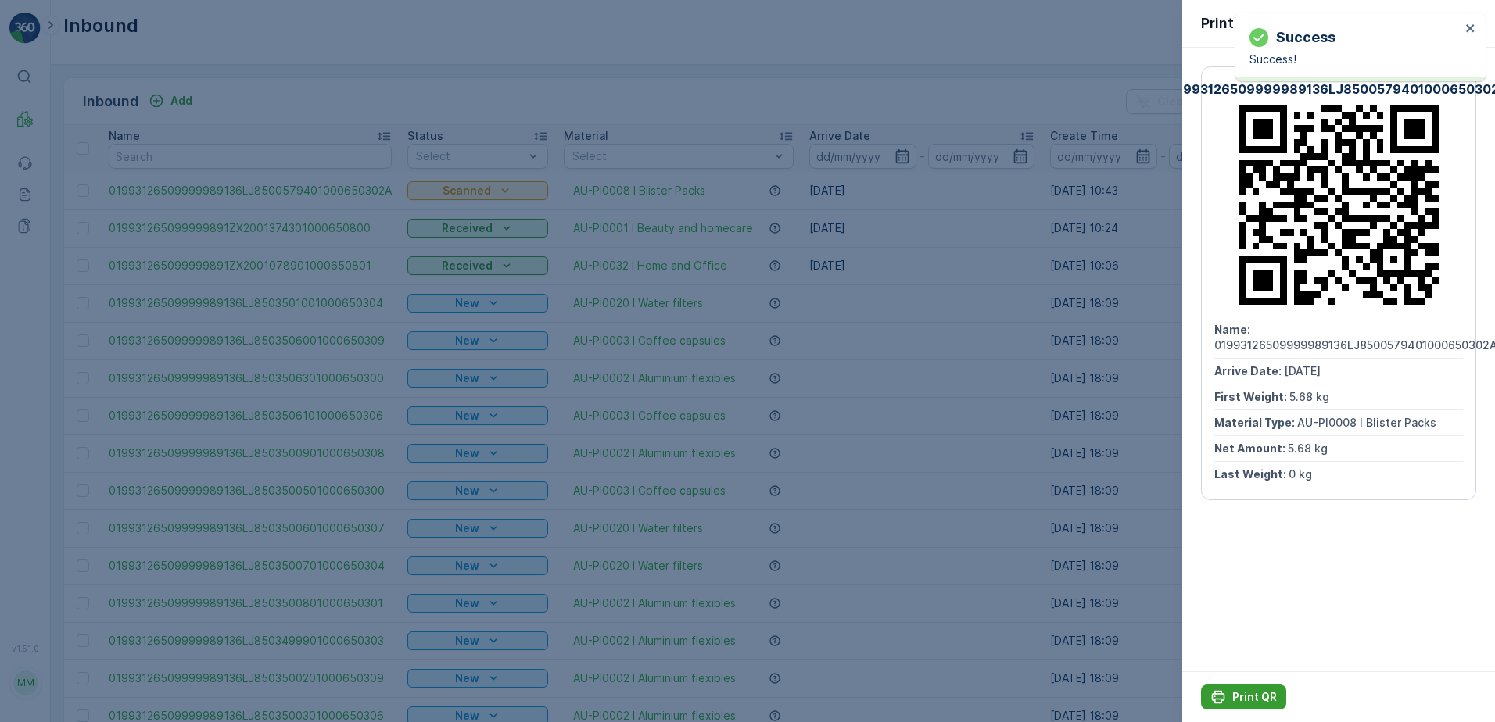
click at [1235, 698] on p "Print QR" at bounding box center [1254, 697] width 45 height 16
click at [1472, 23] on icon "button" at bounding box center [1470, 22] width 16 height 16
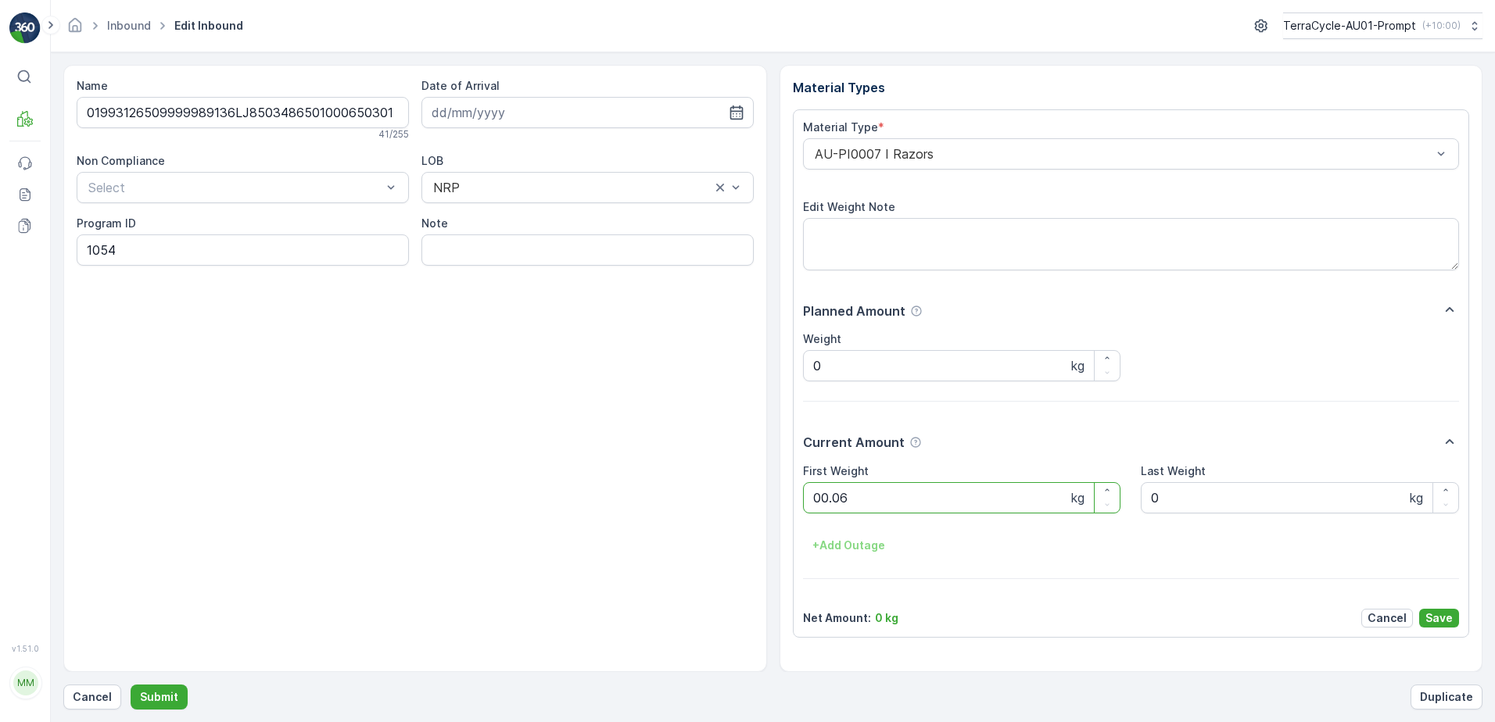
click at [131, 685] on button "Submit" at bounding box center [159, 697] width 57 height 25
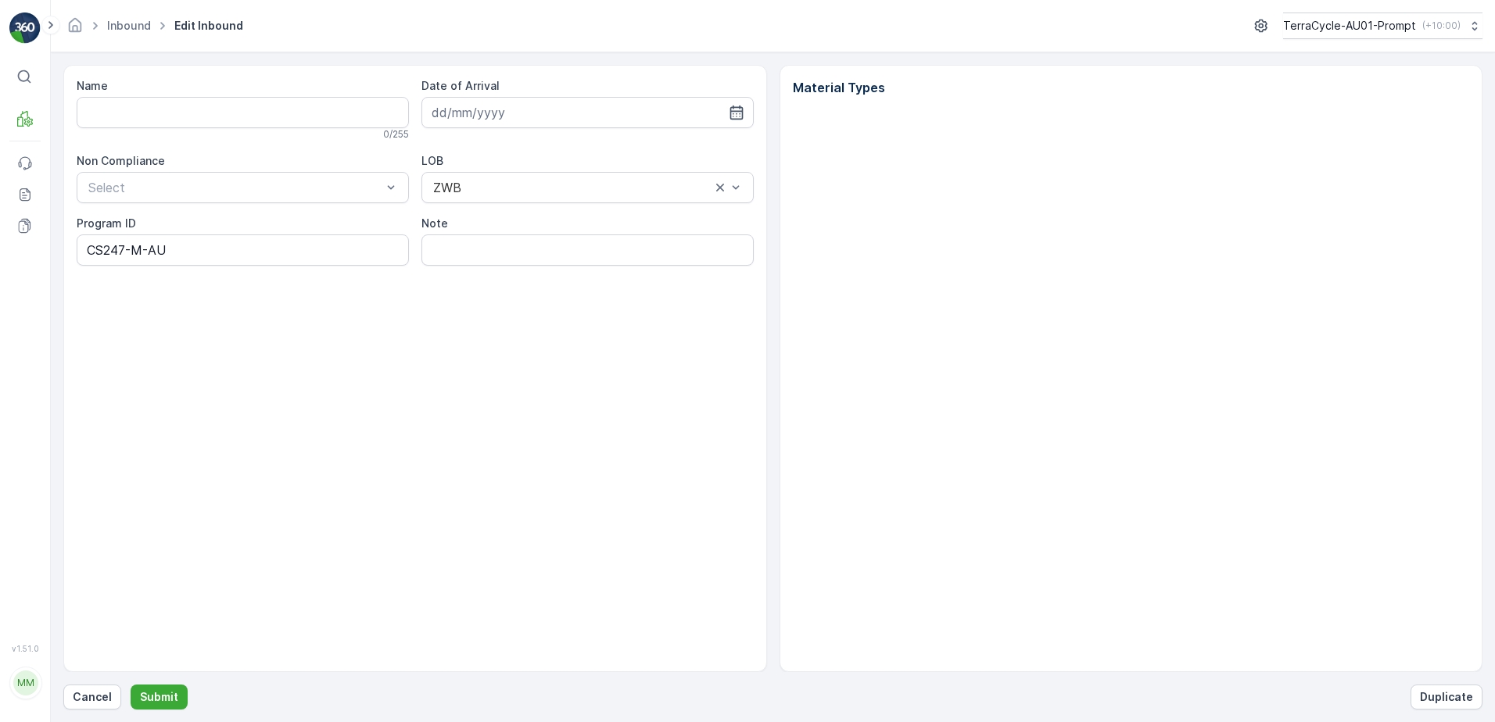
type input "01993126509999989136LJ8501394301000650303"
type input "[DATE]"
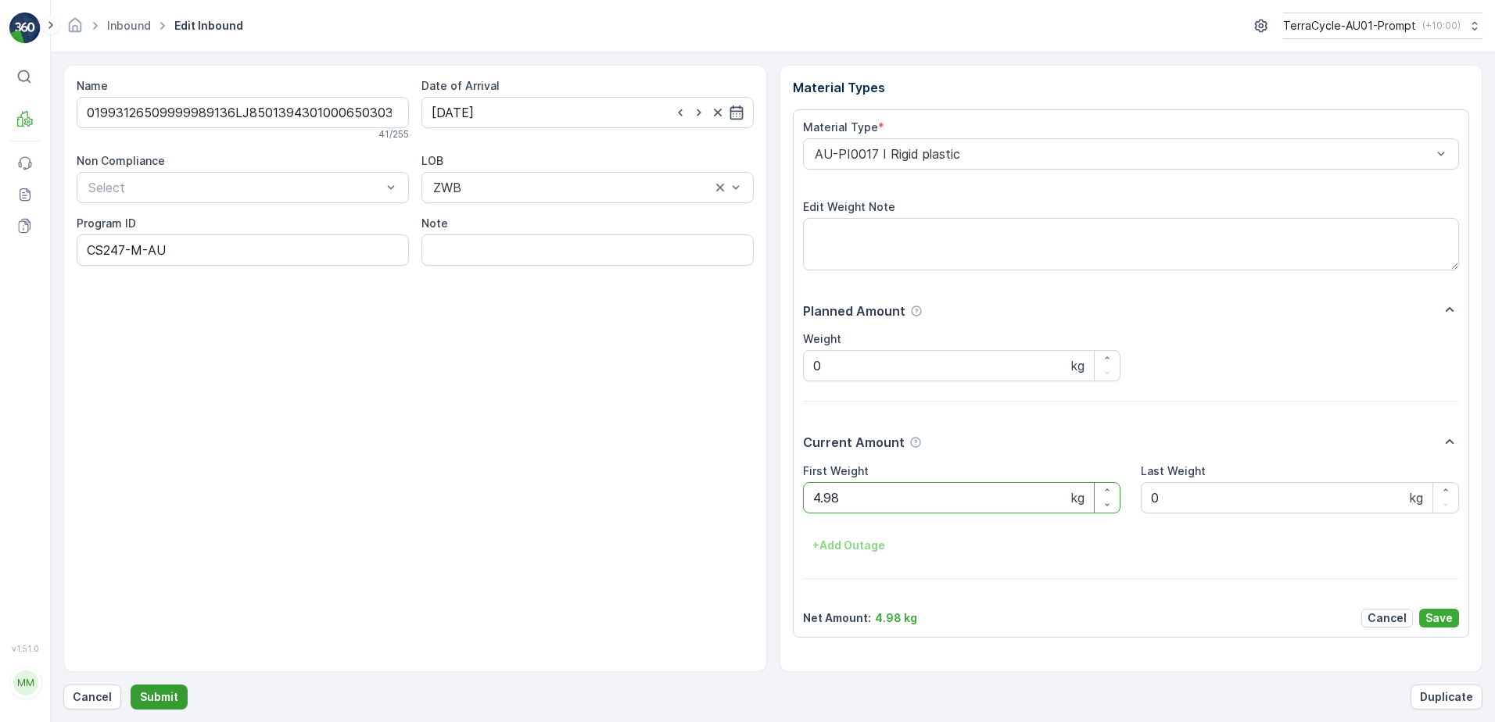
click at [149, 699] on p "Submit" at bounding box center [159, 697] width 38 height 16
click at [131, 685] on button "Submit" at bounding box center [159, 697] width 57 height 25
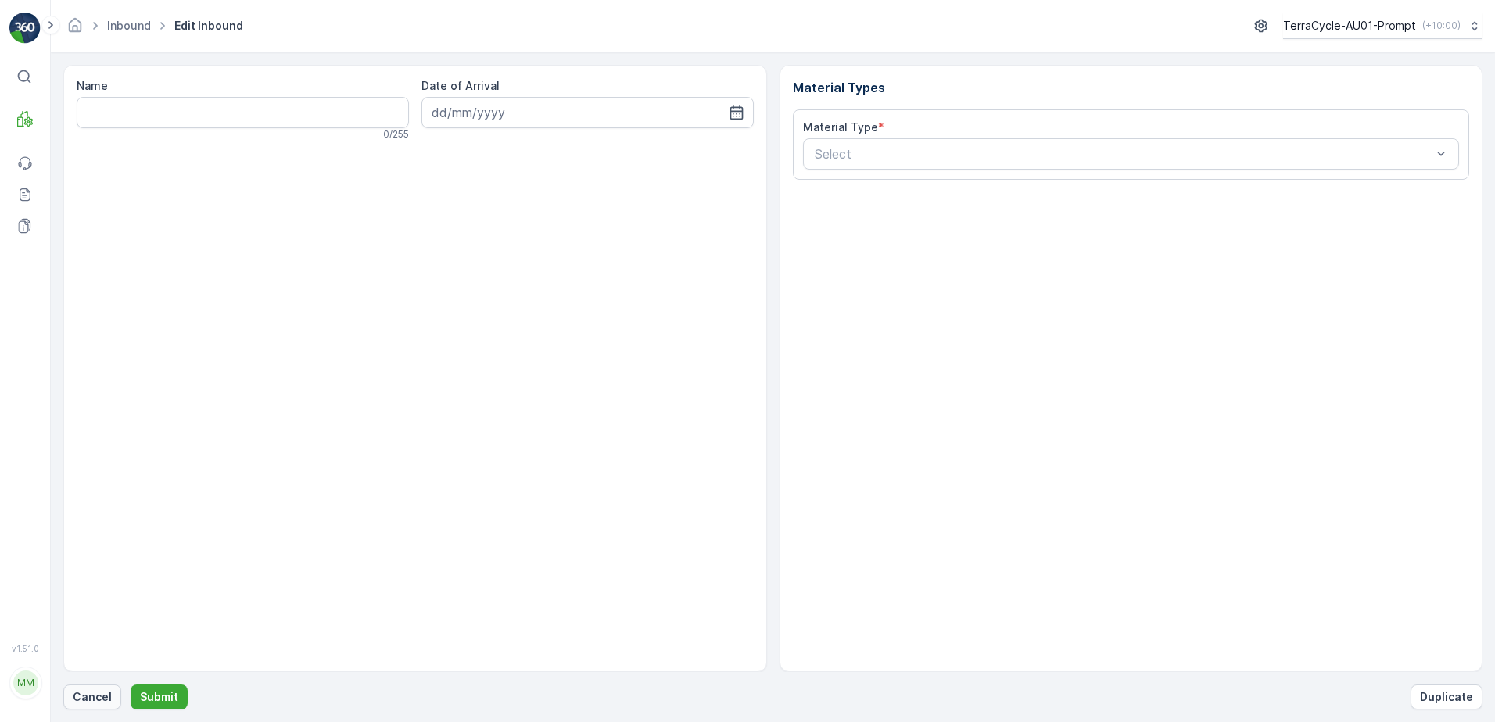
click at [91, 693] on p "Cancel" at bounding box center [92, 697] width 39 height 16
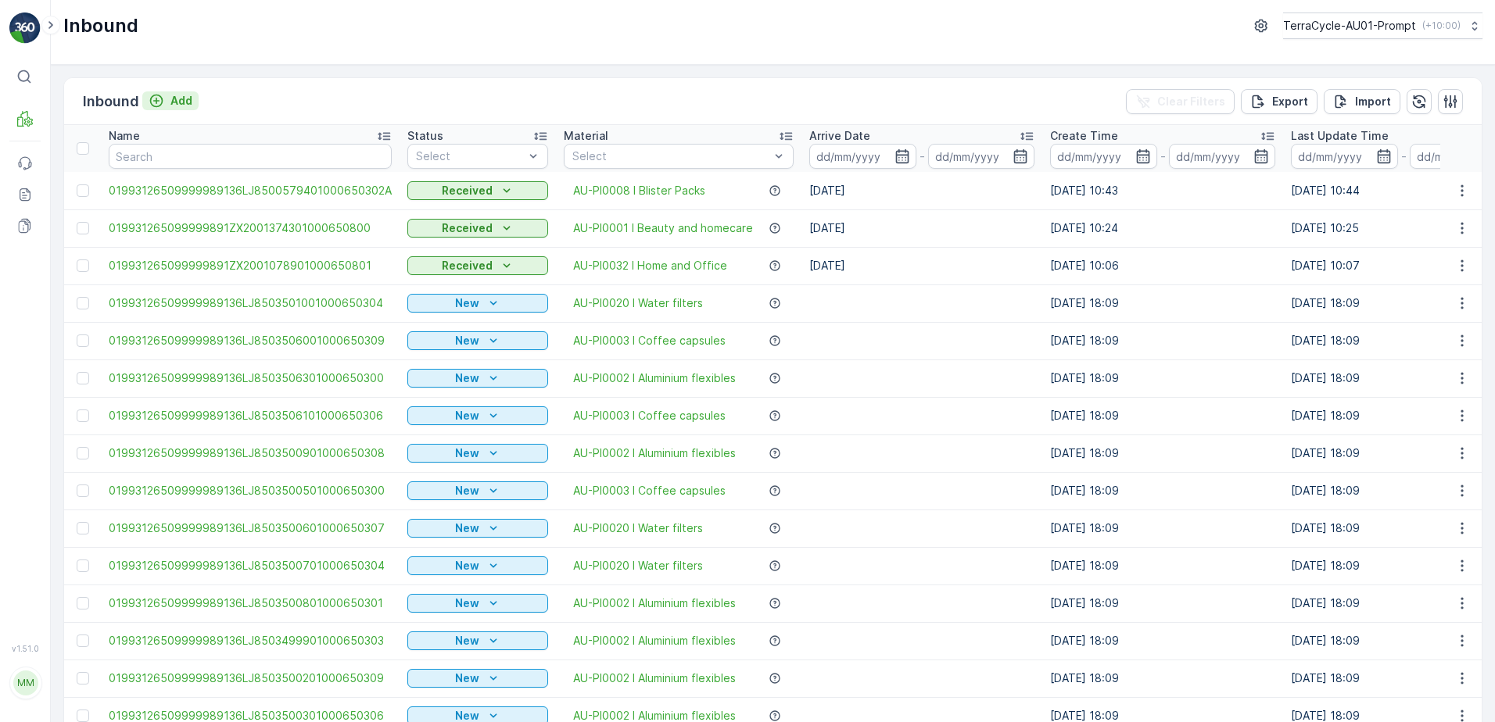
click at [189, 100] on p "Add" at bounding box center [181, 101] width 22 height 16
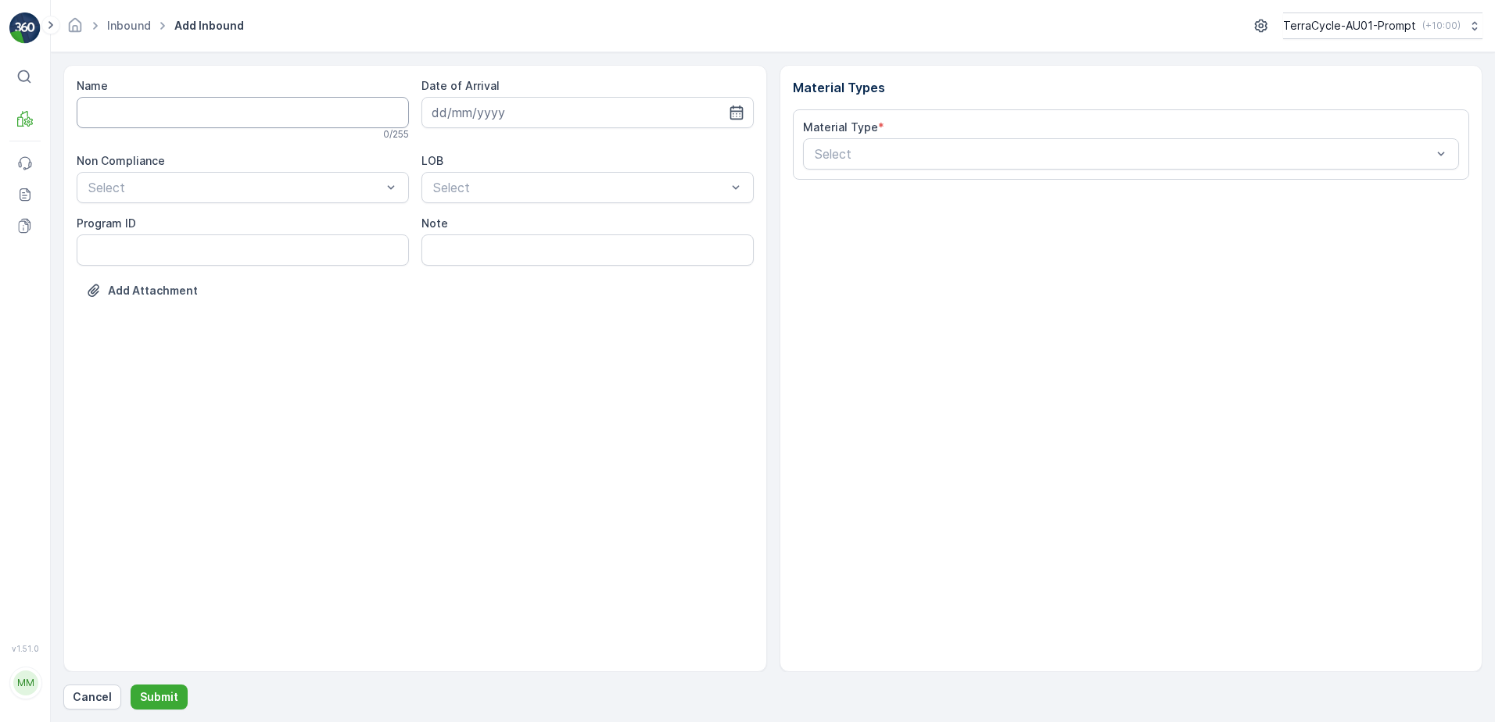
click at [182, 113] on input "Name" at bounding box center [243, 112] width 332 height 31
type input "01993126509999989136LJ8503506901000650302"
click at [131, 685] on button "Submit" at bounding box center [159, 697] width 57 height 25
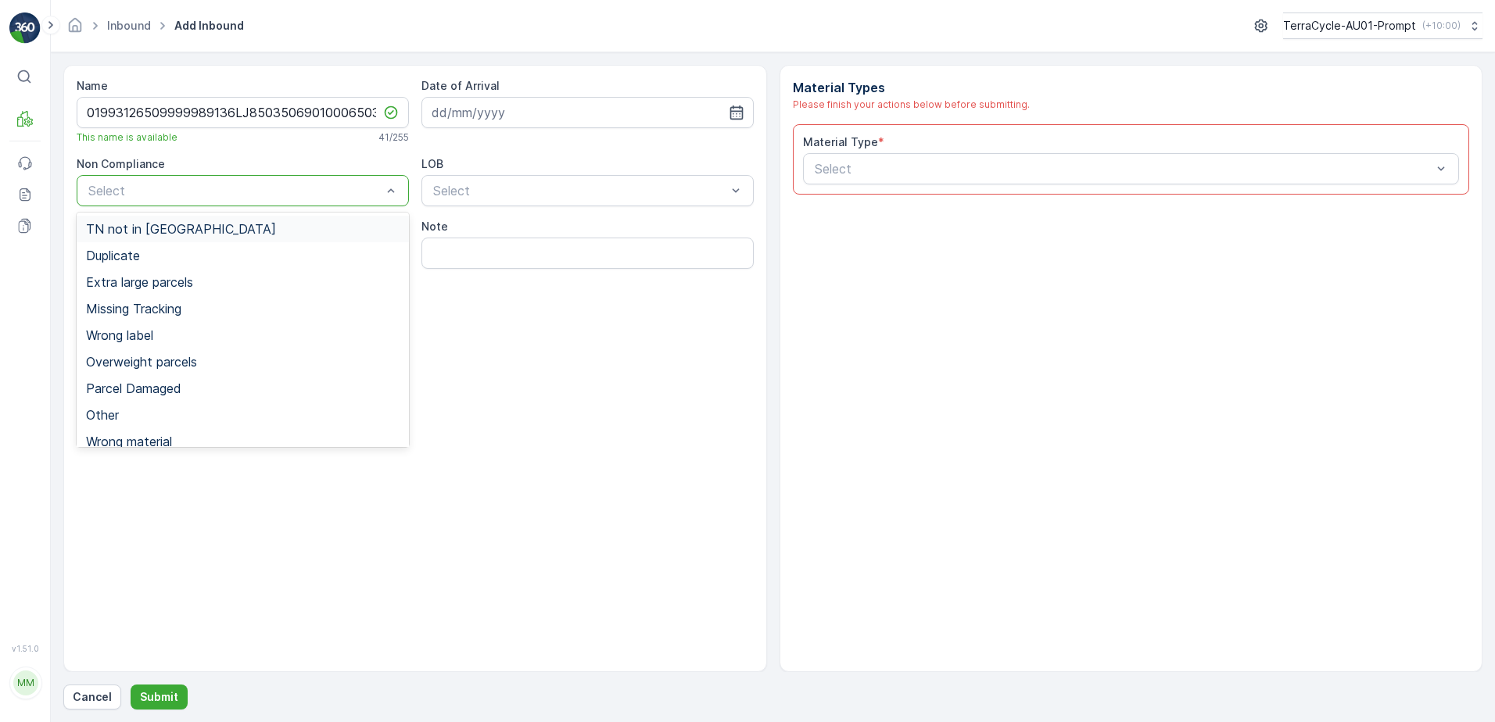
click at [211, 234] on div "TN not in [GEOGRAPHIC_DATA]" at bounding box center [242, 229] width 313 height 14
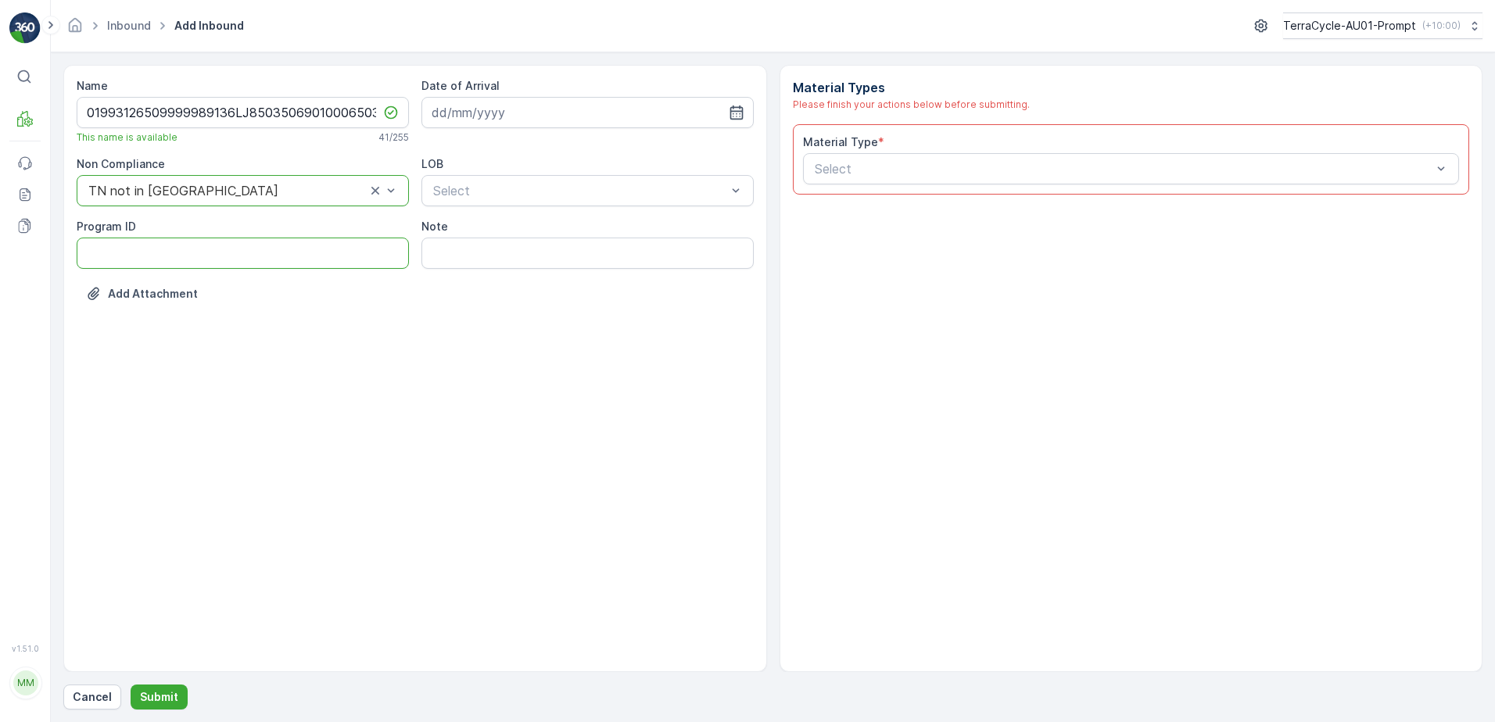
click at [191, 250] on ID "Program ID" at bounding box center [243, 253] width 332 height 31
type ID "2269"
click at [550, 115] on input at bounding box center [587, 112] width 332 height 31
click at [554, 301] on div "25" at bounding box center [560, 305] width 25 height 25
type input "[DATE]"
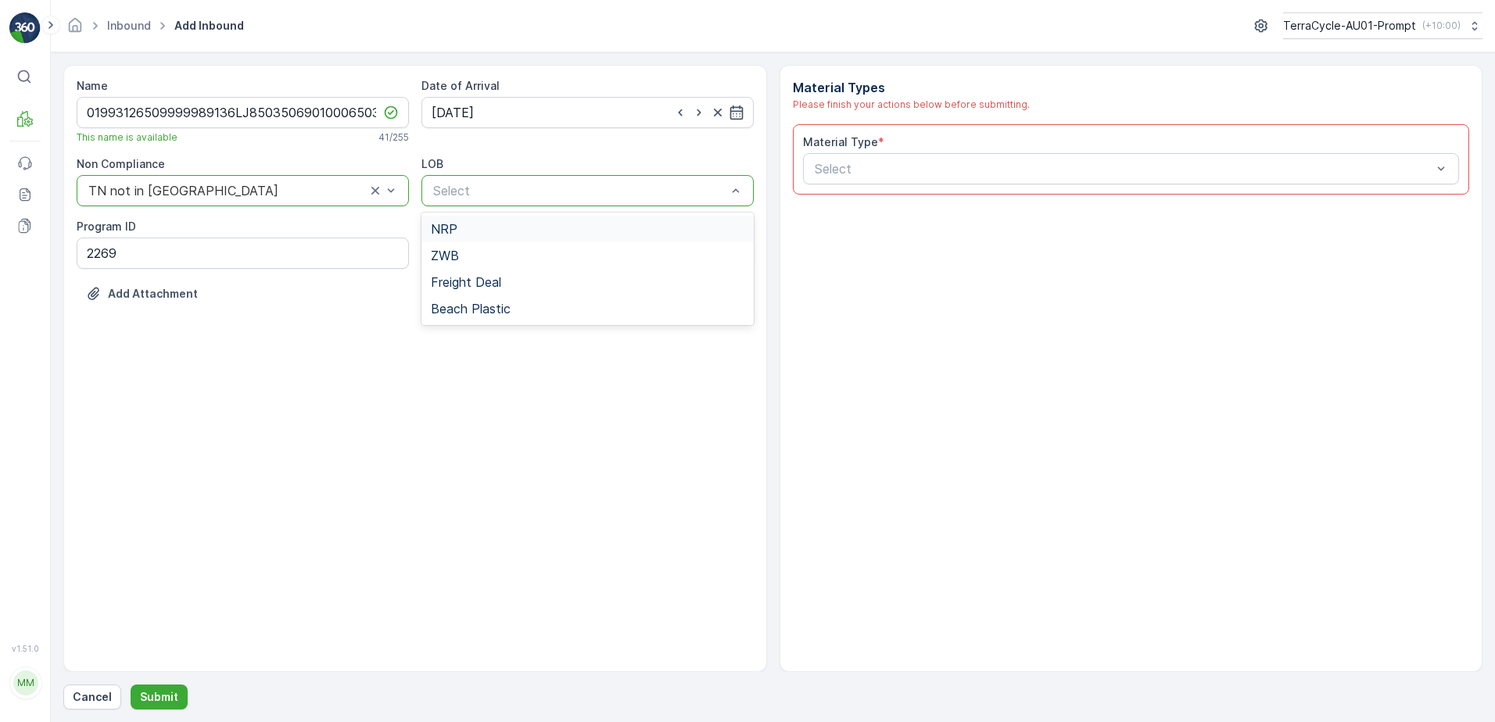
click at [509, 227] on div "NRP" at bounding box center [587, 229] width 313 height 14
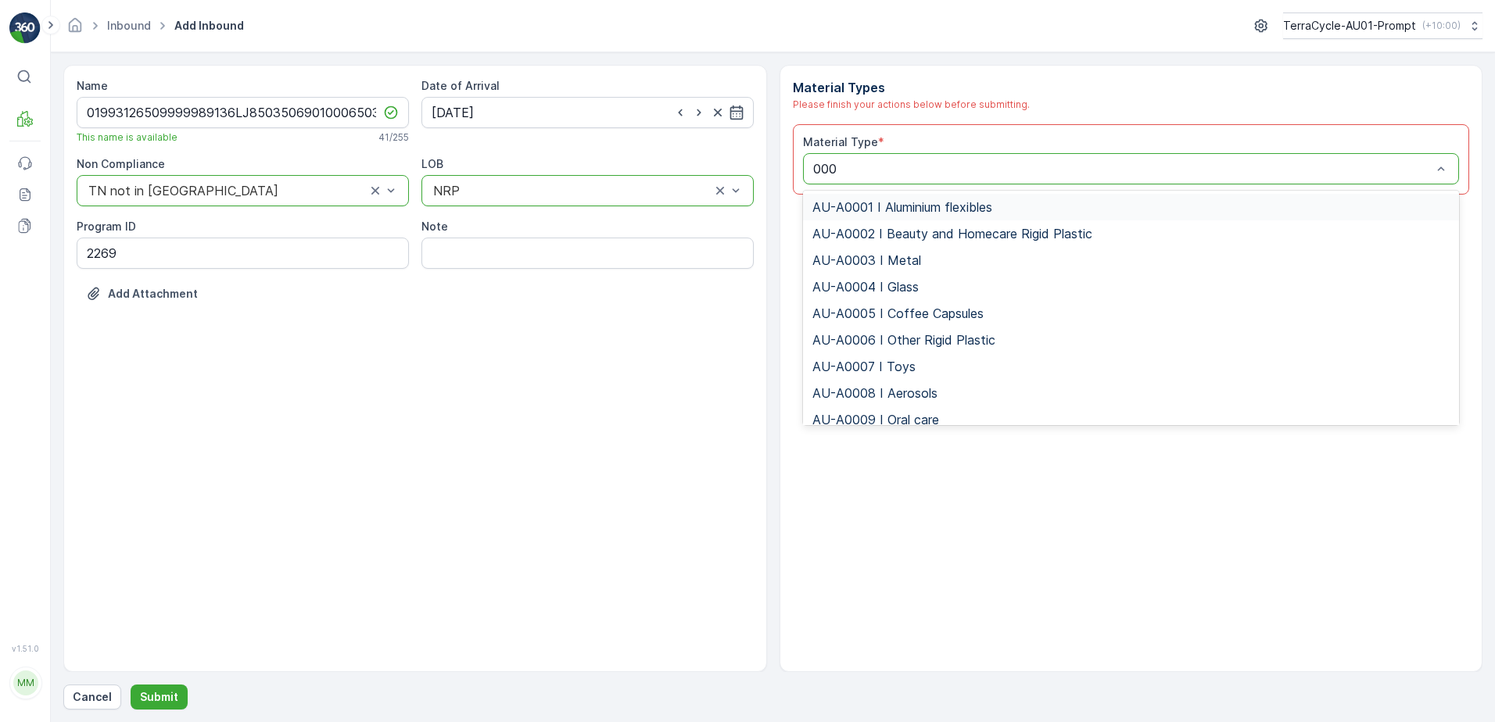
type input "0002"
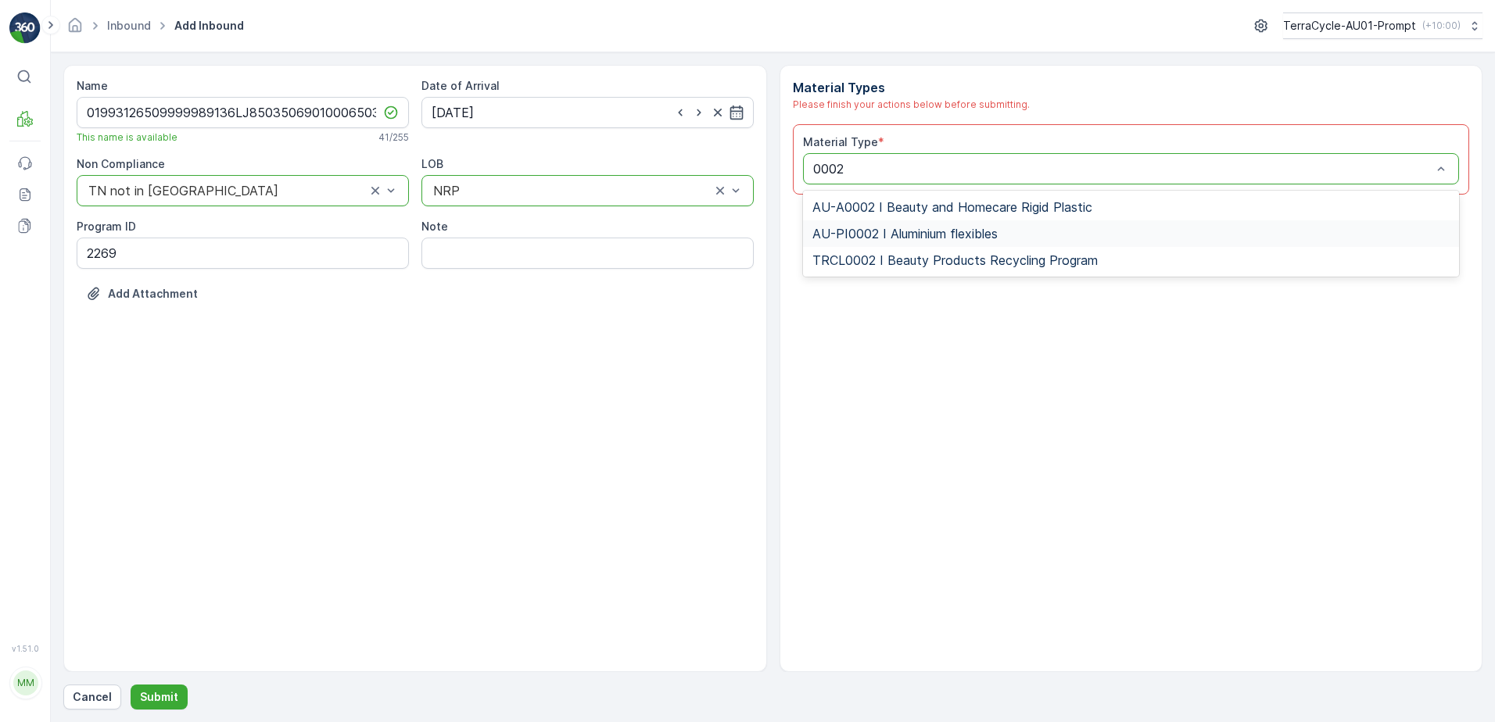
click at [937, 238] on span "AU-PI0002 I Aluminium flexibles" at bounding box center [904, 234] width 185 height 14
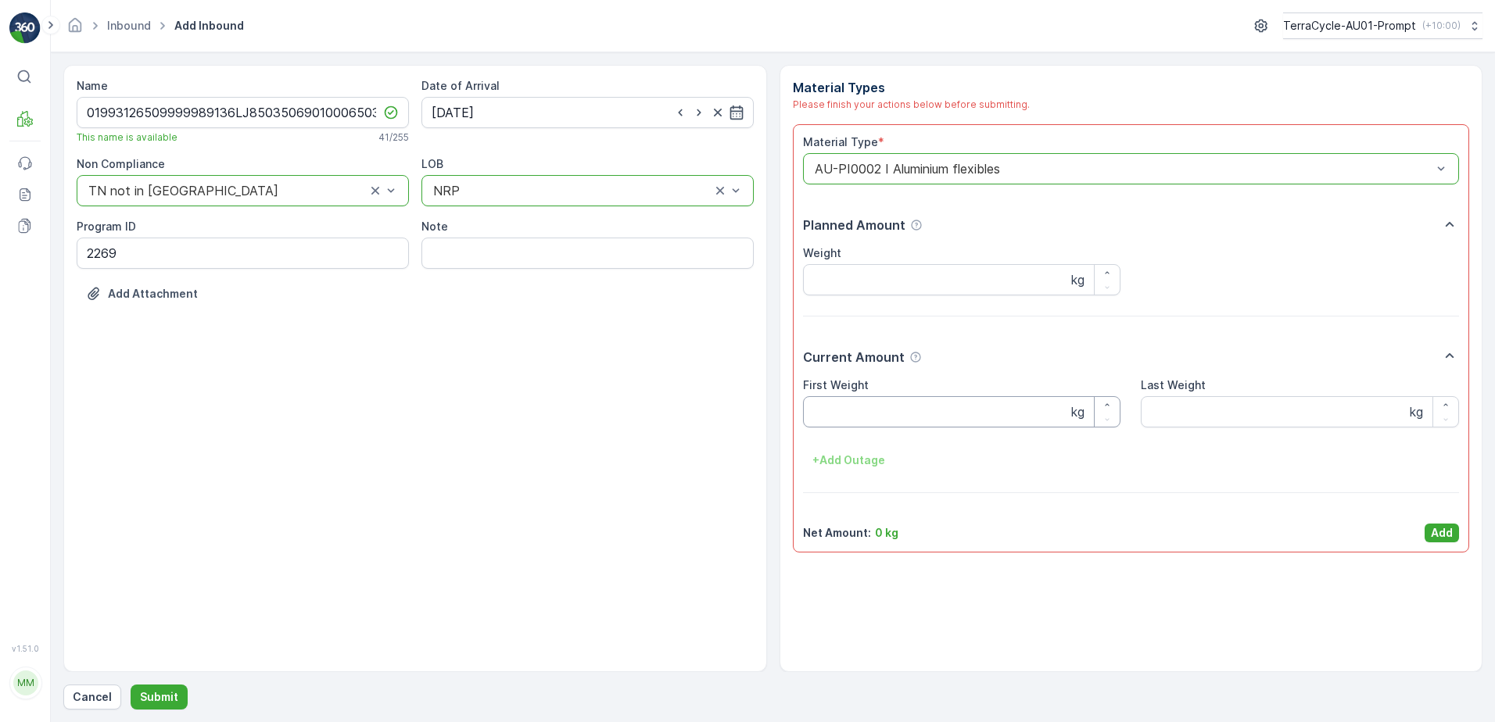
click at [931, 417] on Weight "First Weight" at bounding box center [962, 411] width 318 height 31
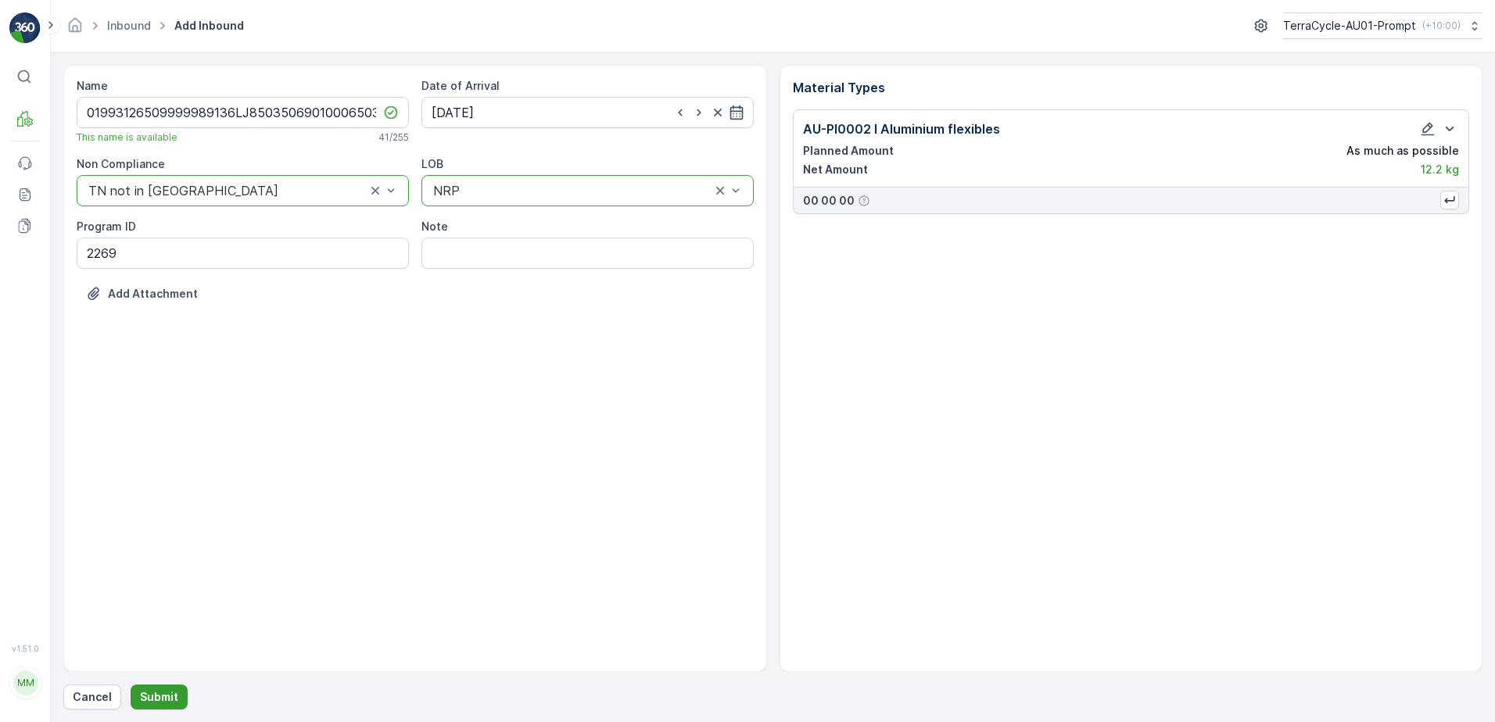
click at [163, 699] on p "Submit" at bounding box center [159, 697] width 38 height 16
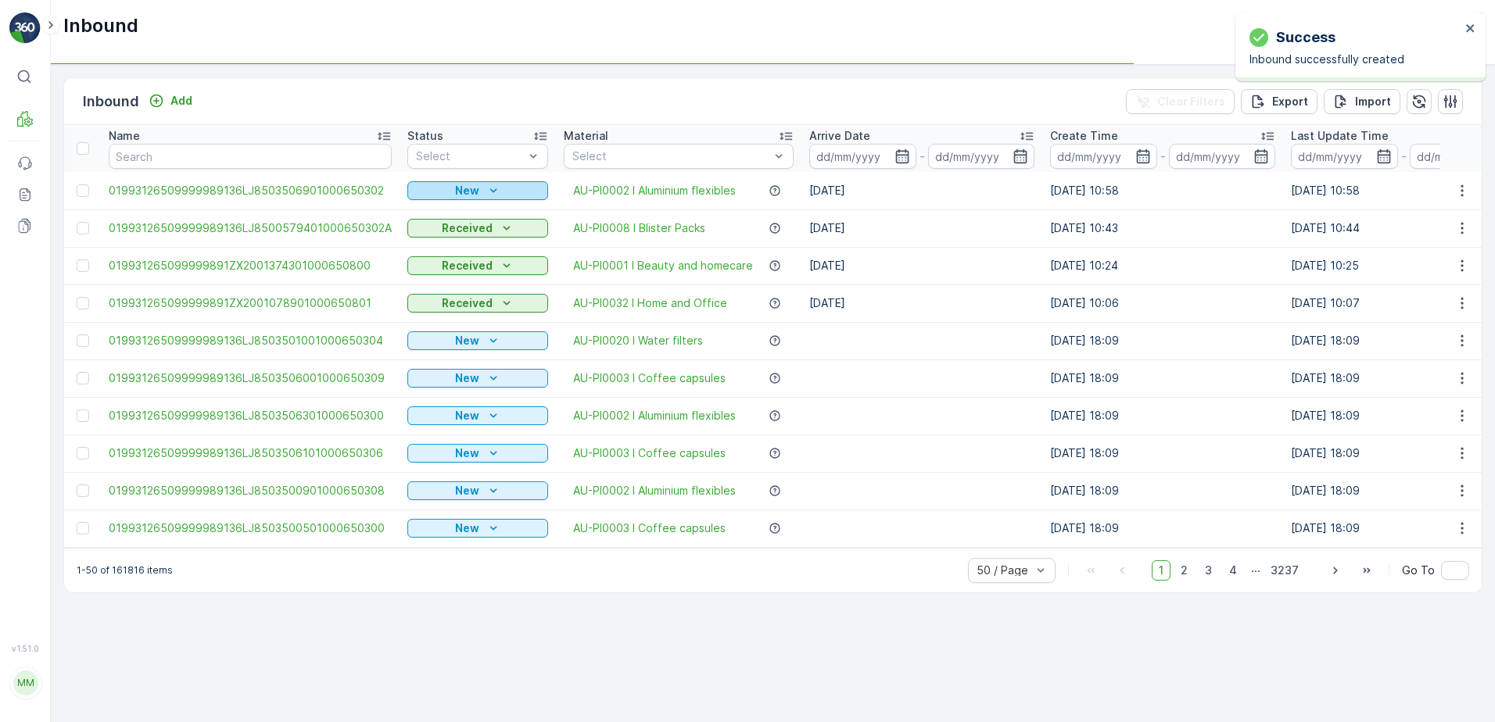
click at [493, 189] on icon "New" at bounding box center [493, 191] width 16 height 16
click at [452, 232] on span "Scanned" at bounding box center [434, 236] width 46 height 16
